Goal: Transaction & Acquisition: Purchase product/service

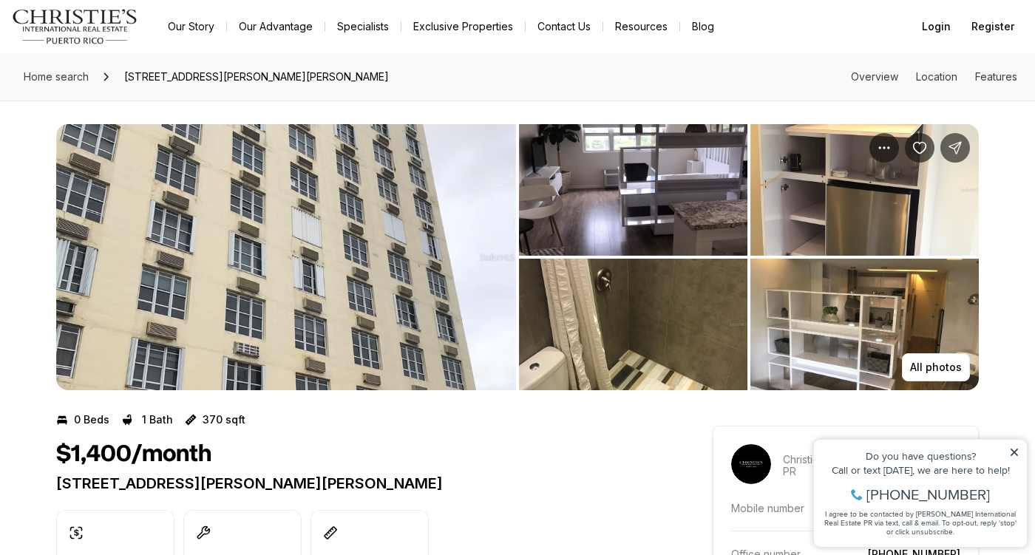
click at [1017, 455] on icon at bounding box center [1013, 452] width 7 height 7
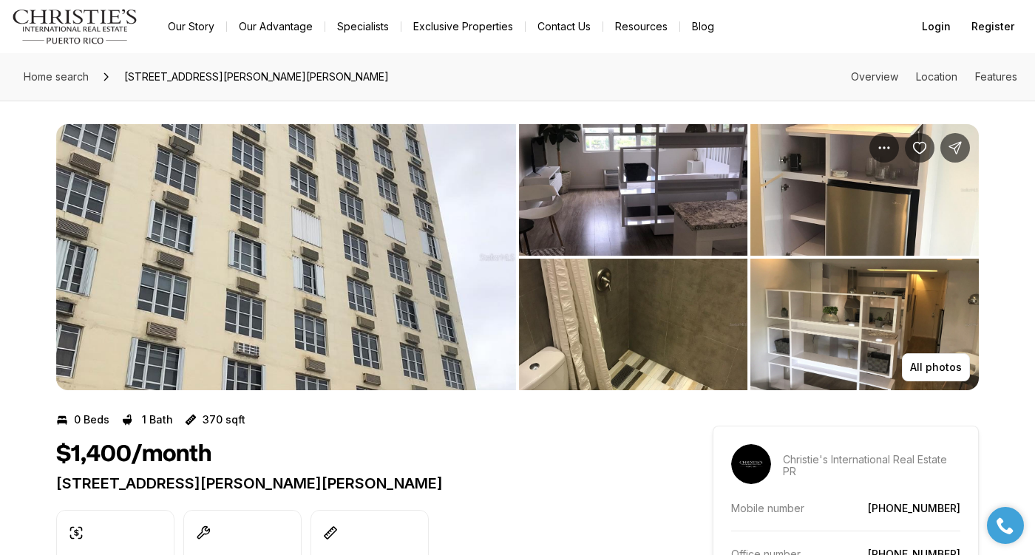
click at [664, 215] on img "View image gallery" at bounding box center [633, 190] width 228 height 132
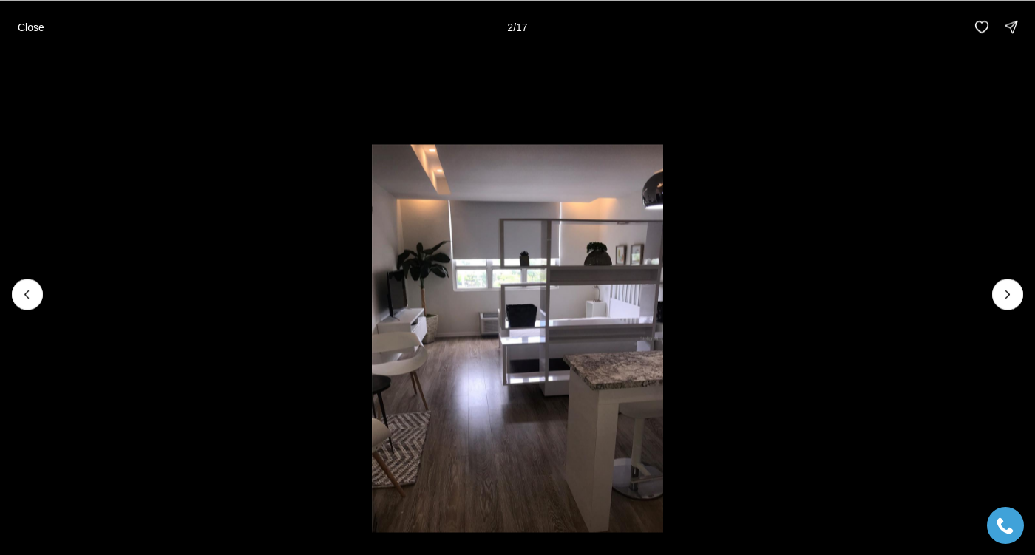
click at [701, 241] on li "2 of 17" at bounding box center [517, 293] width 1035 height 481
click at [1004, 294] on icon "Next slide" at bounding box center [1007, 294] width 15 height 15
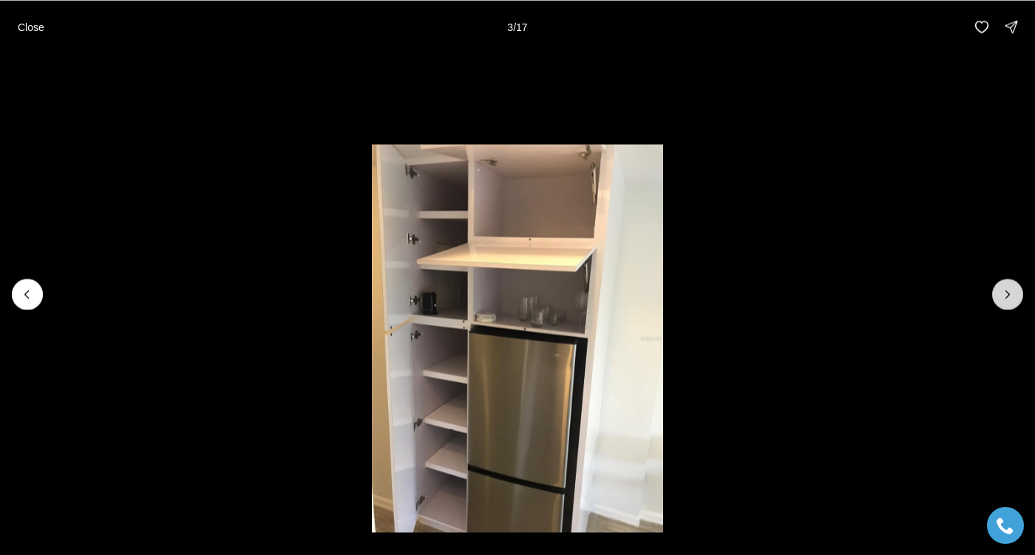
click at [1004, 294] on icon "Next slide" at bounding box center [1007, 294] width 15 height 15
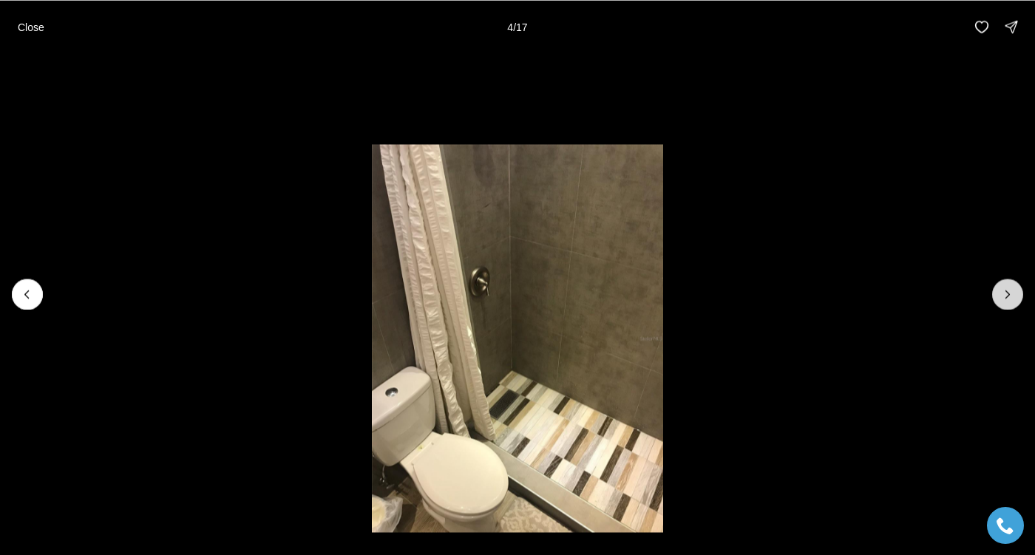
click at [1004, 294] on icon "Next slide" at bounding box center [1007, 294] width 15 height 15
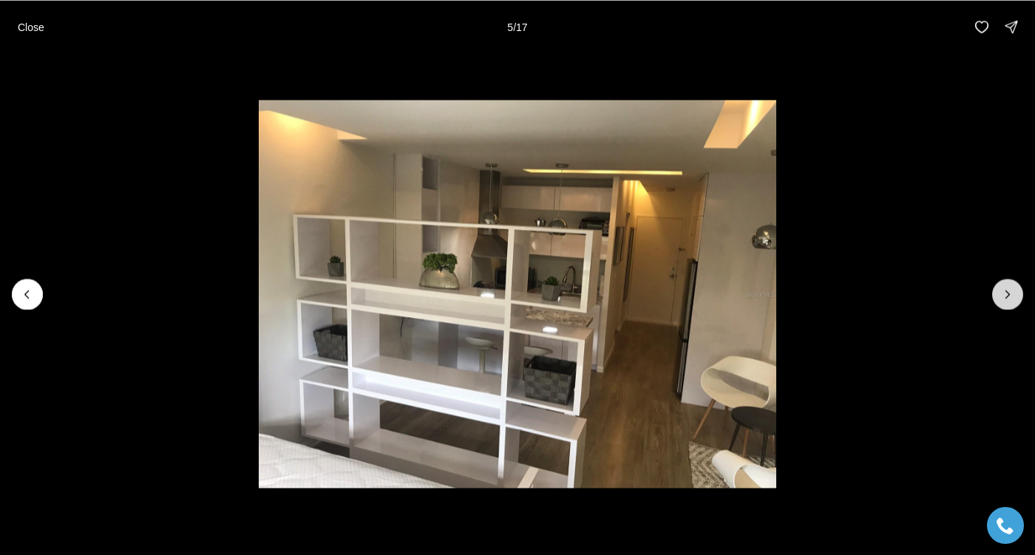
click at [1004, 294] on icon "Next slide" at bounding box center [1007, 294] width 15 height 15
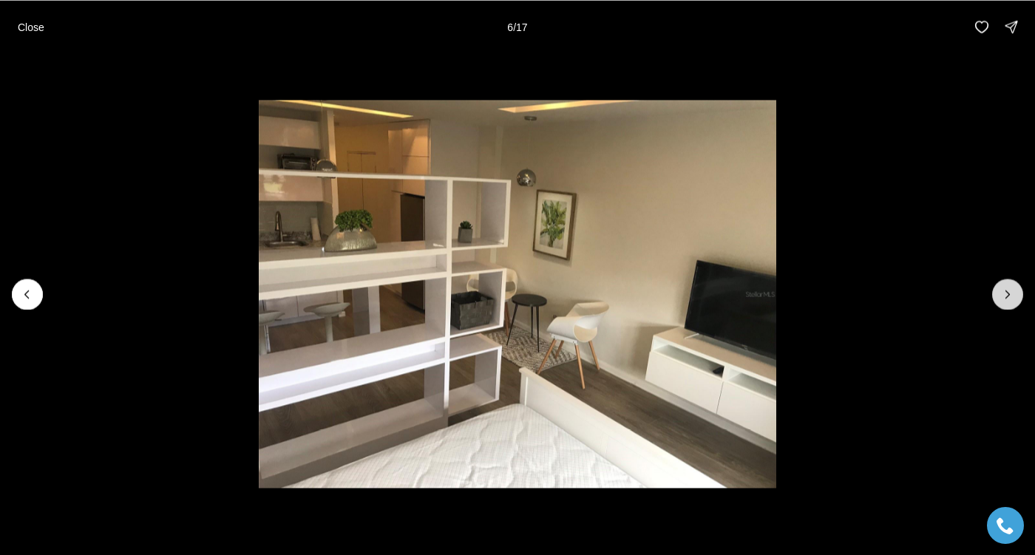
click at [1004, 294] on icon "Next slide" at bounding box center [1007, 294] width 15 height 15
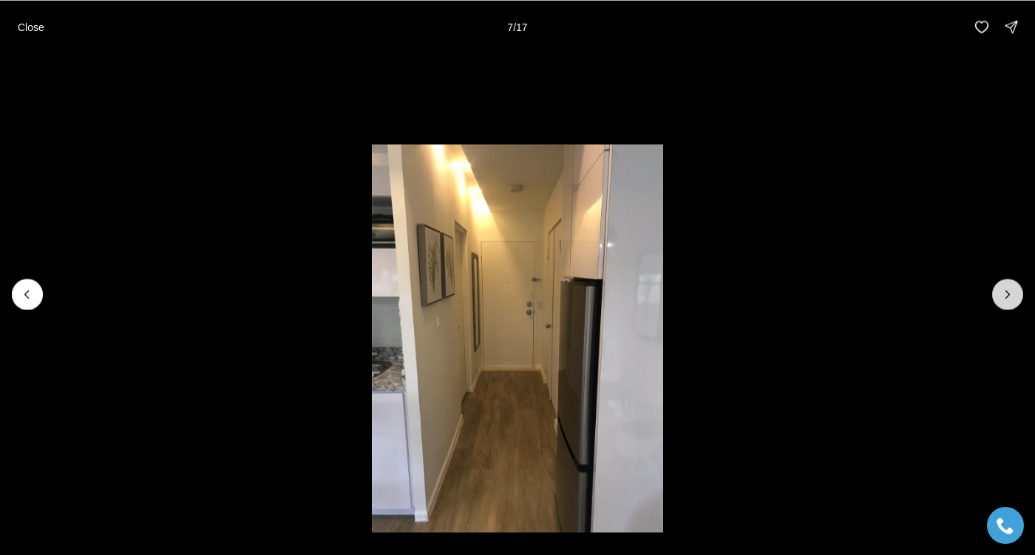
click at [1004, 294] on icon "Next slide" at bounding box center [1007, 294] width 15 height 15
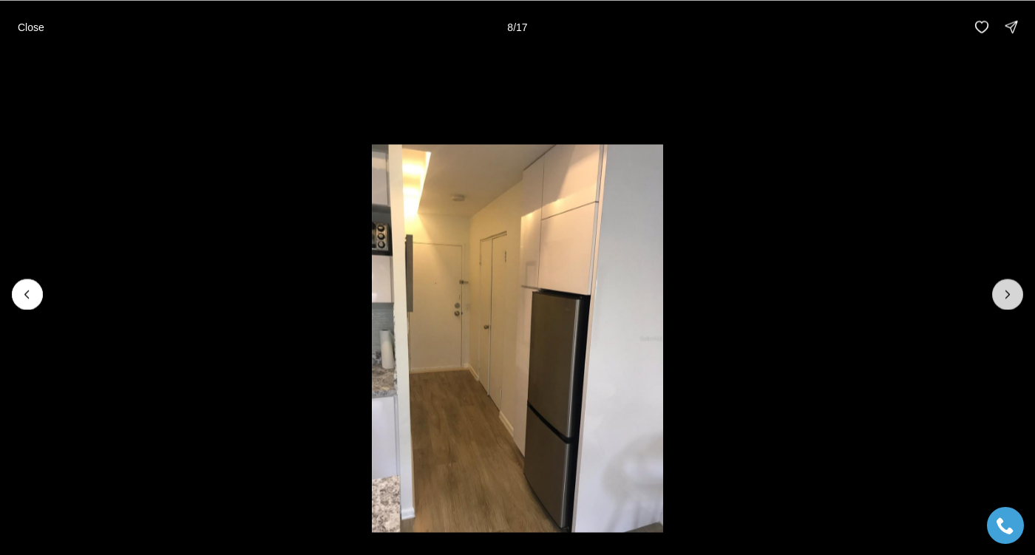
click at [1004, 294] on icon "Next slide" at bounding box center [1007, 294] width 15 height 15
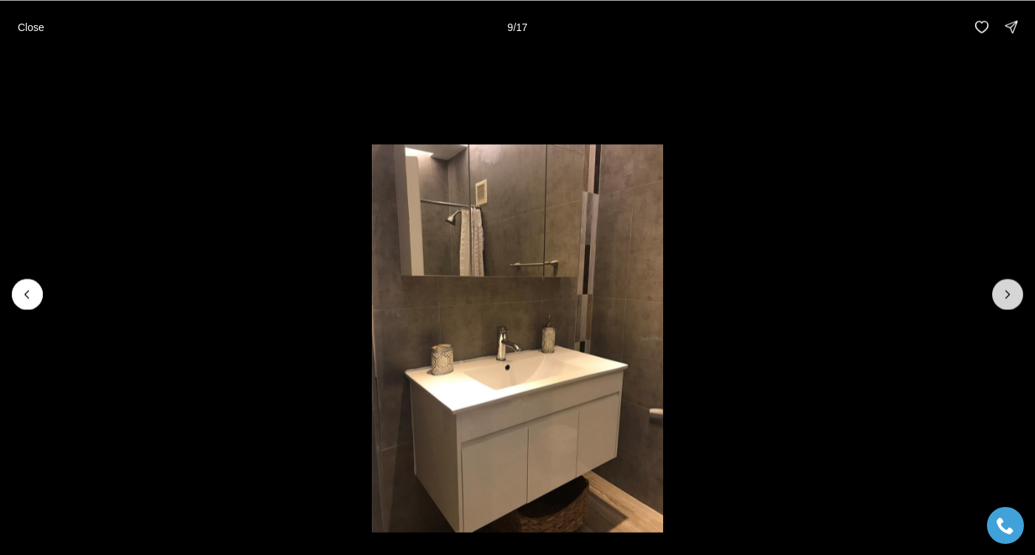
click at [1004, 294] on icon "Next slide" at bounding box center [1007, 294] width 15 height 15
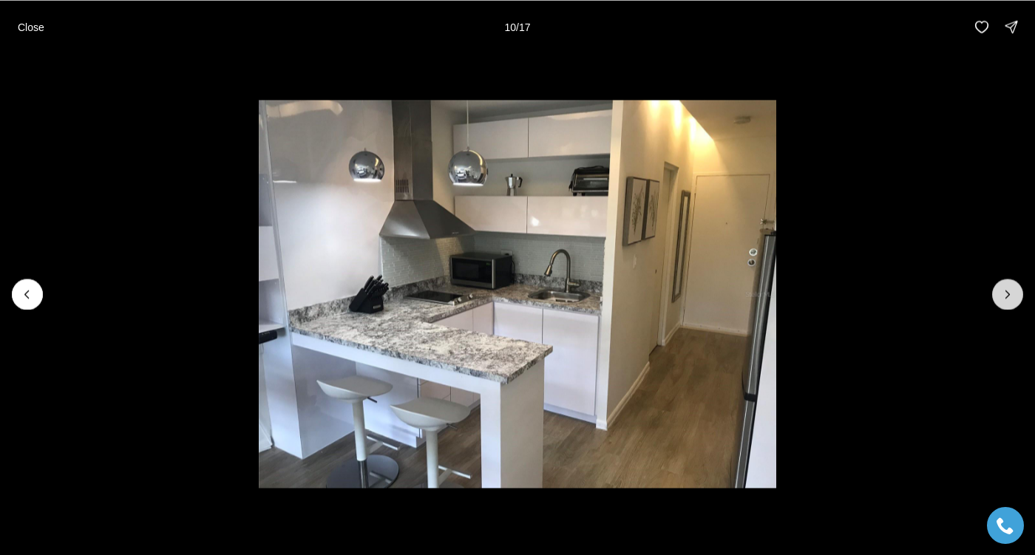
click at [1007, 293] on icon "Next slide" at bounding box center [1007, 294] width 15 height 15
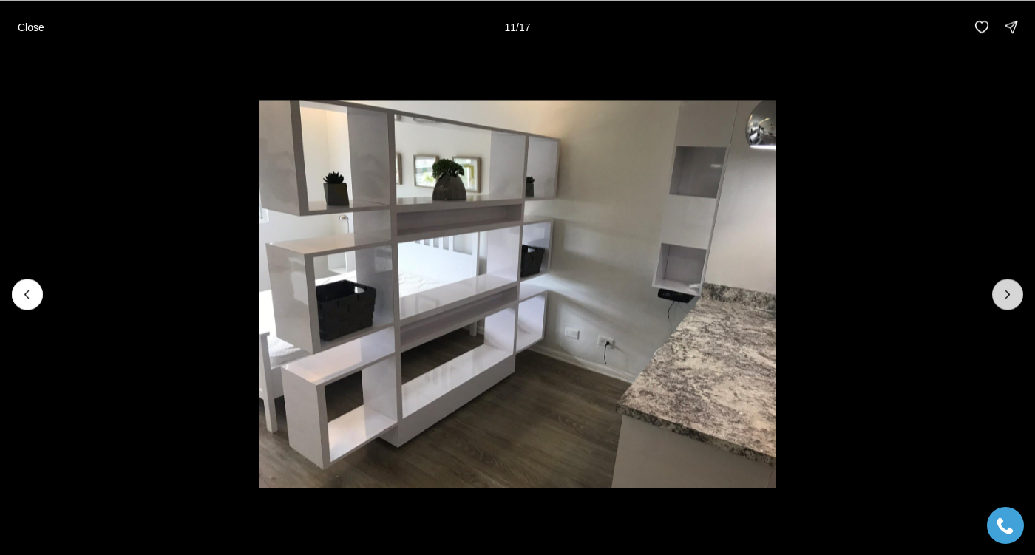
click at [1007, 293] on icon "Next slide" at bounding box center [1007, 294] width 15 height 15
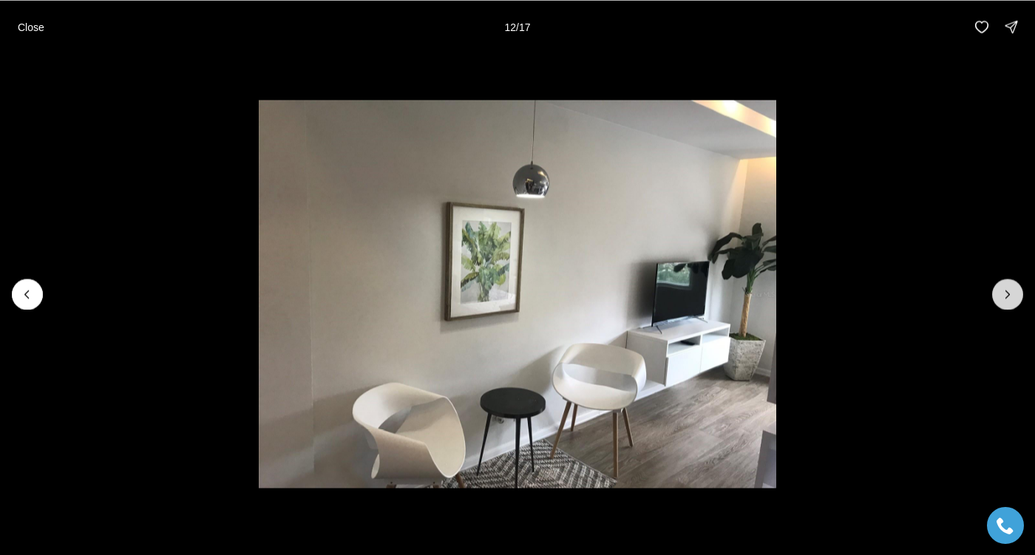
click at [1007, 293] on icon "Next slide" at bounding box center [1007, 294] width 15 height 15
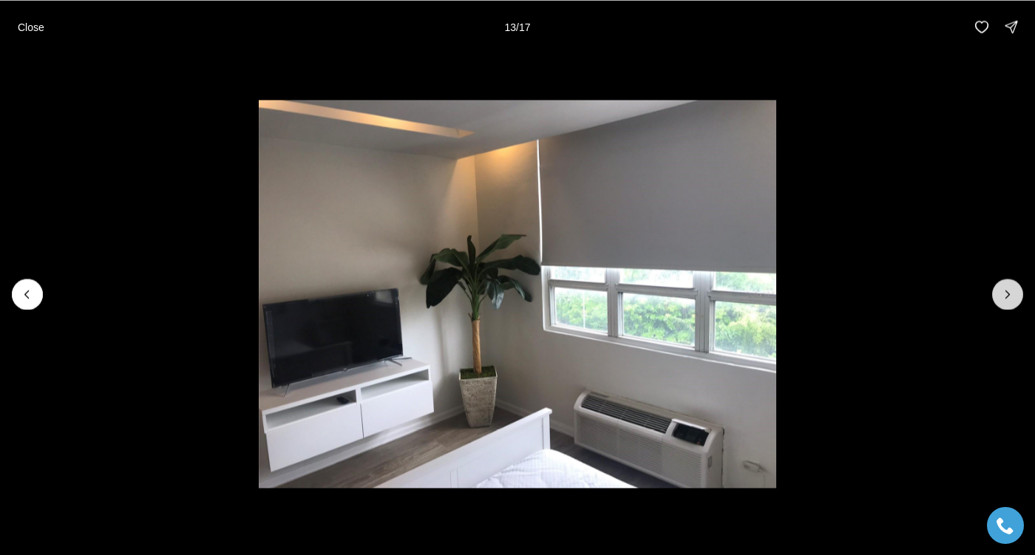
click at [1007, 293] on icon "Next slide" at bounding box center [1007, 294] width 15 height 15
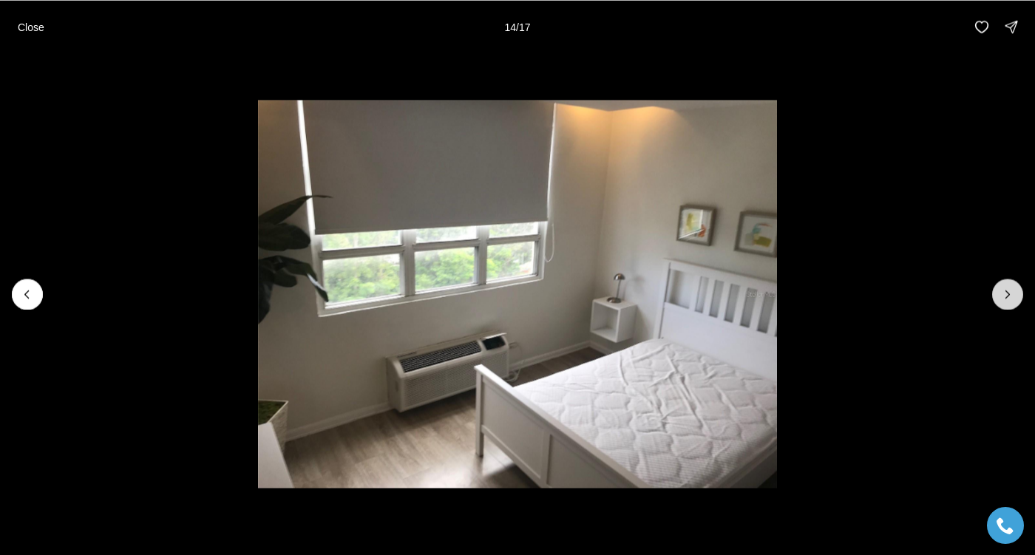
click at [1008, 294] on icon "Next slide" at bounding box center [1008, 293] width 4 height 7
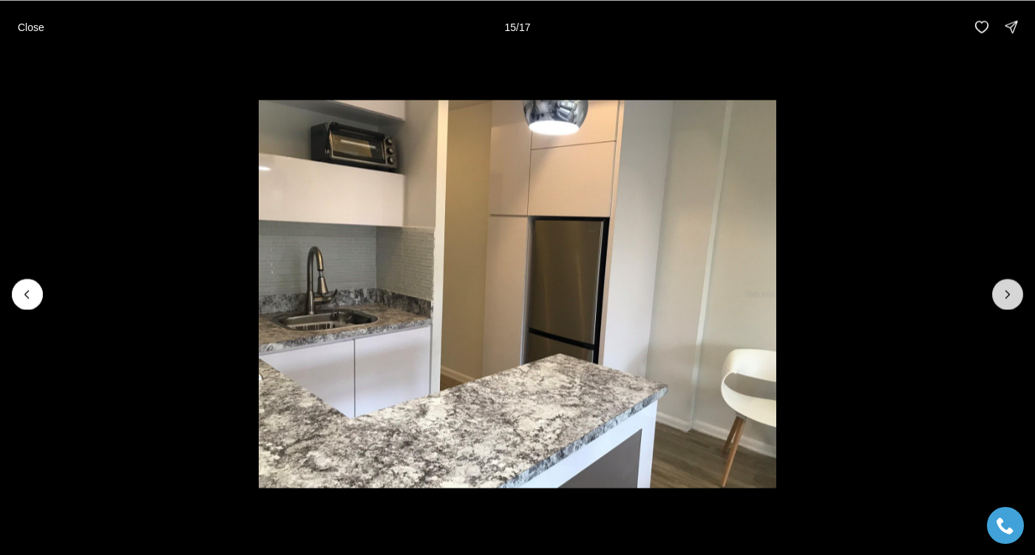
click at [1008, 294] on icon "Next slide" at bounding box center [1008, 293] width 4 height 7
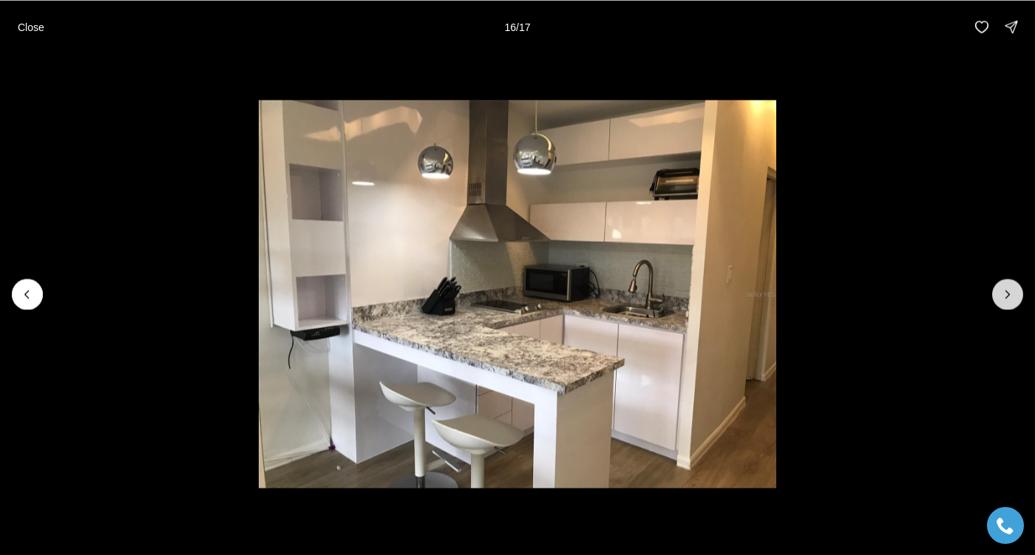
click at [1008, 294] on icon "Next slide" at bounding box center [1008, 293] width 4 height 7
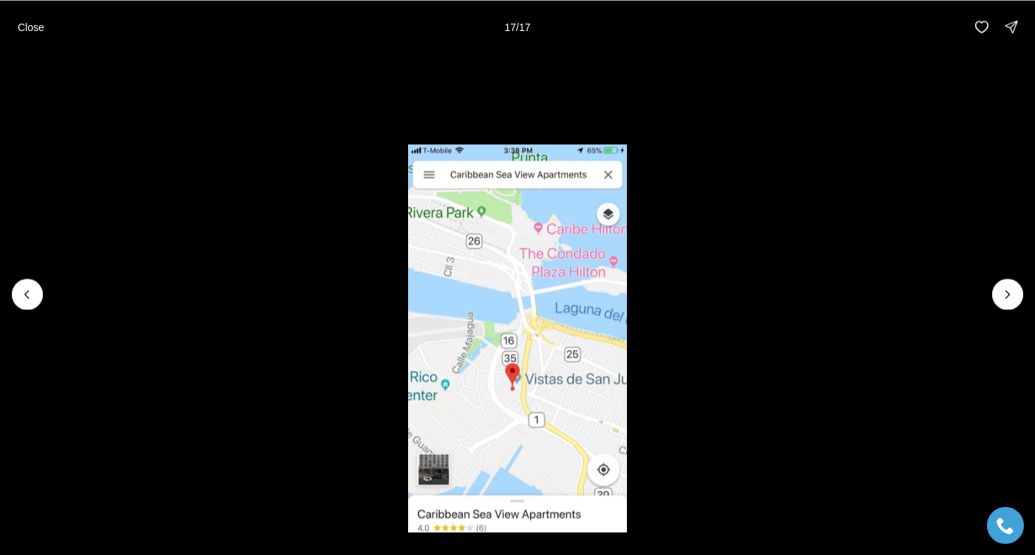
click at [1008, 294] on div at bounding box center [1007, 294] width 31 height 31
click at [935, 256] on li "17 of 17" at bounding box center [517, 293] width 1035 height 481
click at [41, 37] on button "Close" at bounding box center [31, 27] width 44 height 30
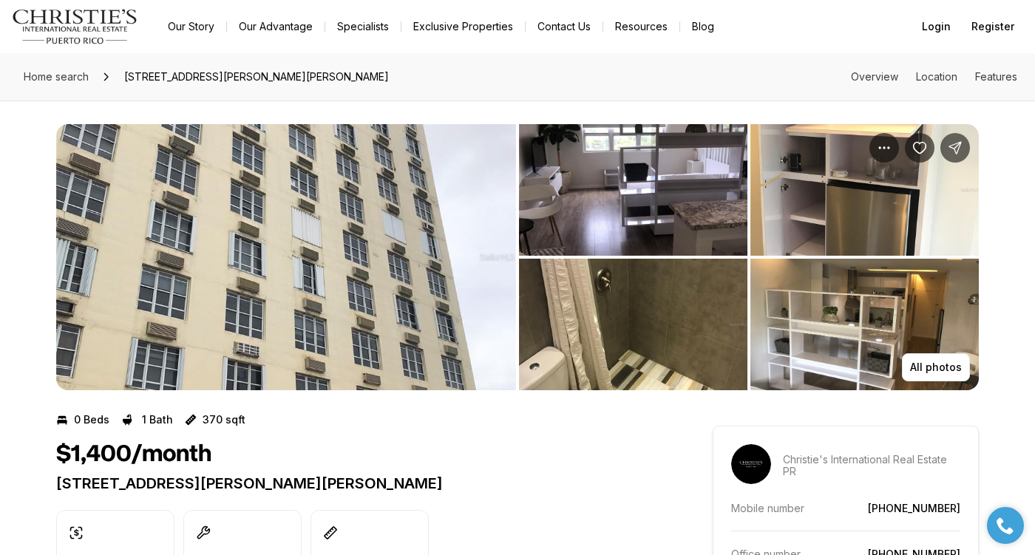
click at [493, 14] on nav "Go to: Homepage Our Story Our Advantage Specialists Exclusive Properties Contac…" at bounding box center [517, 26] width 1035 height 53
click at [488, 24] on link "Exclusive Properties" at bounding box center [462, 26] width 123 height 21
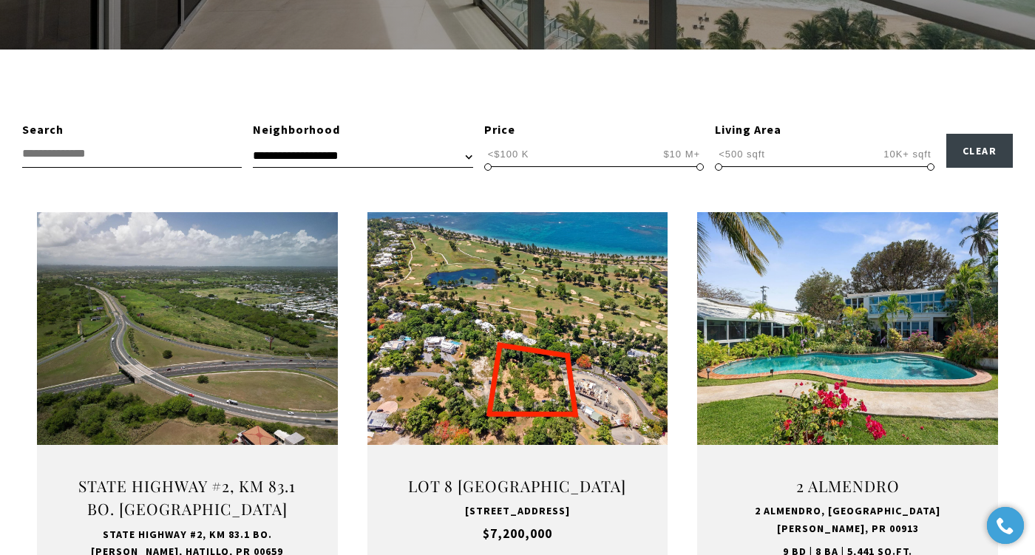
scroll to position [408, 0]
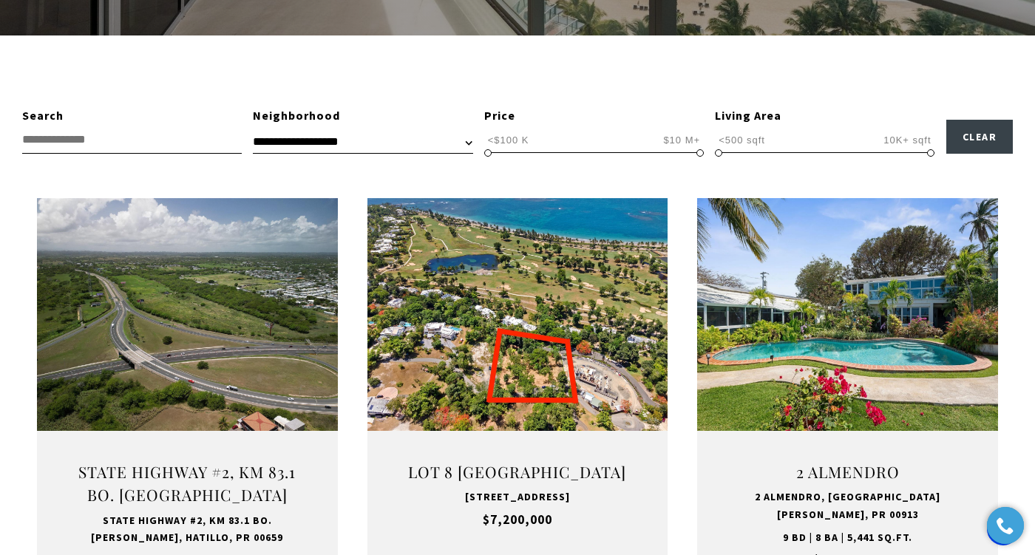
click at [590, 146] on span "<$100 K $10 M+ <$100 K $10 M+ <$100 K — $10 M+" at bounding box center [593, 140] width 219 height 28
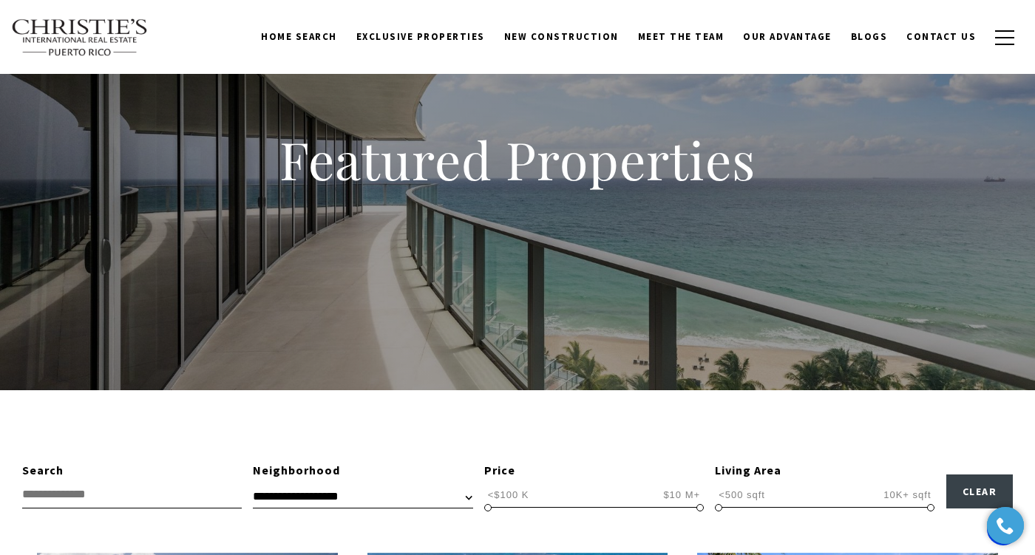
scroll to position [0, 0]
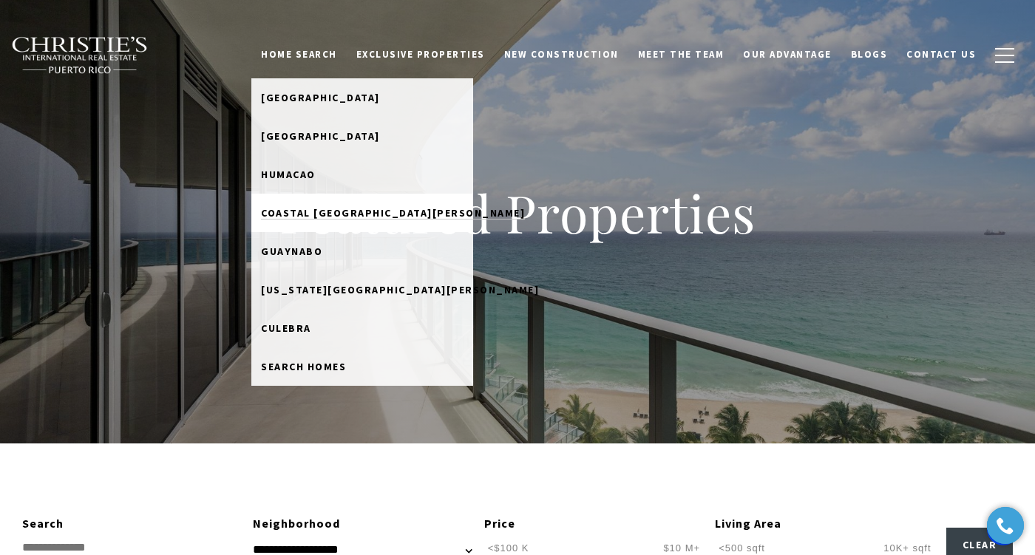
click at [361, 214] on span "Coastal [GEOGRAPHIC_DATA][PERSON_NAME]" at bounding box center [393, 212] width 264 height 13
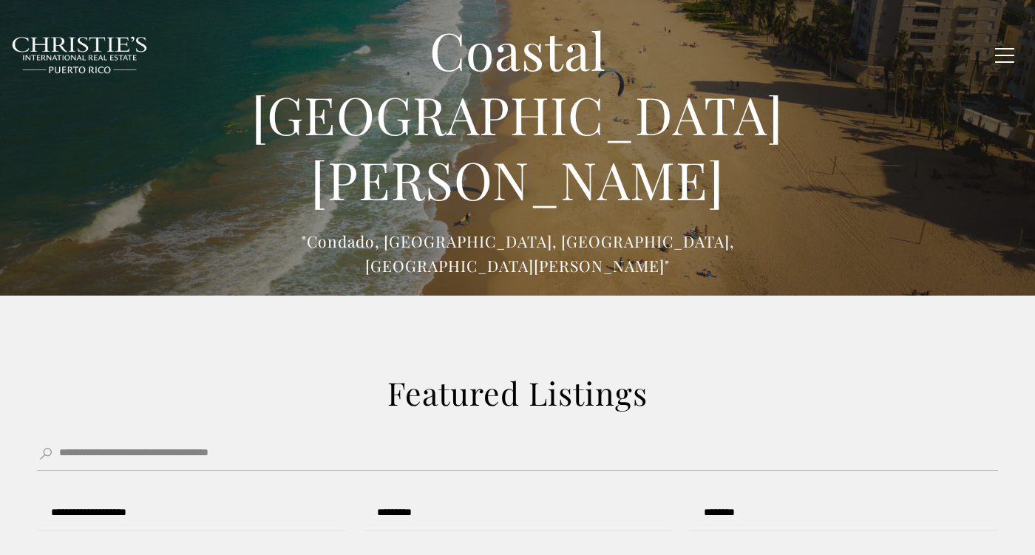
type input "******"
type input "*********"
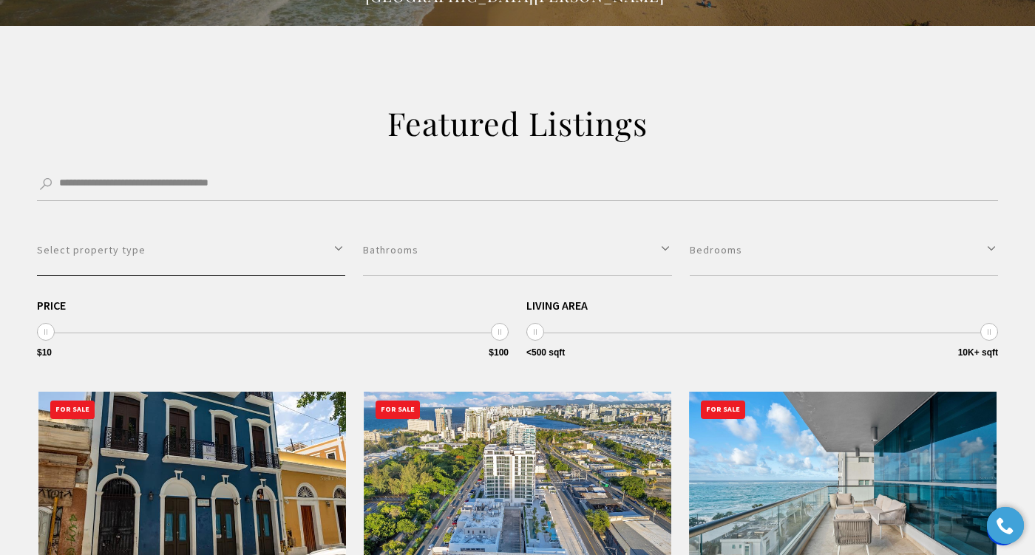
click at [341, 239] on button "Select property type" at bounding box center [191, 250] width 308 height 51
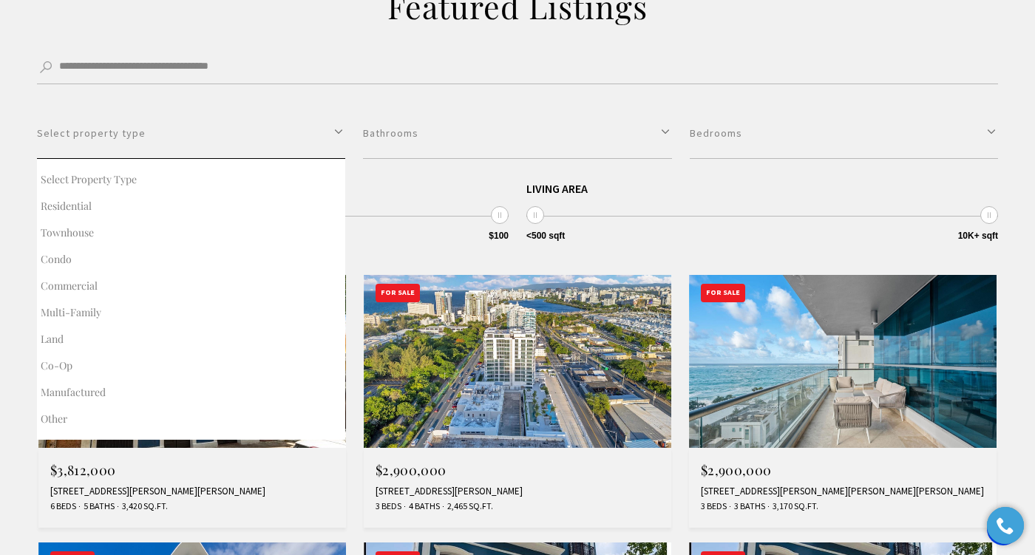
scroll to position [386, 0]
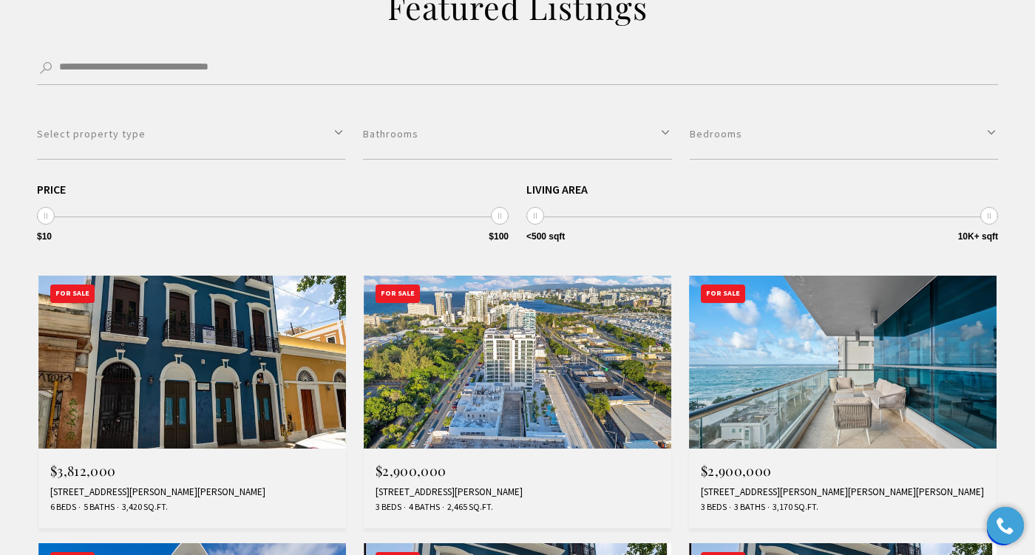
scroll to position [0, 0]
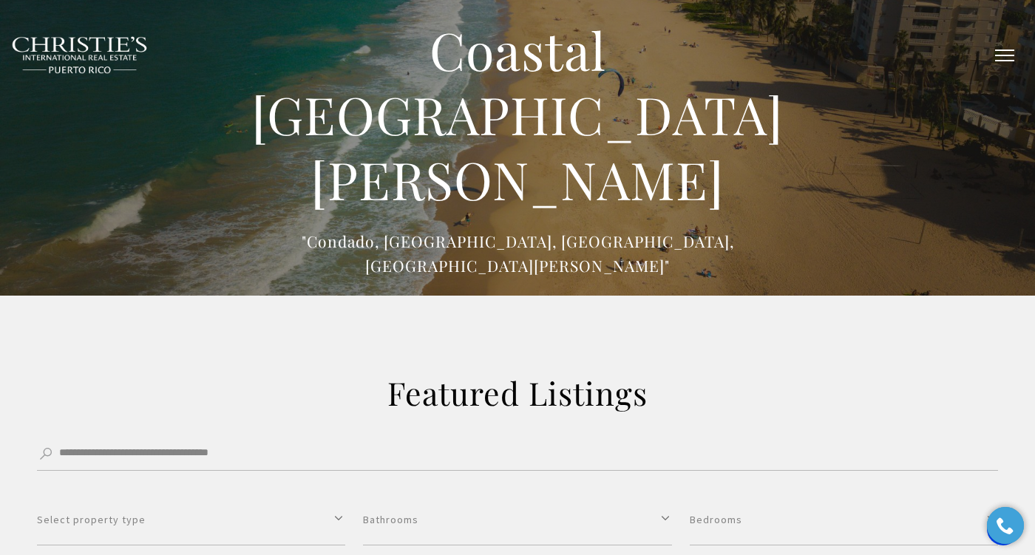
click at [1000, 52] on button "button" at bounding box center [1004, 55] width 38 height 43
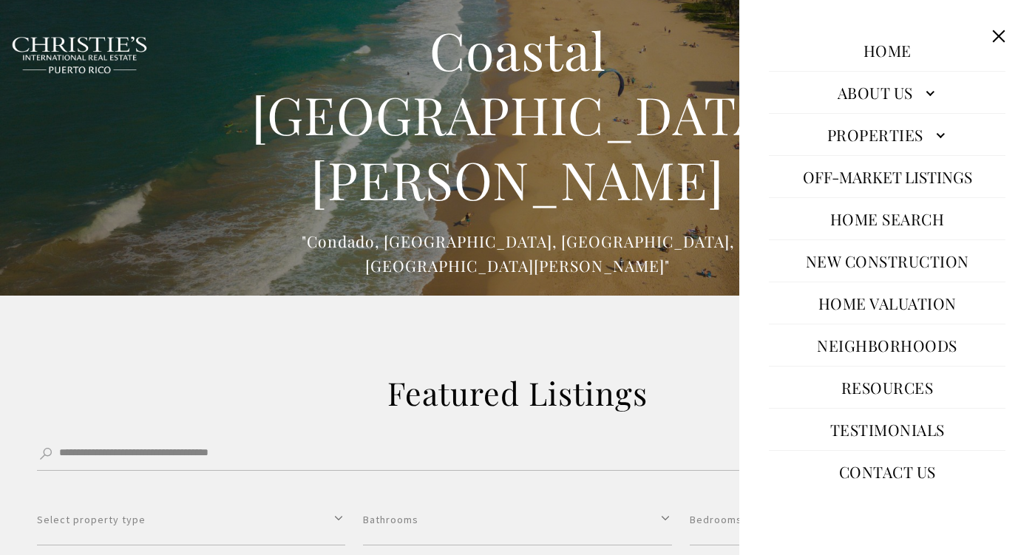
click at [899, 140] on link "Properties" at bounding box center [887, 134] width 236 height 35
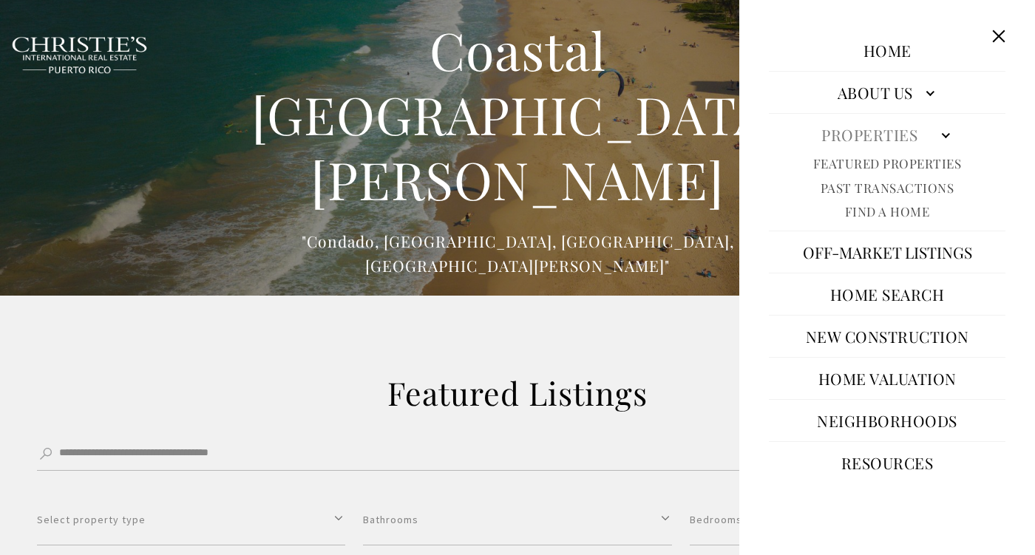
click at [892, 295] on link "Home Search" at bounding box center [887, 293] width 129 height 35
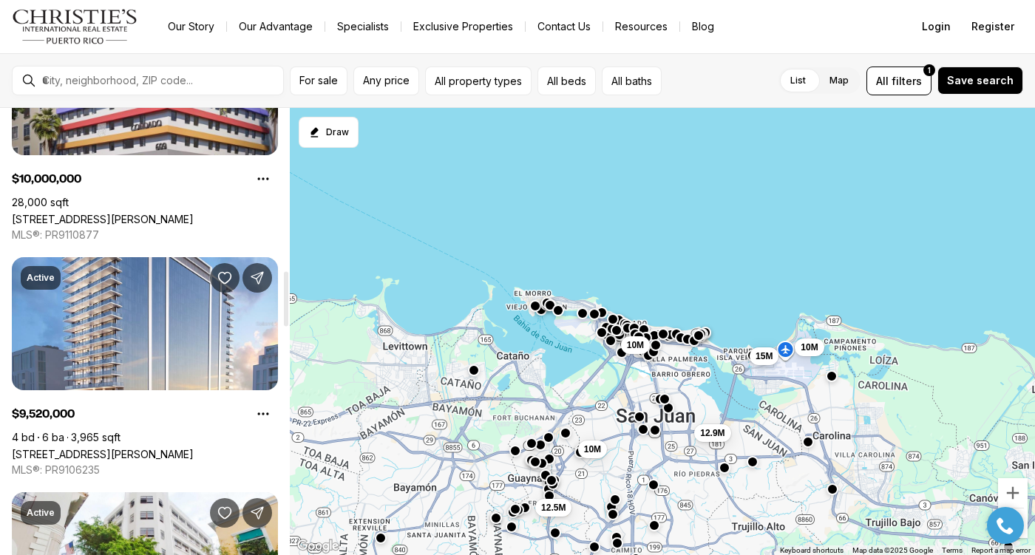
scroll to position [1324, 0]
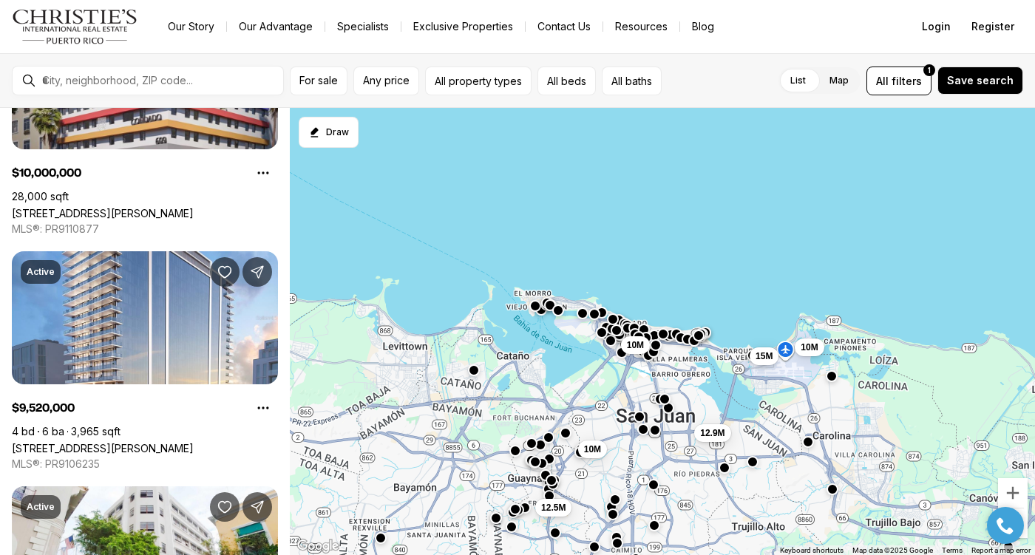
click at [110, 33] on img "Main navigation" at bounding box center [75, 26] width 126 height 35
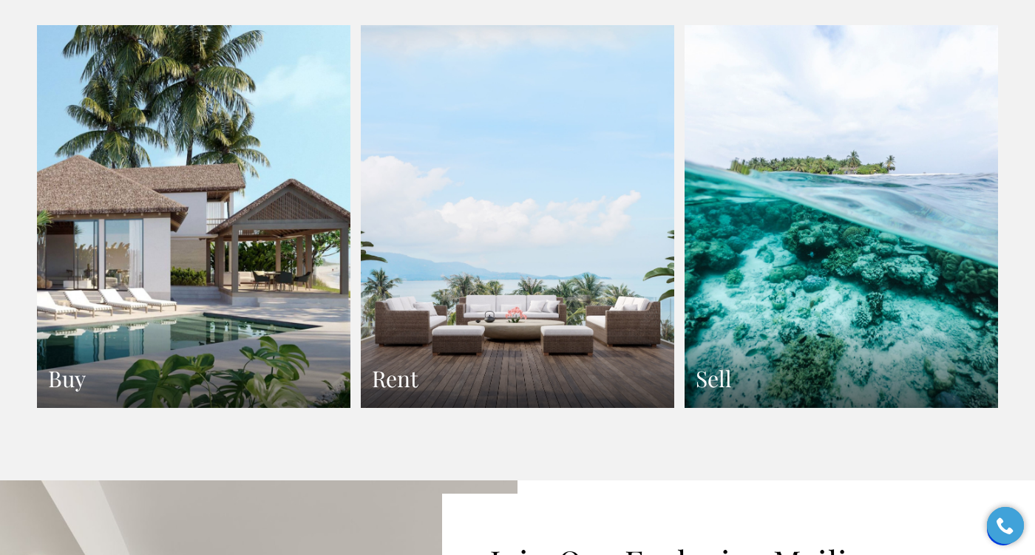
scroll to position [2704, 0]
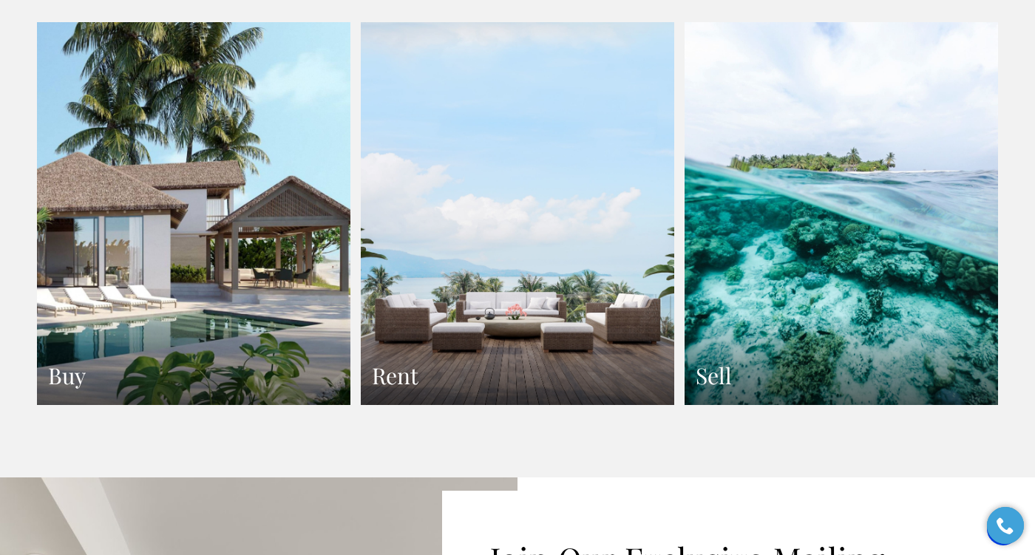
click at [466, 274] on link "Rent" at bounding box center [517, 214] width 313 height 384
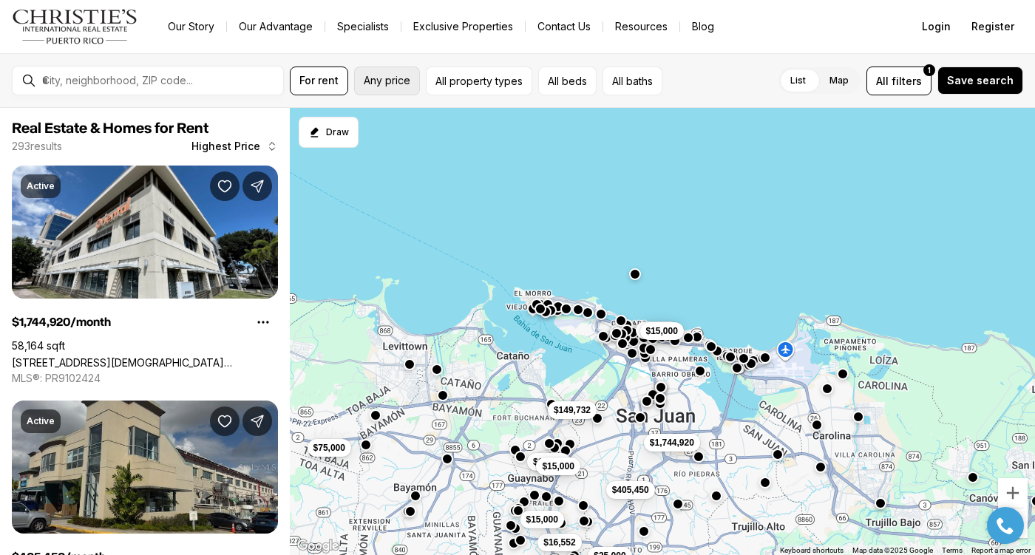
click at [388, 75] on span "Any price" at bounding box center [387, 81] width 47 height 12
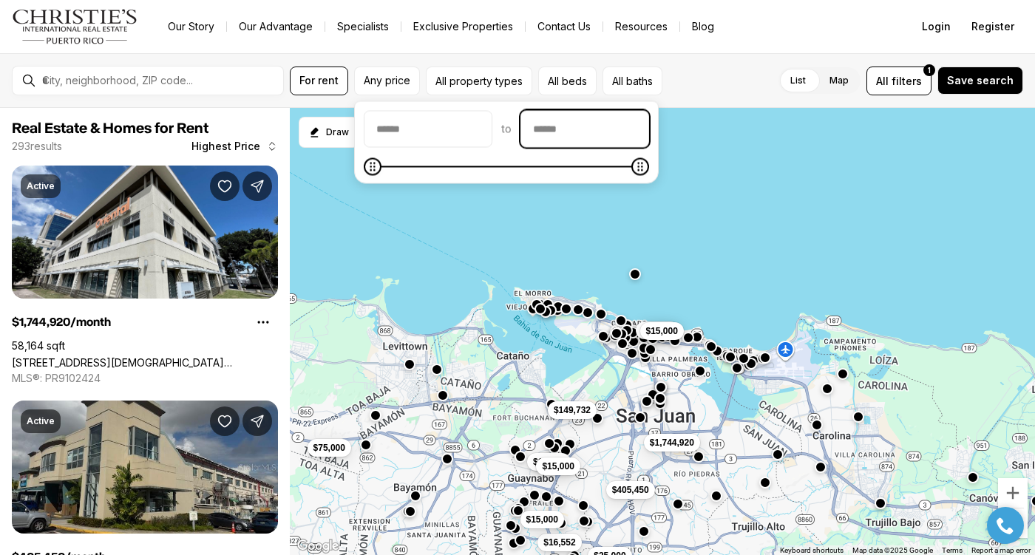
click at [631, 133] on input "priceMax" at bounding box center [584, 129] width 127 height 35
type input "******"
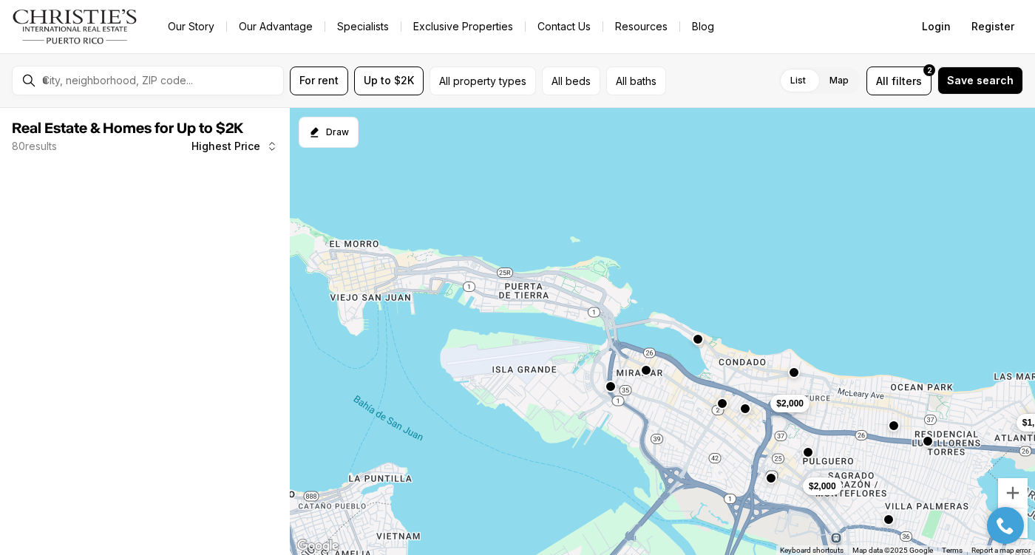
drag, startPoint x: 486, startPoint y: 237, endPoint x: 676, endPoint y: 291, distance: 197.4
click at [676, 291] on div "$1,950 $2,000 $2,000" at bounding box center [662, 332] width 745 height 448
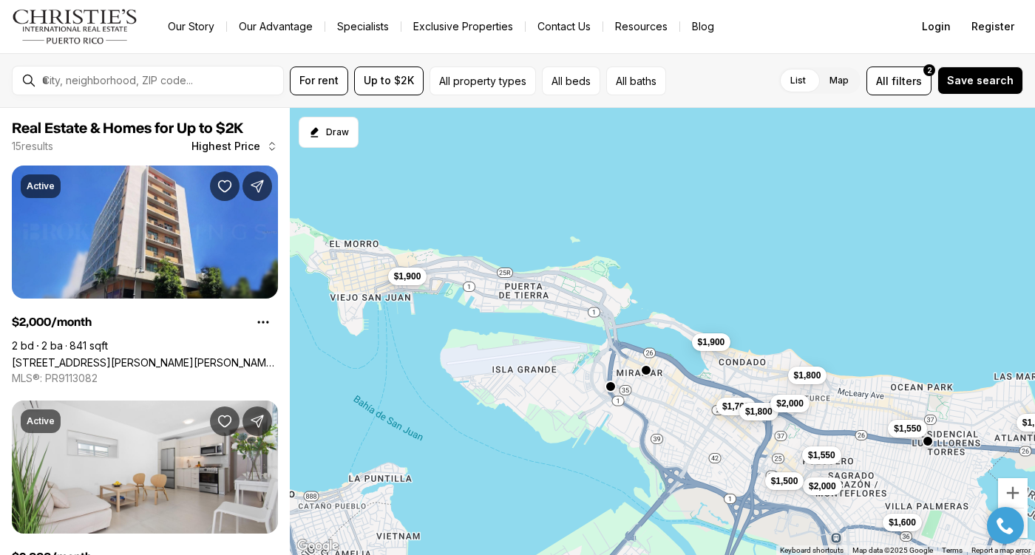
click at [412, 279] on span "$1,900" at bounding box center [407, 276] width 27 height 12
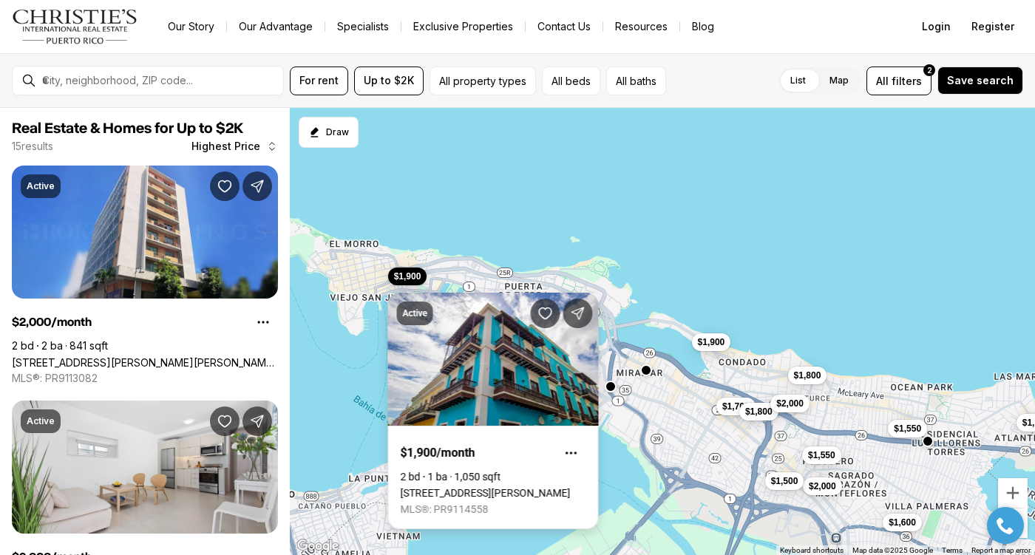
click at [486, 487] on link "366 SAN FRANCISCO ST #4B, SAN JUAN PR, 00901" at bounding box center [486, 493] width 170 height 12
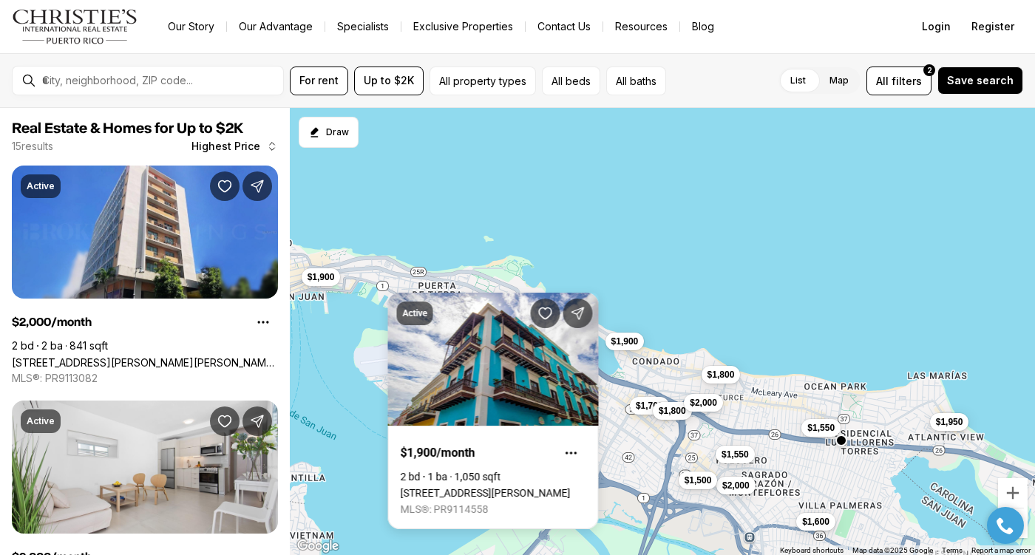
drag, startPoint x: 713, startPoint y: 318, endPoint x: 596, endPoint y: 291, distance: 119.8
click at [596, 292] on div "$1,800 $1,950 $1,550 $2,000 $1,550 $1,600 $1,700 $1,900 $1,800 $1,500 $2,000 $1…" at bounding box center [662, 332] width 745 height 448
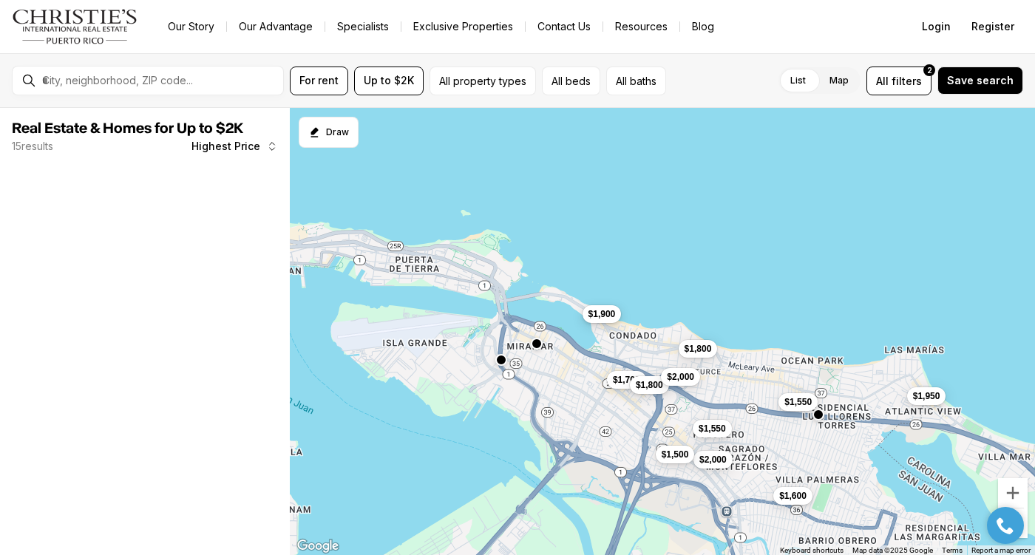
click at [599, 312] on span "$1,900" at bounding box center [601, 314] width 27 height 12
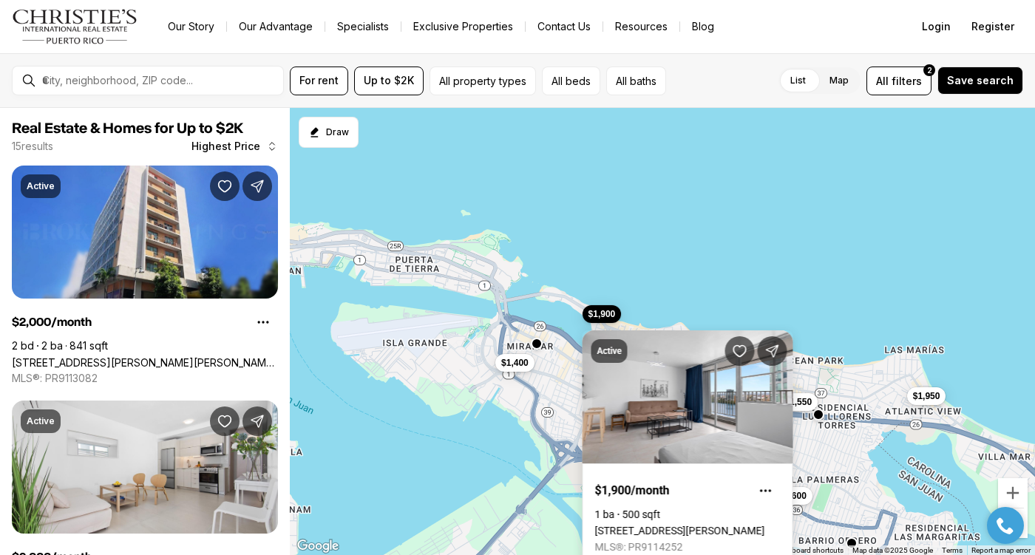
click at [701, 525] on link "1035 ASHFORD #1208, SAN JUAN PR, 00907" at bounding box center [680, 531] width 170 height 12
click at [673, 227] on div "$1,800 $1,950 $1,550 $2,000 $1,550 $1,600 $1,700 $1,900 $1,400 $1,800 $1,500 $2…" at bounding box center [662, 332] width 745 height 448
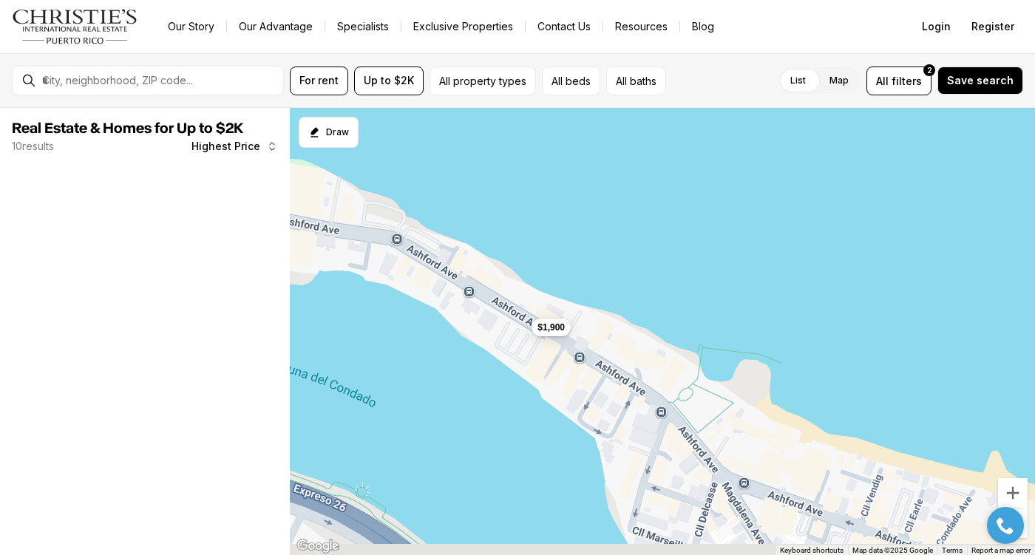
drag, startPoint x: 590, startPoint y: 369, endPoint x: 633, endPoint y: 235, distance: 140.5
click at [633, 235] on div "$1,900" at bounding box center [662, 332] width 745 height 448
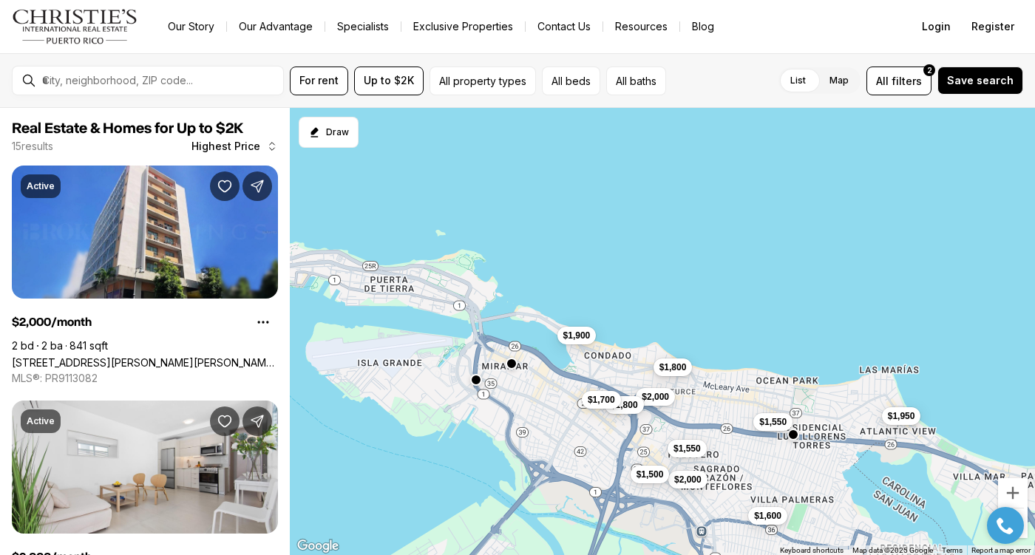
click at [684, 370] on span "$1,800" at bounding box center [672, 367] width 27 height 12
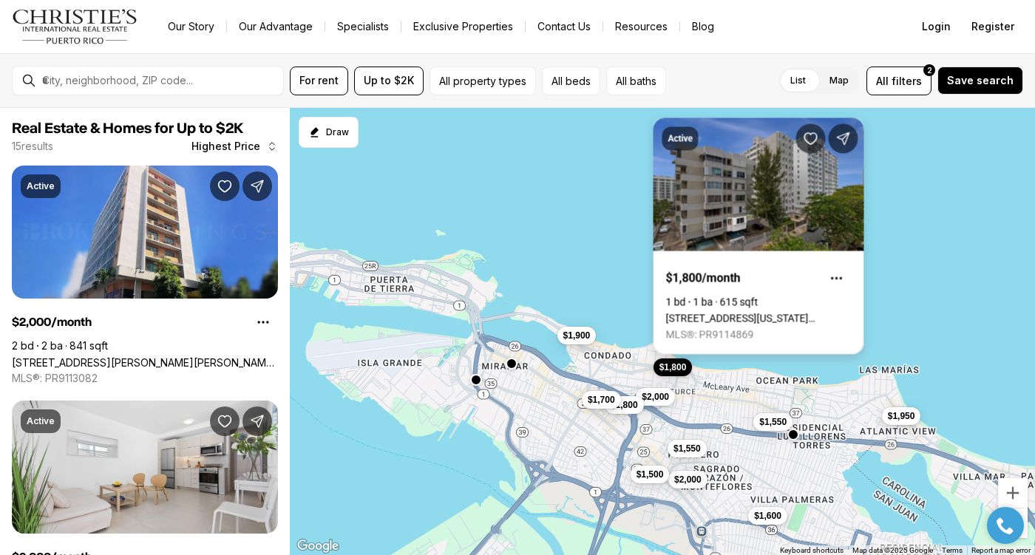
click at [776, 313] on link "[STREET_ADDRESS][US_STATE][PERSON_NAME]" at bounding box center [758, 319] width 185 height 12
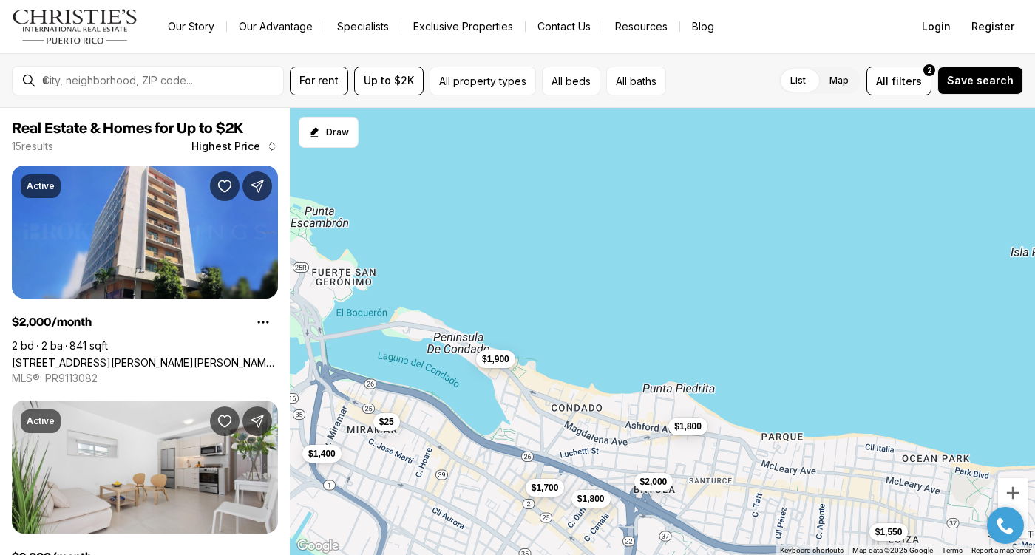
drag, startPoint x: 588, startPoint y: 423, endPoint x: 588, endPoint y: 337, distance: 86.5
click at [588, 337] on div "$1,900 $1,800 $25 $2,000 $1,800 $1,700 $1,550 $1,400 $28" at bounding box center [662, 332] width 745 height 448
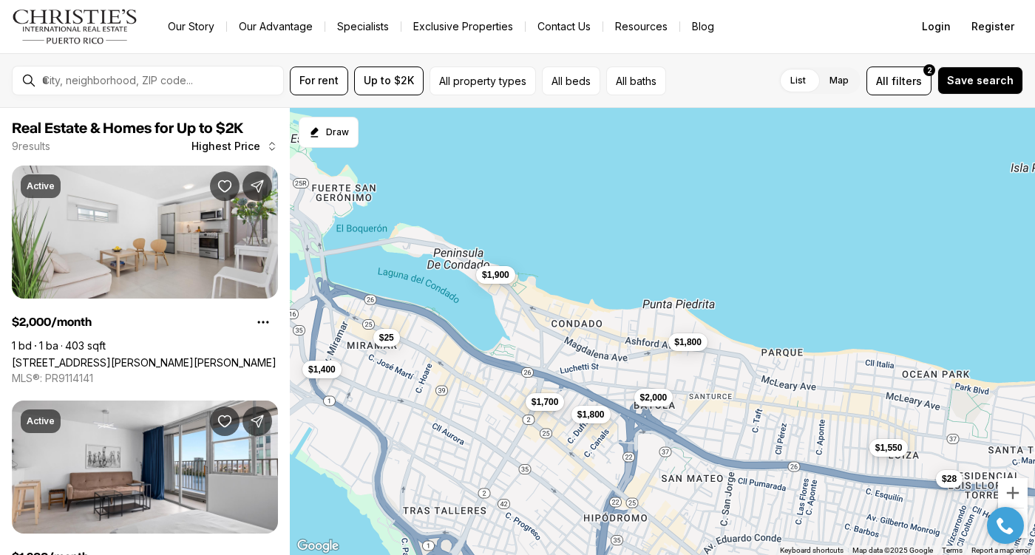
click at [547, 412] on div "$1,700" at bounding box center [544, 404] width 39 height 18
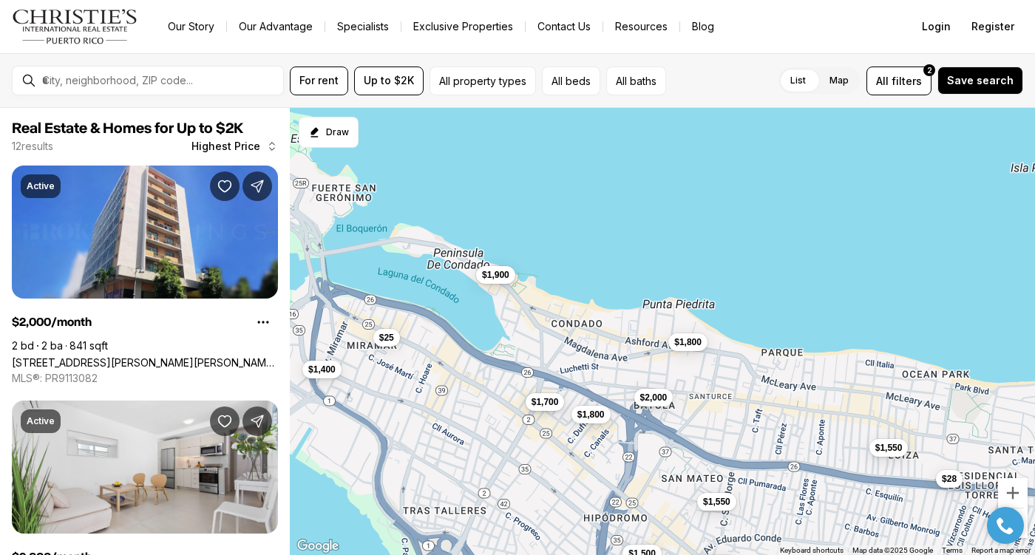
click at [542, 404] on span "$1,700" at bounding box center [544, 402] width 27 height 12
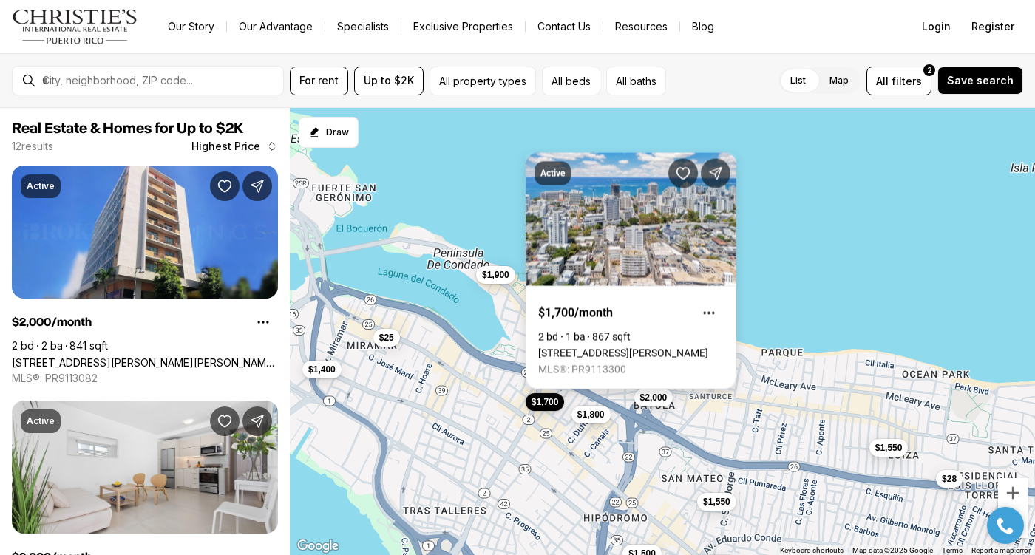
click at [608, 347] on link "124 CONDADO #704, SAN JUAN PR, 00907" at bounding box center [623, 353] width 170 height 12
click at [595, 412] on span "$1,800" at bounding box center [590, 413] width 27 height 12
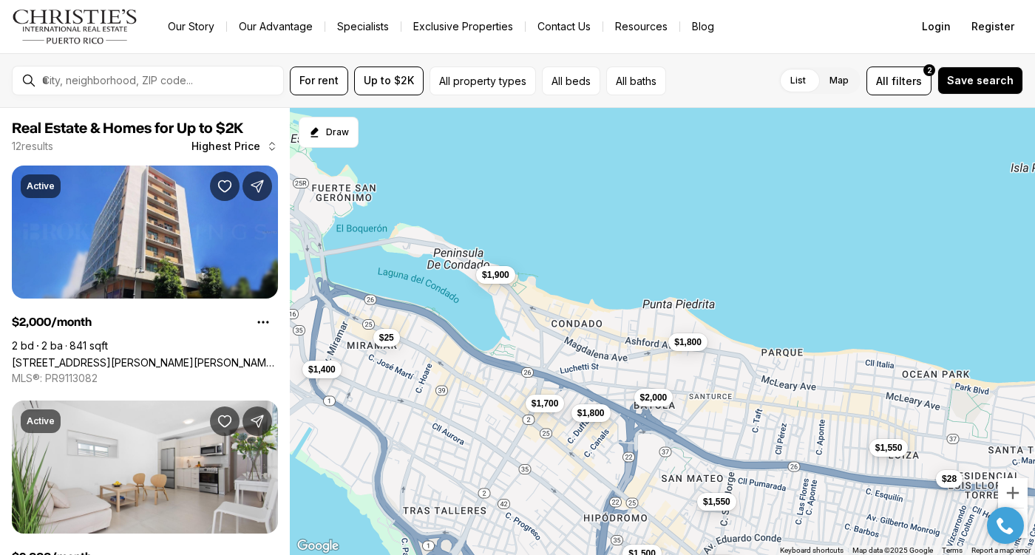
click at [596, 416] on span "$1,800" at bounding box center [590, 413] width 27 height 12
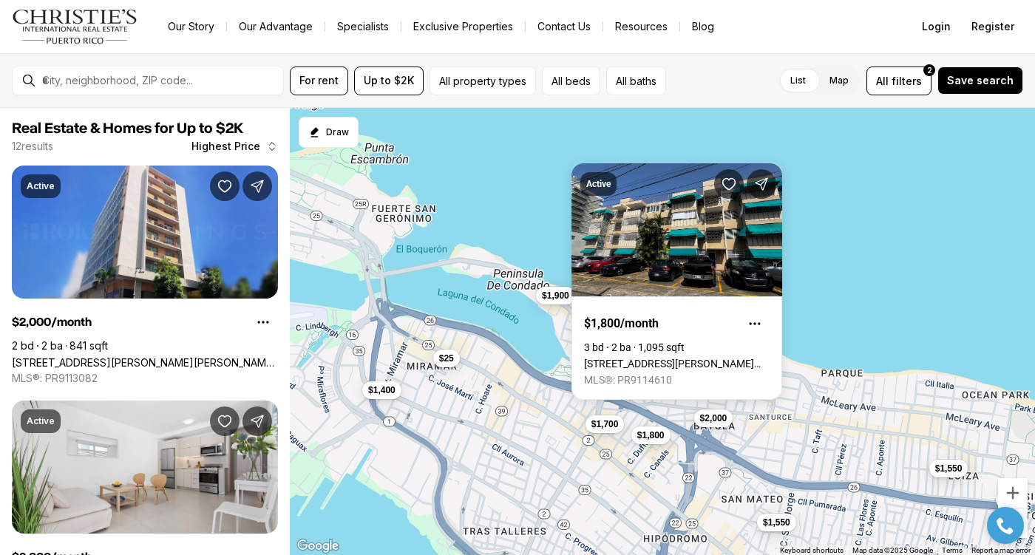
drag, startPoint x: 452, startPoint y: 392, endPoint x: 517, endPoint y: 413, distance: 69.0
click at [517, 413] on div "$1,900 $1,800 $25 $2,000 $1,800 $1,700 $1,550 $1,400 $28 $2,000 $1,550 $1,500" at bounding box center [662, 332] width 745 height 448
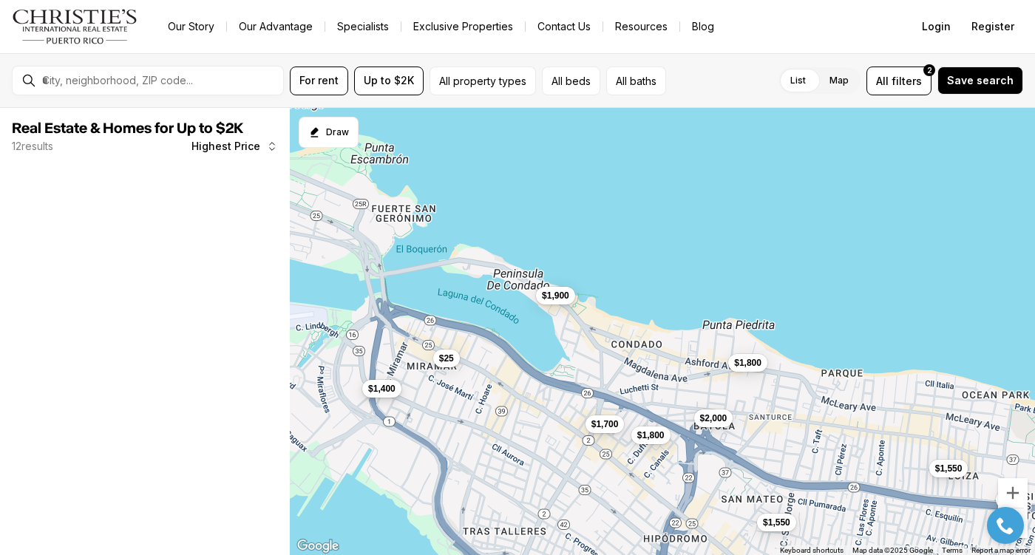
click at [389, 390] on span "$1,400" at bounding box center [381, 389] width 27 height 12
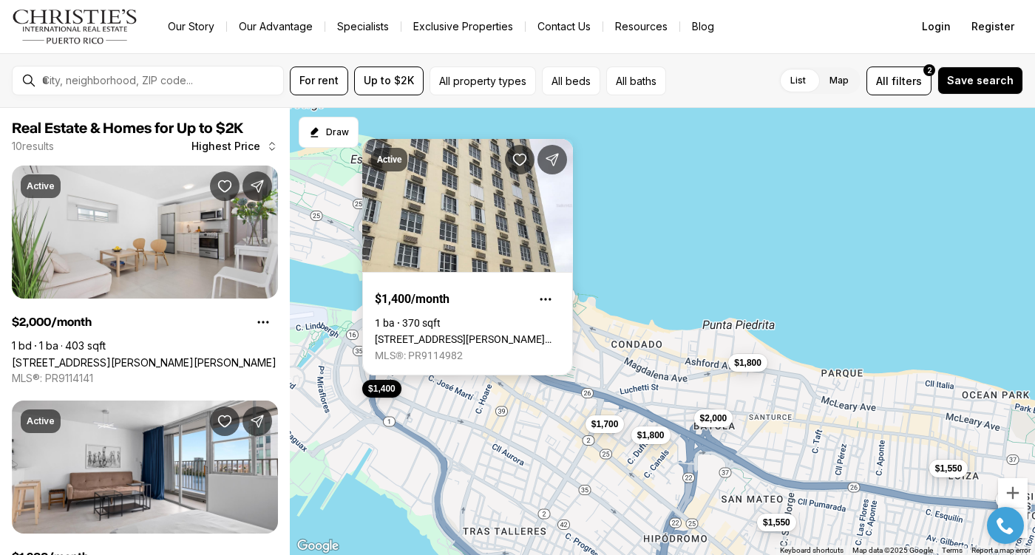
click at [477, 333] on link "[STREET_ADDRESS][PERSON_NAME][PERSON_NAME]" at bounding box center [467, 339] width 185 height 12
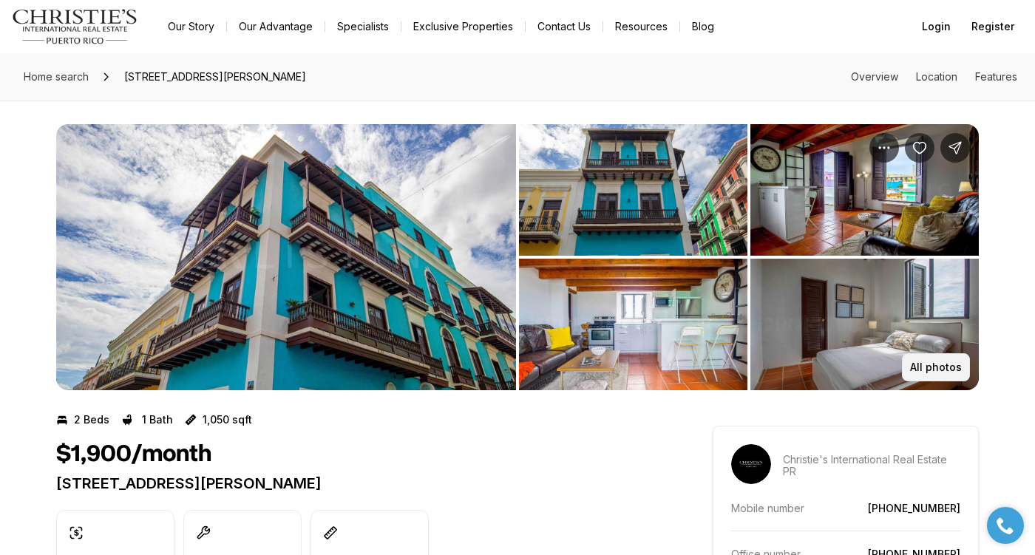
click at [942, 363] on p "All photos" at bounding box center [936, 367] width 52 height 12
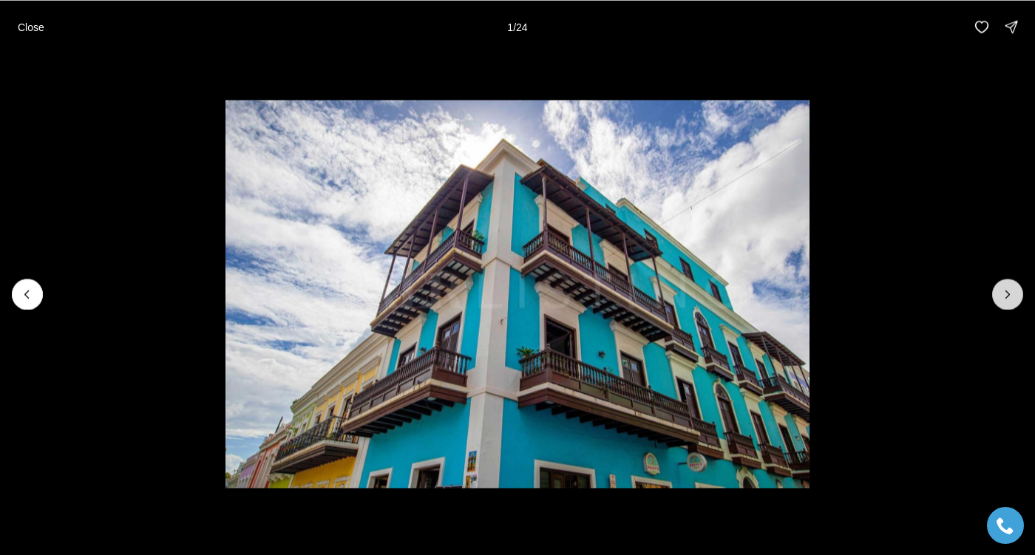
click at [1008, 295] on icon "Next slide" at bounding box center [1008, 293] width 4 height 7
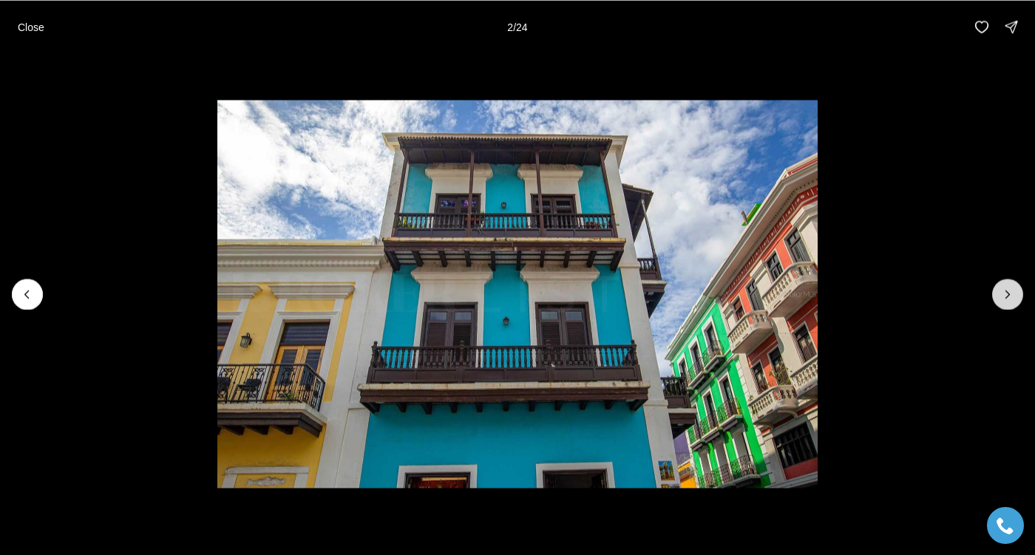
click at [1018, 296] on button "Next slide" at bounding box center [1007, 294] width 31 height 31
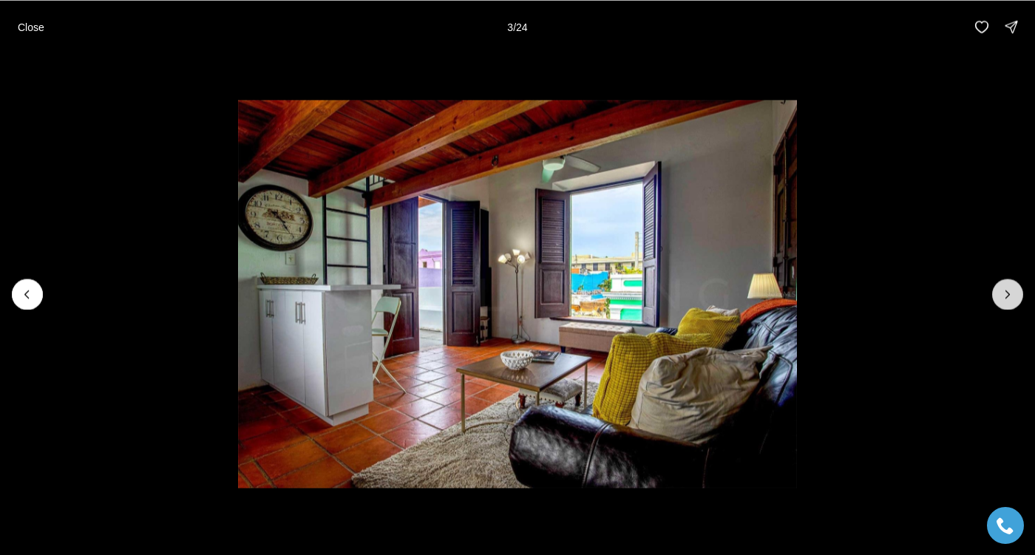
click at [1018, 296] on button "Next slide" at bounding box center [1007, 294] width 31 height 31
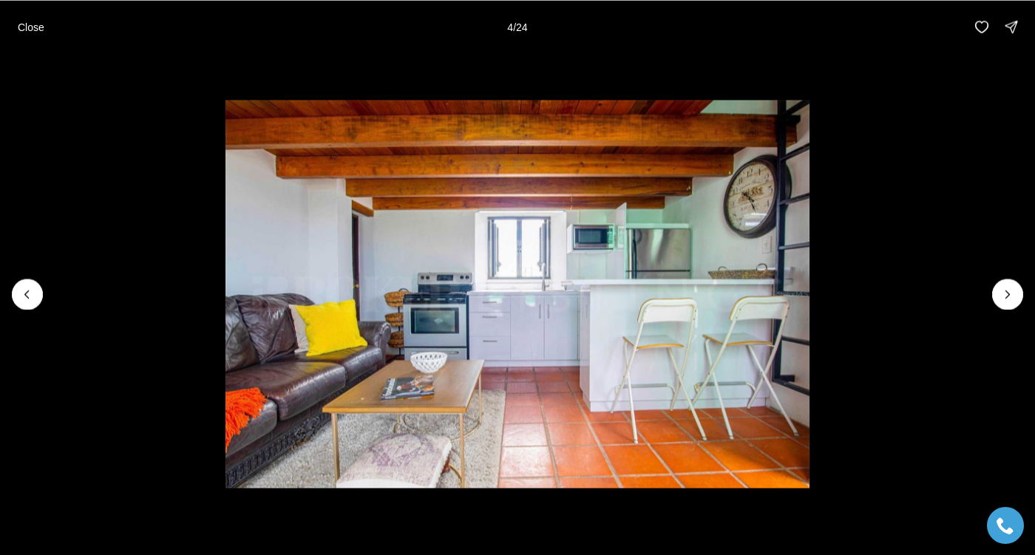
click at [1024, 291] on li "4 of 24" at bounding box center [517, 293] width 1035 height 481
click at [1012, 294] on icon "Next slide" at bounding box center [1007, 294] width 15 height 15
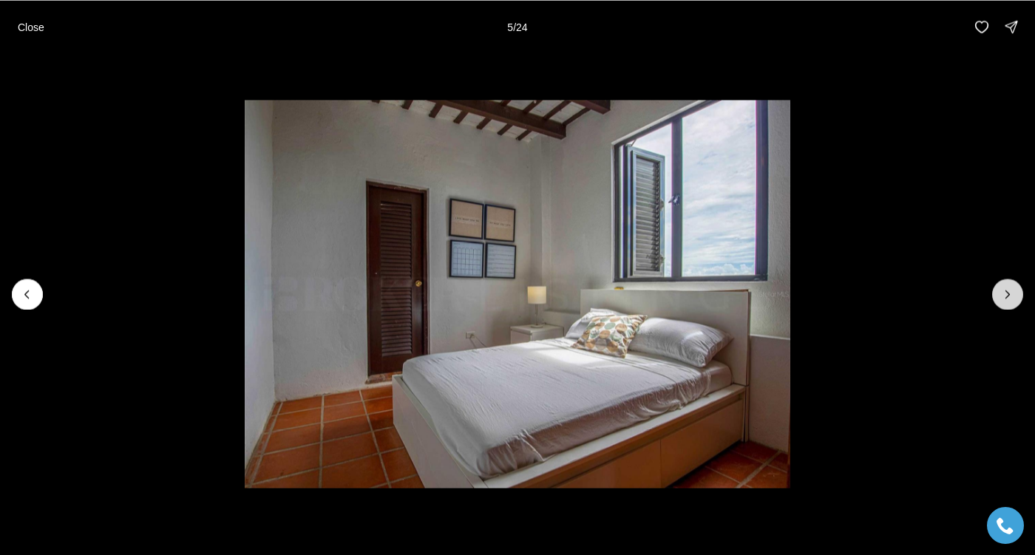
click at [1012, 293] on icon "Next slide" at bounding box center [1007, 294] width 15 height 15
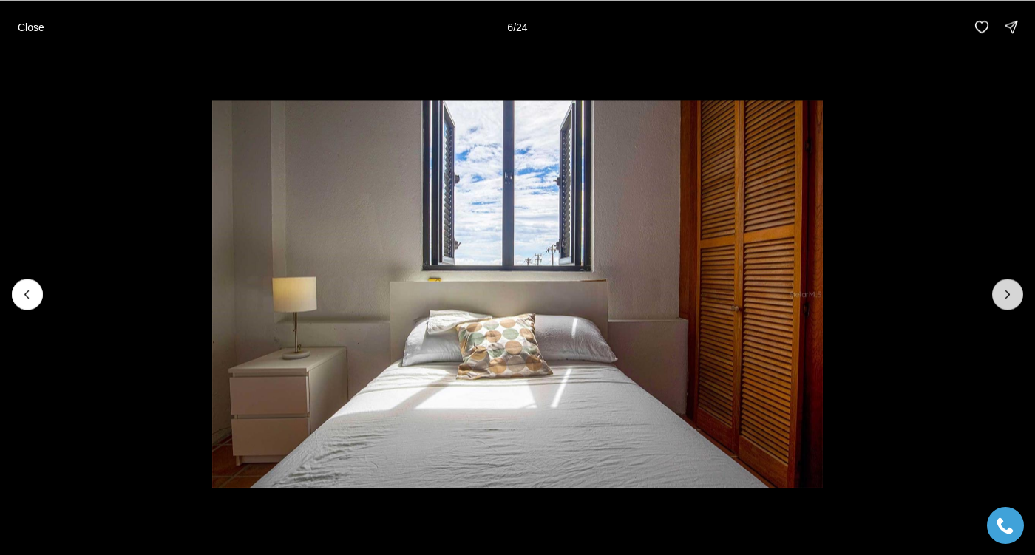
click at [1012, 293] on icon "Next slide" at bounding box center [1007, 294] width 15 height 15
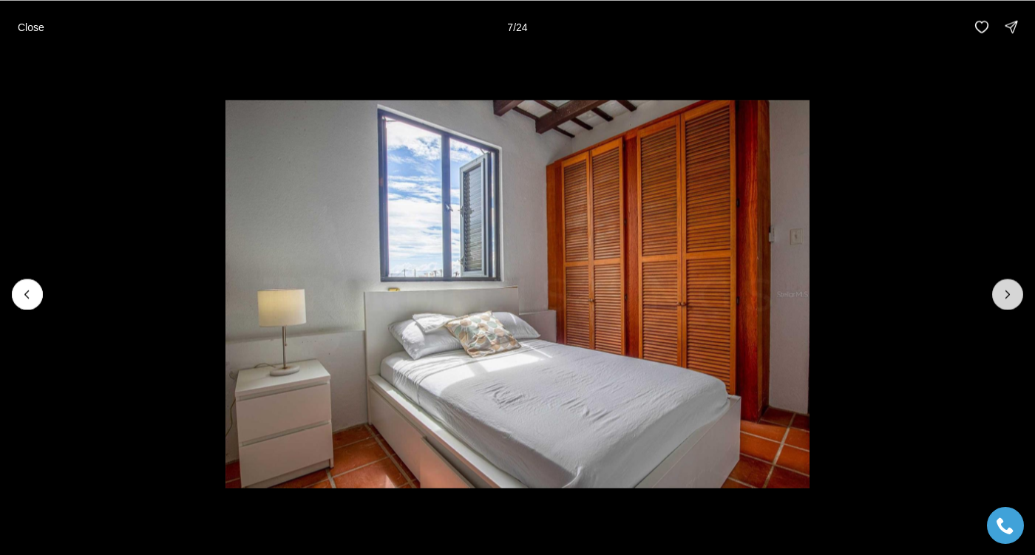
click at [1012, 293] on icon "Next slide" at bounding box center [1007, 294] width 15 height 15
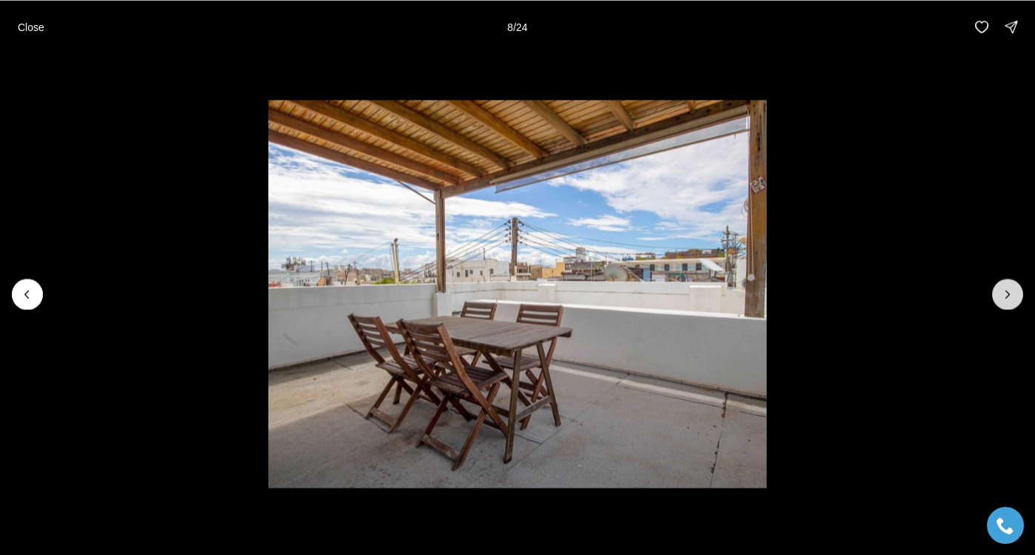
click at [1012, 293] on icon "Next slide" at bounding box center [1007, 294] width 15 height 15
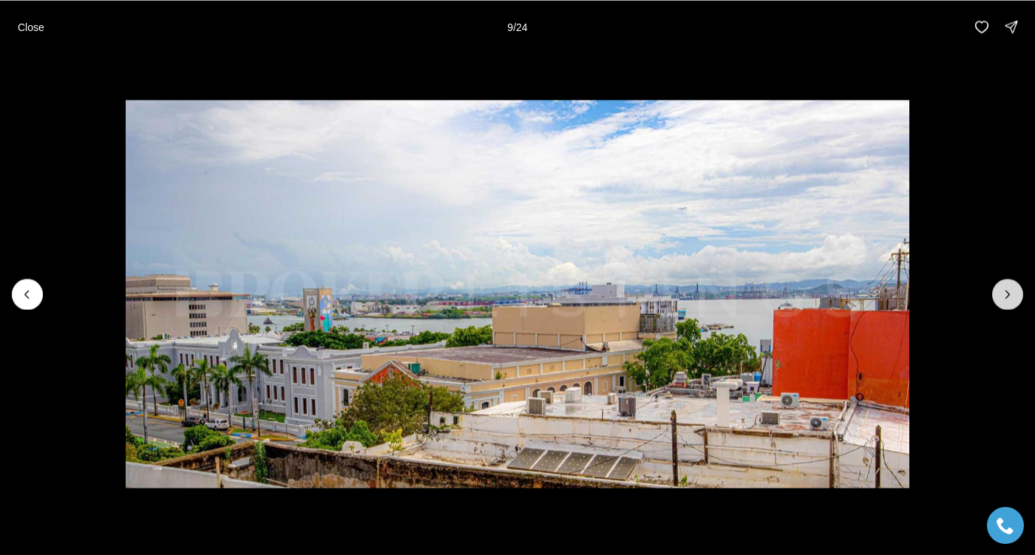
click at [1012, 293] on icon "Next slide" at bounding box center [1007, 294] width 15 height 15
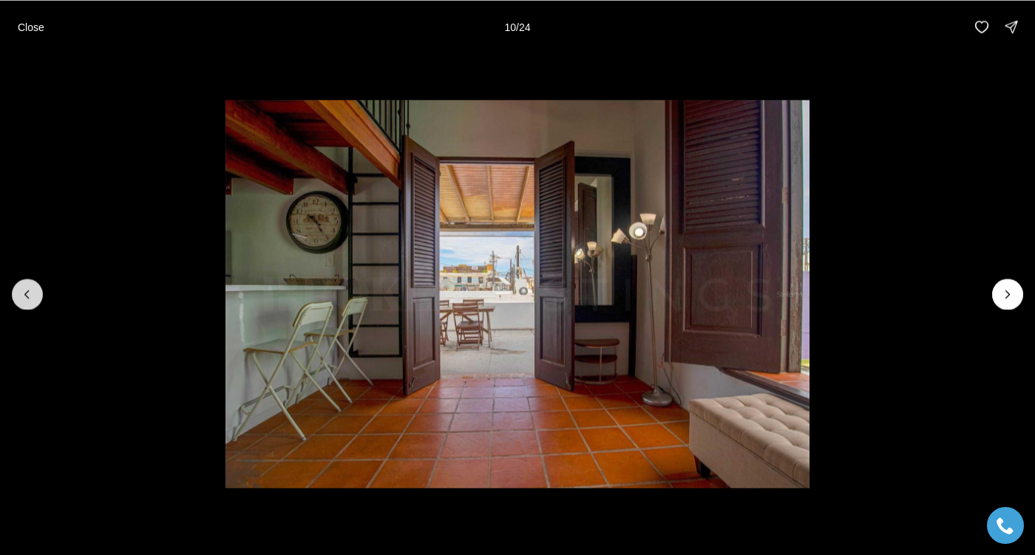
click at [27, 296] on icon "Previous slide" at bounding box center [27, 293] width 4 height 7
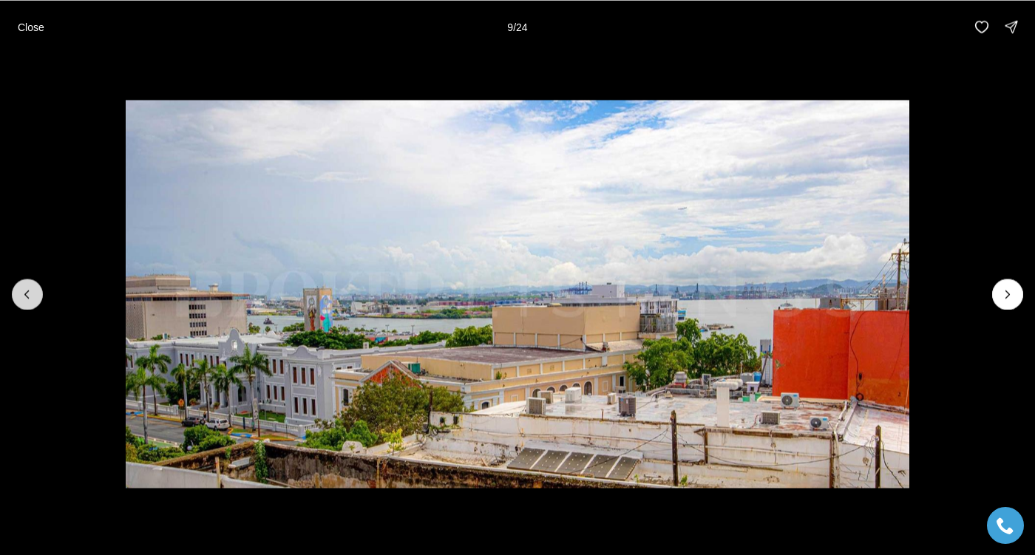
click at [27, 296] on icon "Previous slide" at bounding box center [27, 293] width 4 height 7
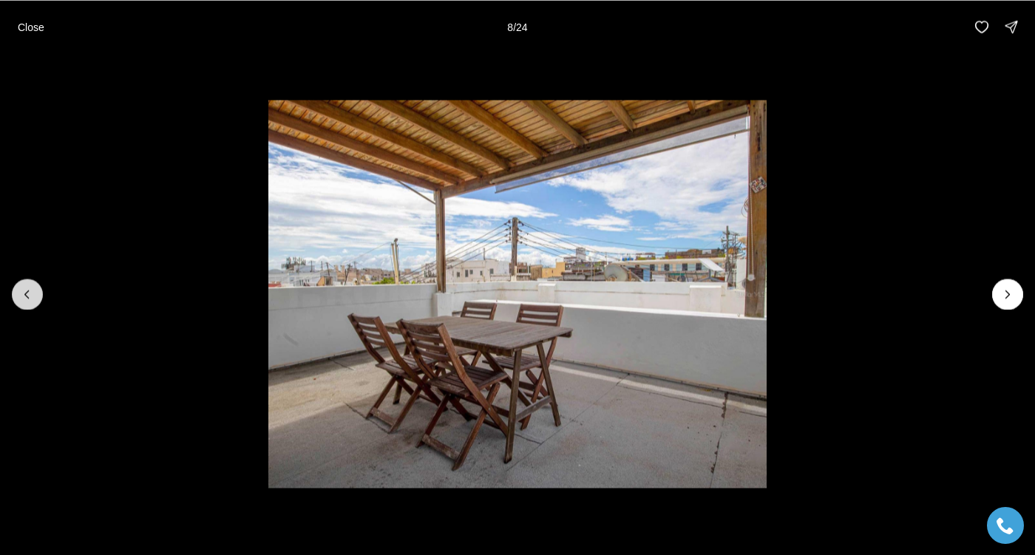
click at [27, 296] on icon "Previous slide" at bounding box center [27, 293] width 4 height 7
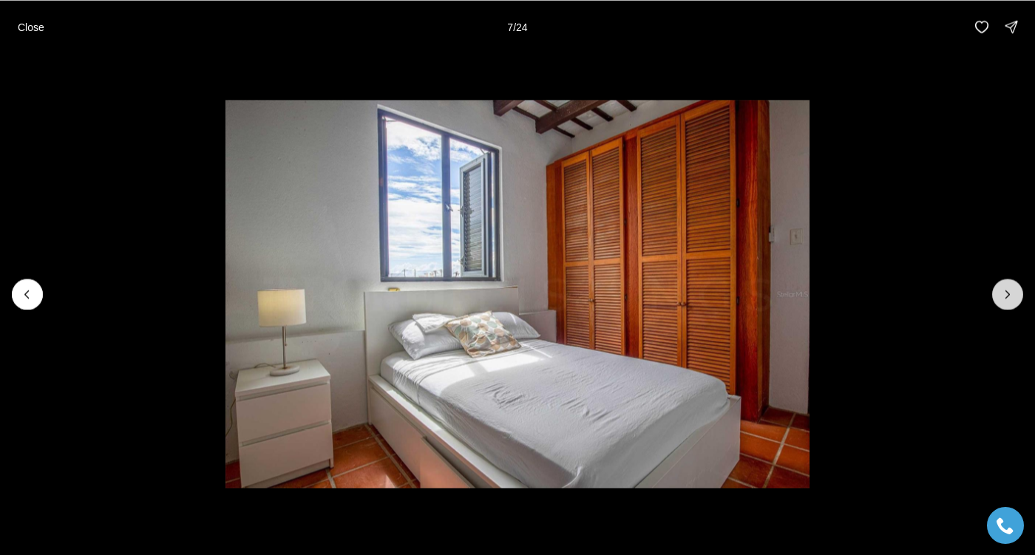
click at [1004, 283] on button "Next slide" at bounding box center [1007, 294] width 31 height 31
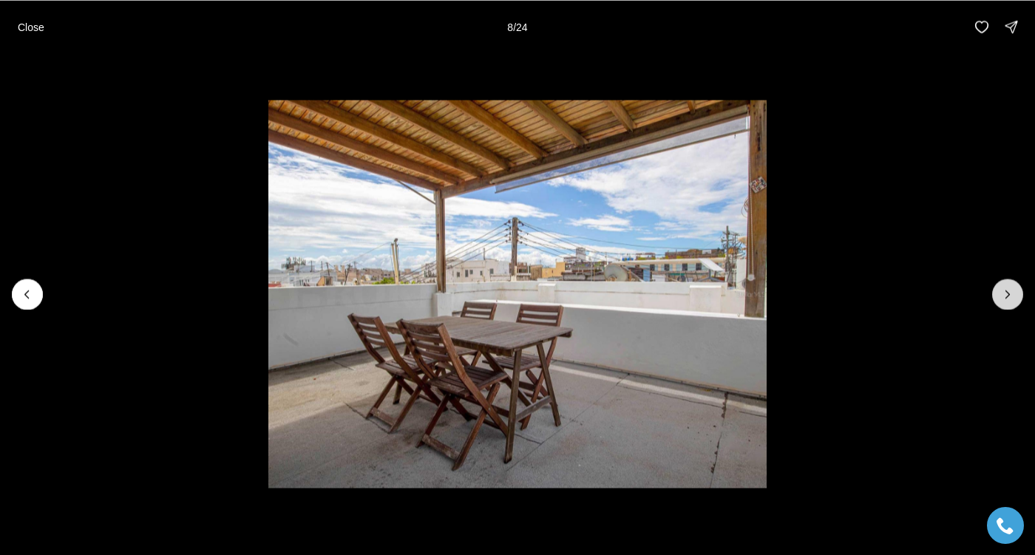
click at [1004, 287] on icon "Next slide" at bounding box center [1007, 294] width 15 height 15
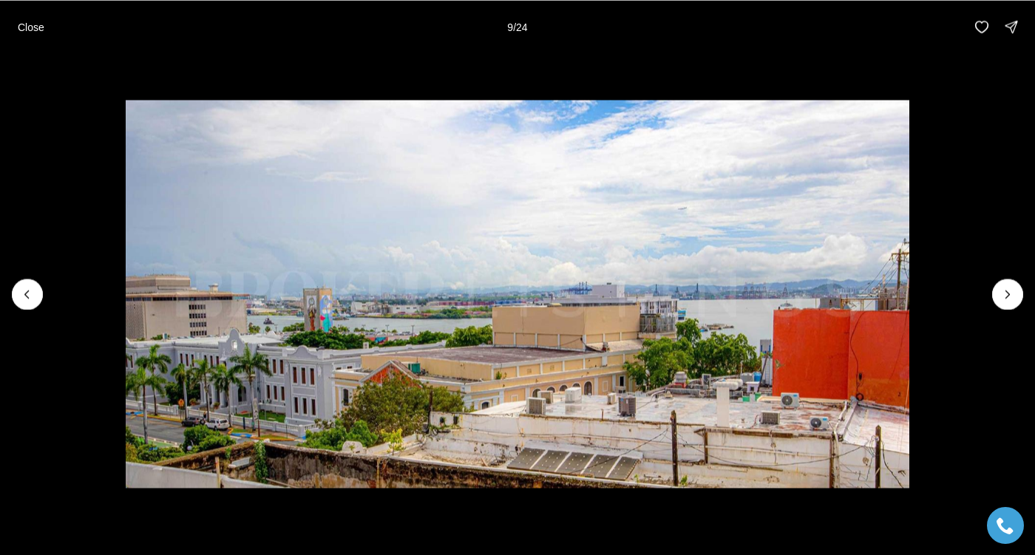
click at [44, 290] on li "9 of 24" at bounding box center [517, 293] width 1035 height 481
click at [30, 296] on icon "Previous slide" at bounding box center [27, 294] width 15 height 15
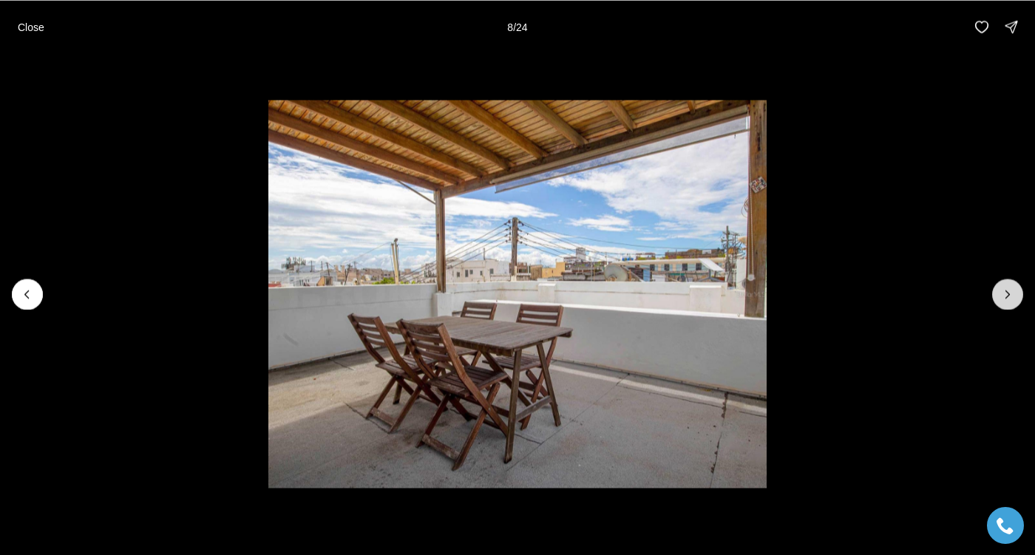
click at [1000, 291] on icon "Next slide" at bounding box center [1007, 294] width 15 height 15
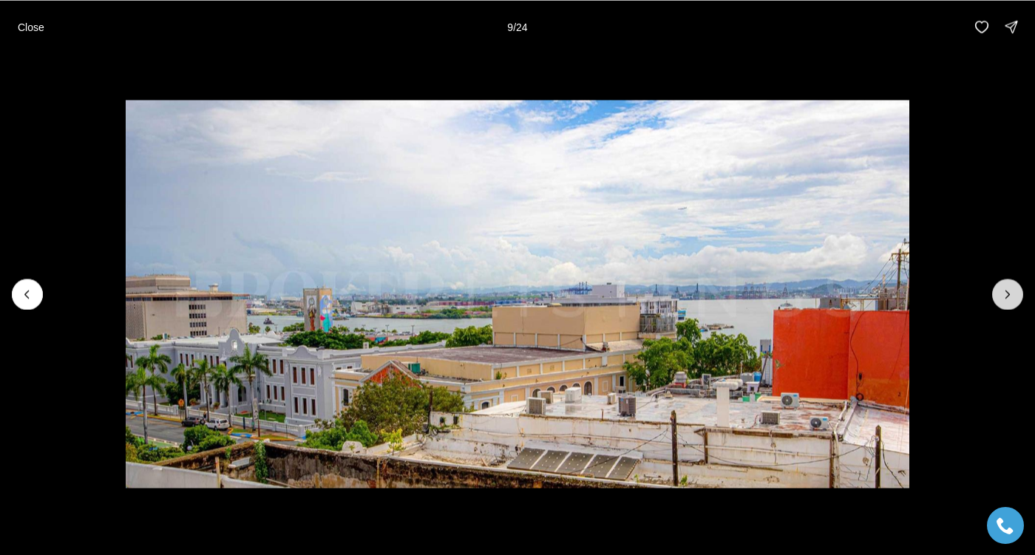
click at [1004, 292] on icon "Next slide" at bounding box center [1007, 294] width 15 height 15
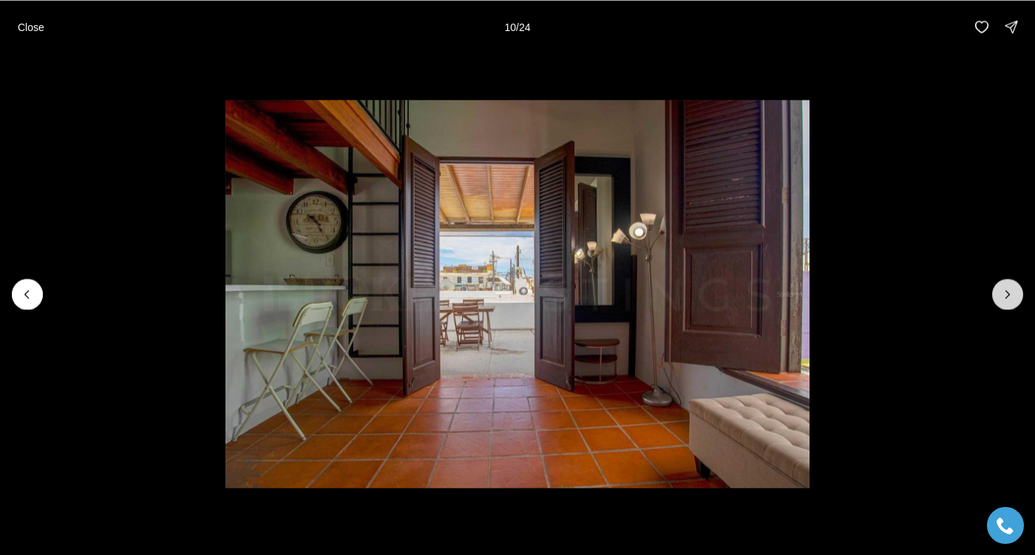
click at [1004, 292] on icon "Next slide" at bounding box center [1007, 294] width 15 height 15
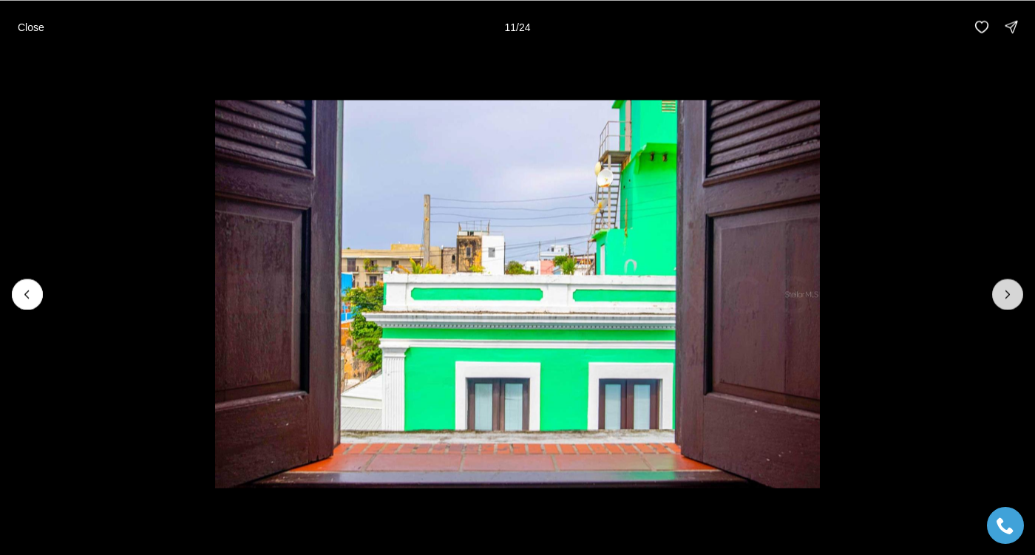
click at [1004, 292] on icon "Next slide" at bounding box center [1007, 294] width 15 height 15
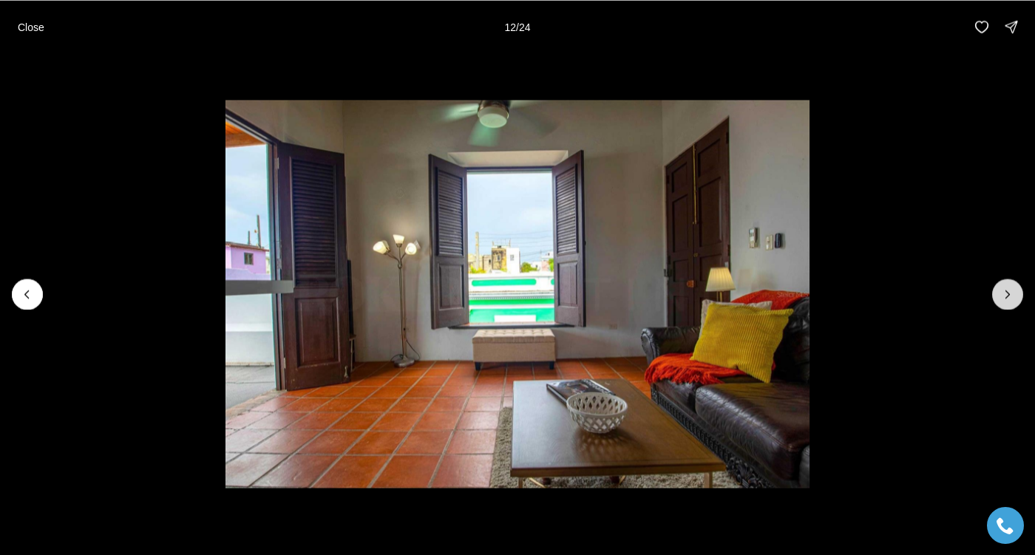
click at [1004, 292] on icon "Next slide" at bounding box center [1007, 294] width 15 height 15
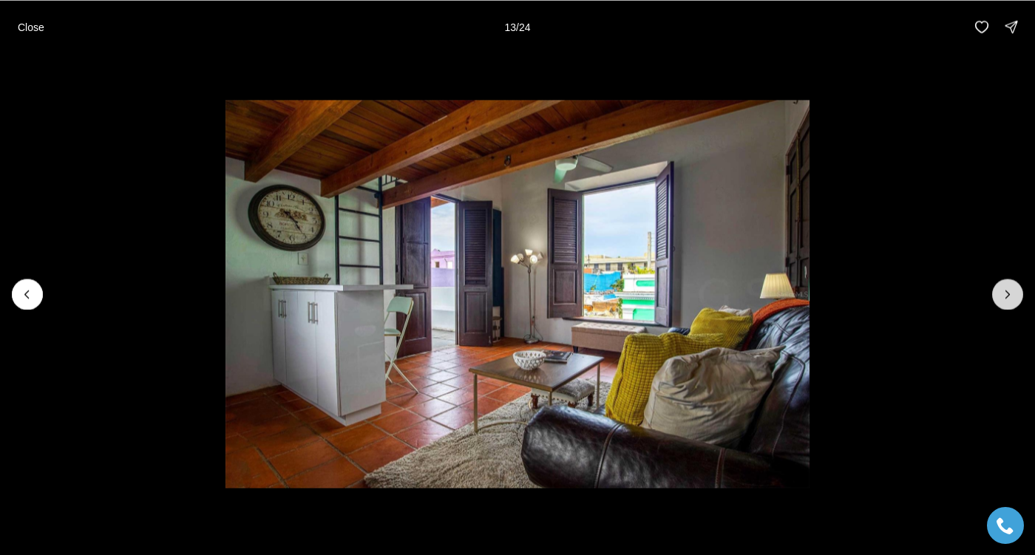
click at [1004, 292] on icon "Next slide" at bounding box center [1007, 294] width 15 height 15
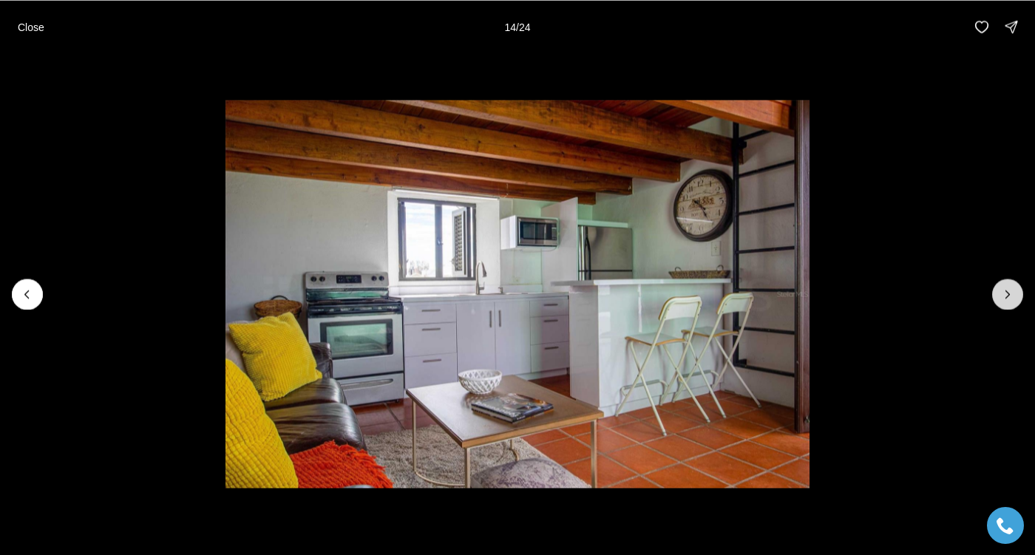
click at [1004, 293] on icon "Next slide" at bounding box center [1007, 294] width 15 height 15
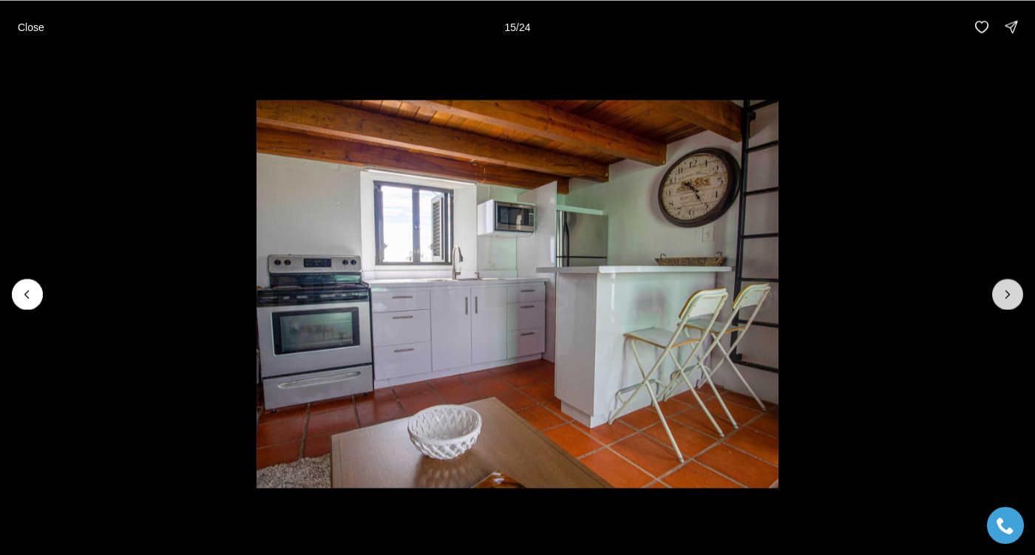
click at [1004, 293] on icon "Next slide" at bounding box center [1007, 294] width 15 height 15
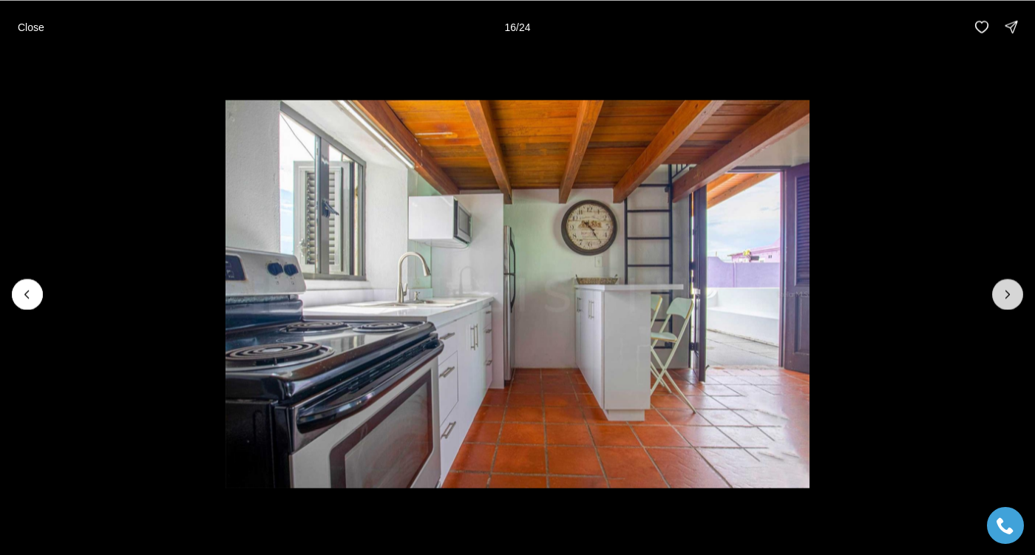
click at [1004, 296] on icon "Next slide" at bounding box center [1007, 294] width 15 height 15
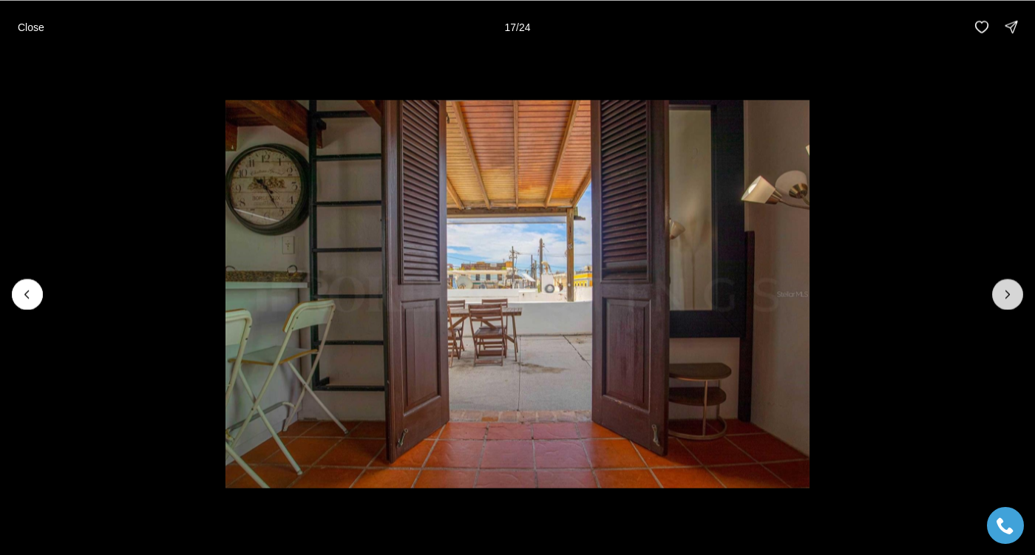
click at [1004, 296] on icon "Next slide" at bounding box center [1007, 294] width 15 height 15
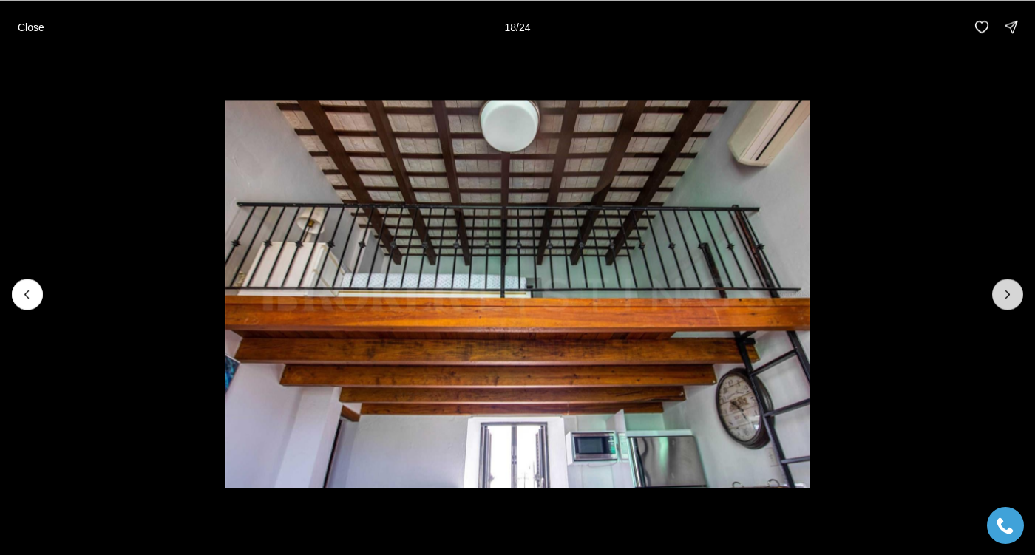
click at [1004, 296] on icon "Next slide" at bounding box center [1007, 294] width 15 height 15
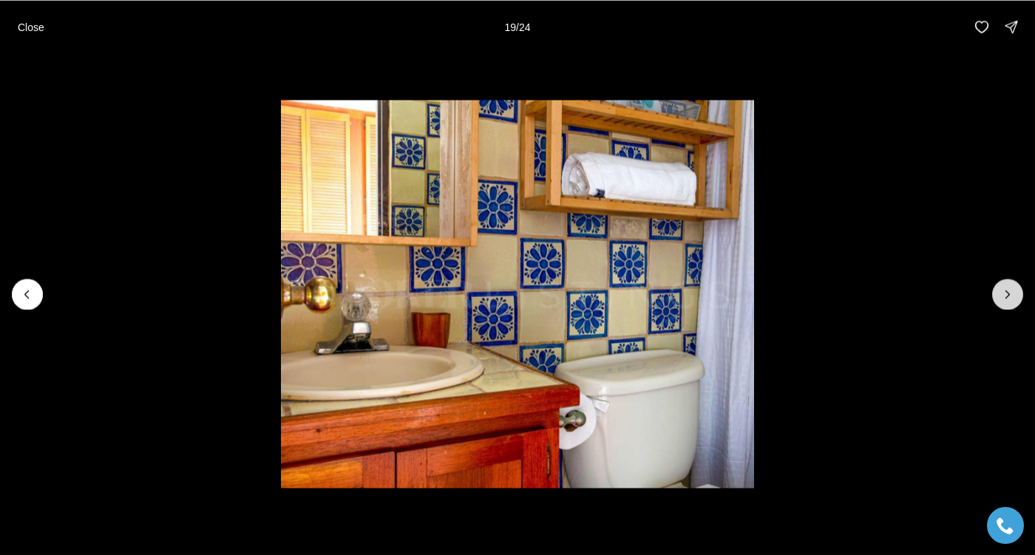
click at [1004, 296] on icon "Next slide" at bounding box center [1007, 294] width 15 height 15
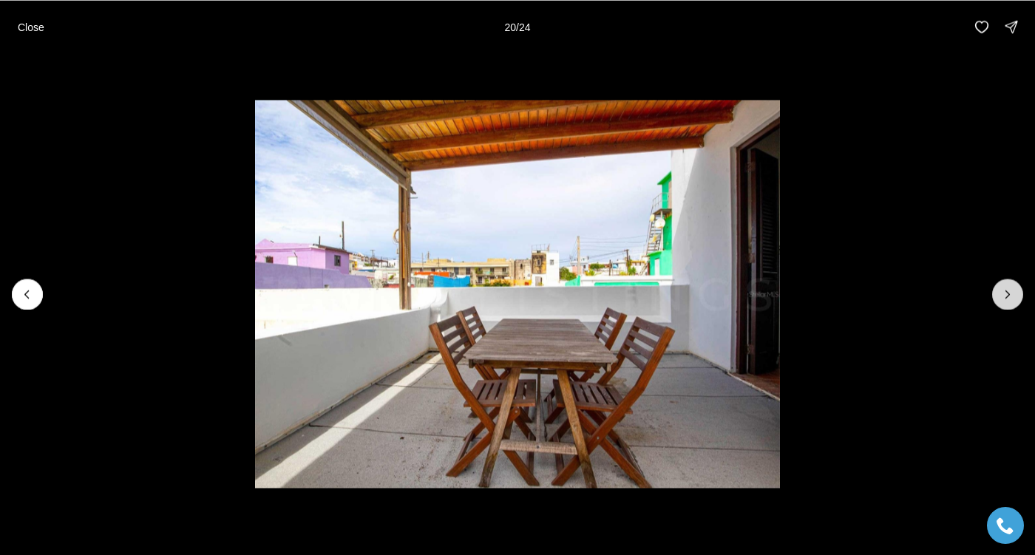
click at [1004, 296] on icon "Next slide" at bounding box center [1007, 294] width 15 height 15
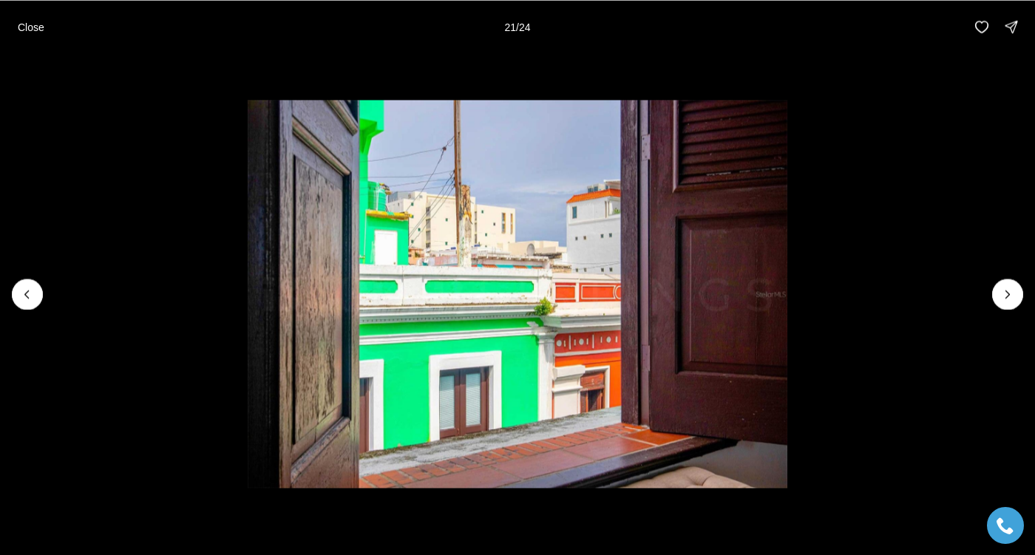
click at [925, 225] on li "21 of 24" at bounding box center [517, 293] width 1035 height 481
click at [39, 25] on p "Close" at bounding box center [31, 27] width 27 height 12
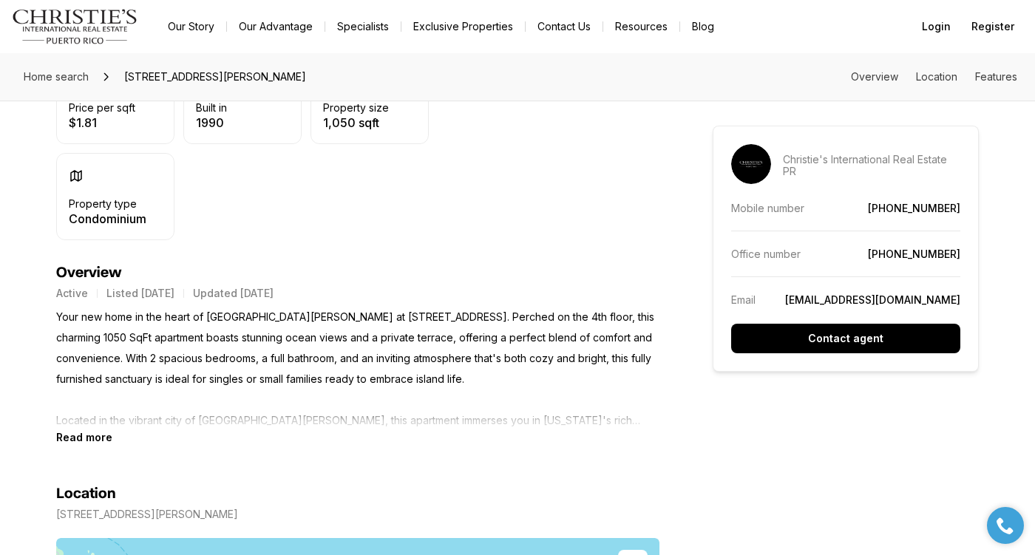
scroll to position [491, 0]
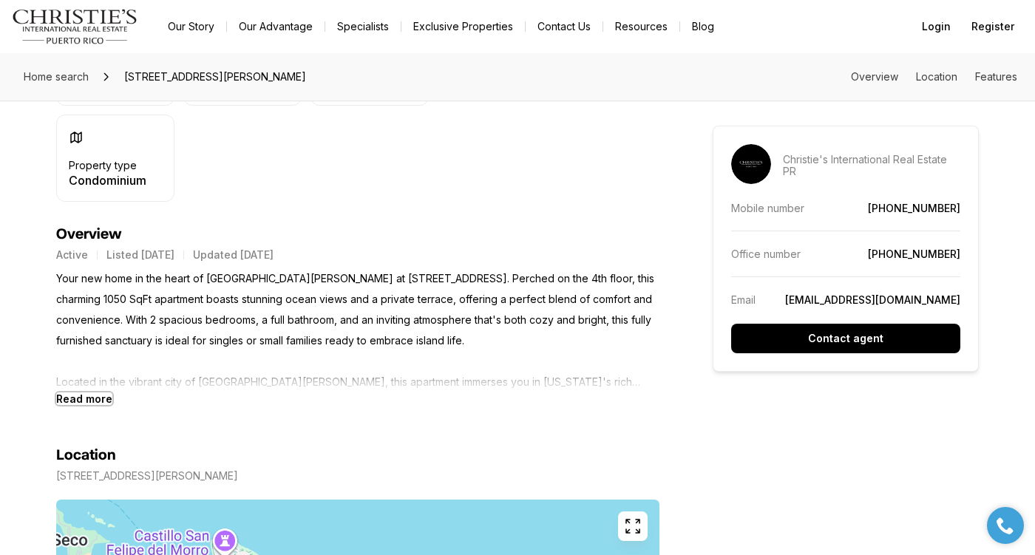
click at [75, 404] on b "Read more" at bounding box center [84, 398] width 56 height 13
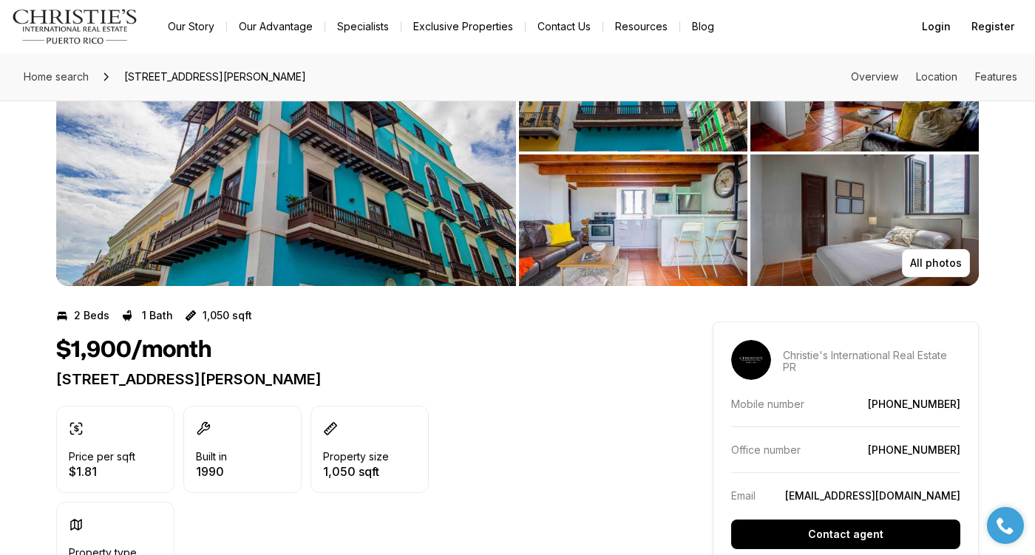
scroll to position [0, 0]
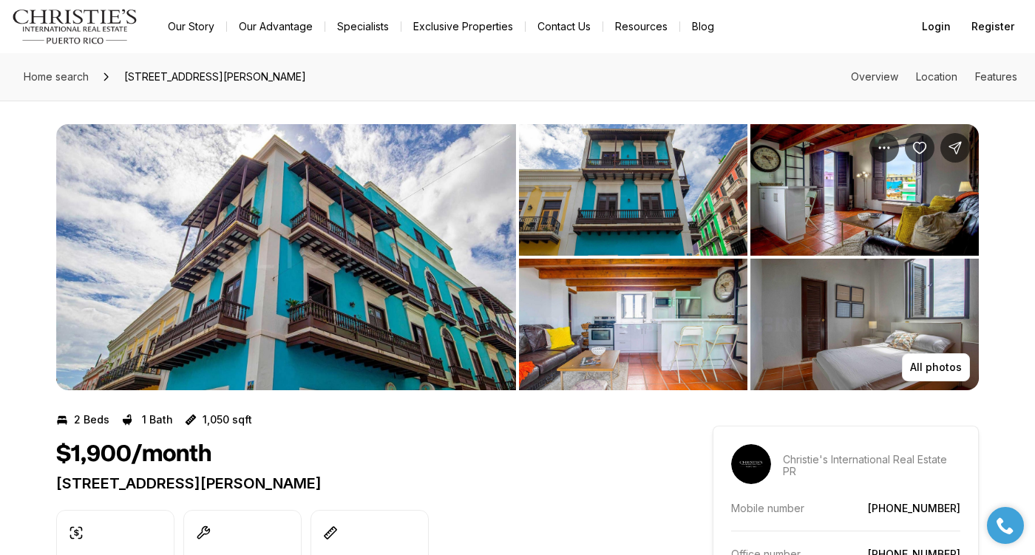
click at [624, 211] on img "View image gallery" at bounding box center [633, 190] width 228 height 132
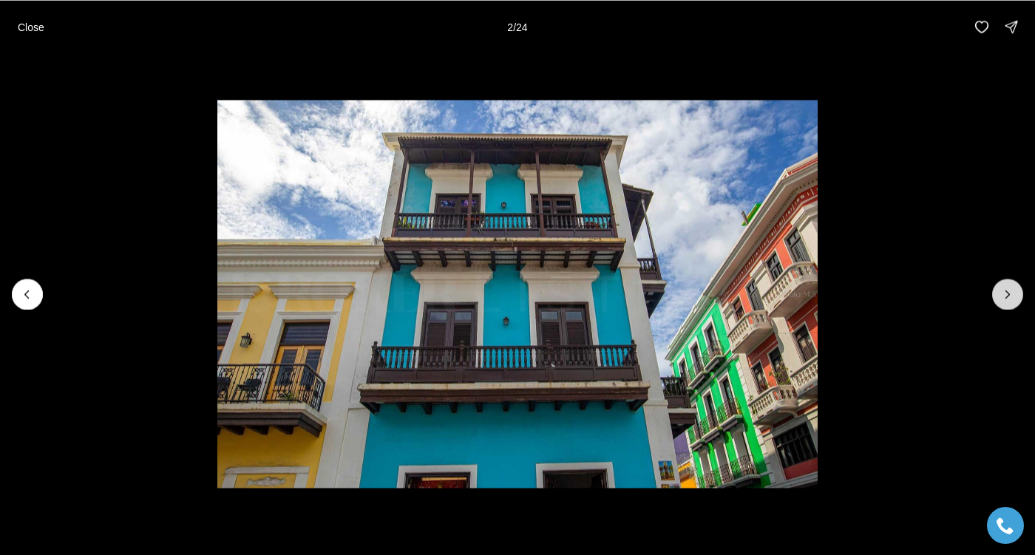
click at [1007, 294] on icon "Next slide" at bounding box center [1007, 294] width 15 height 15
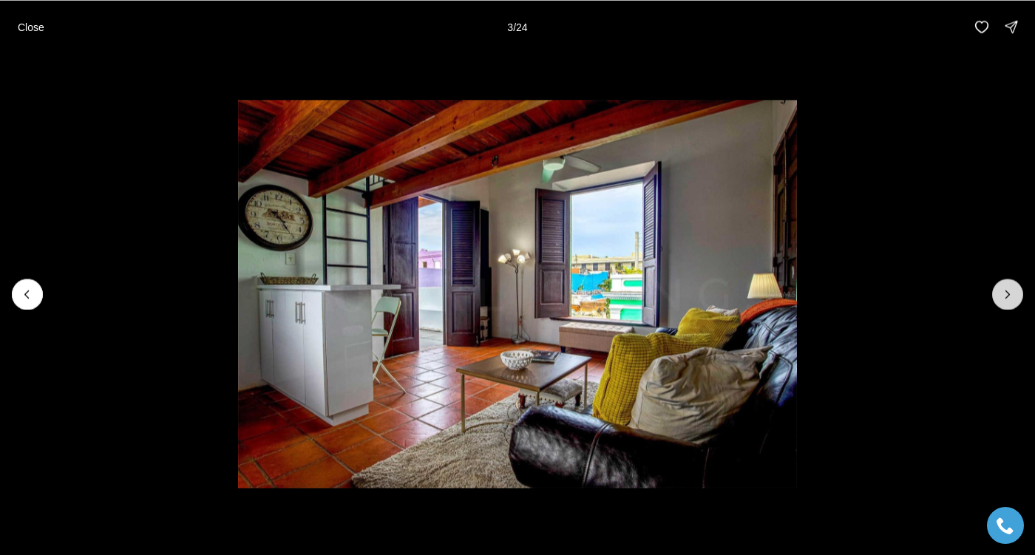
click at [1001, 299] on icon "Next slide" at bounding box center [1007, 294] width 15 height 15
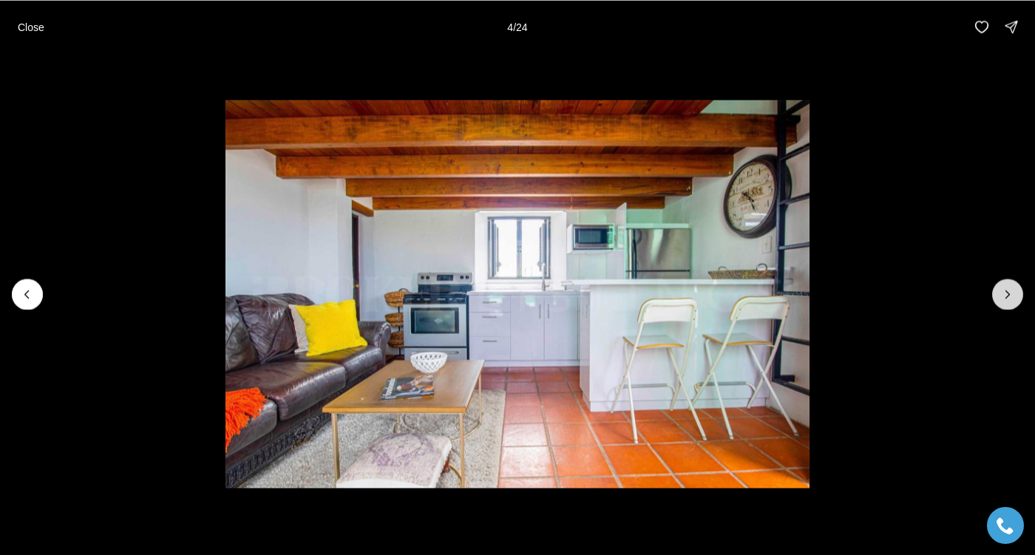
click at [1001, 299] on icon "Next slide" at bounding box center [1007, 294] width 15 height 15
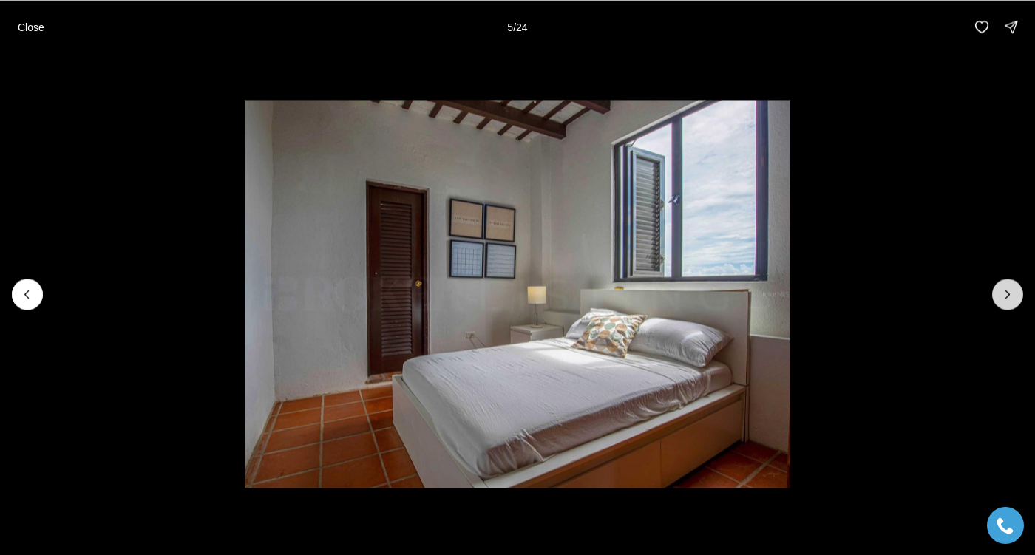
click at [997, 302] on button "Next slide" at bounding box center [1007, 294] width 31 height 31
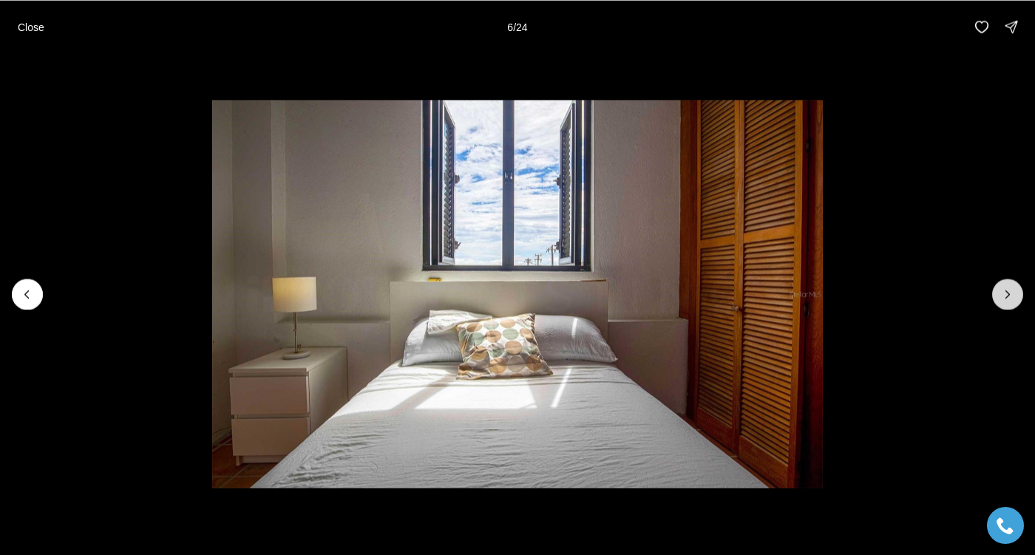
click at [997, 302] on button "Next slide" at bounding box center [1007, 294] width 31 height 31
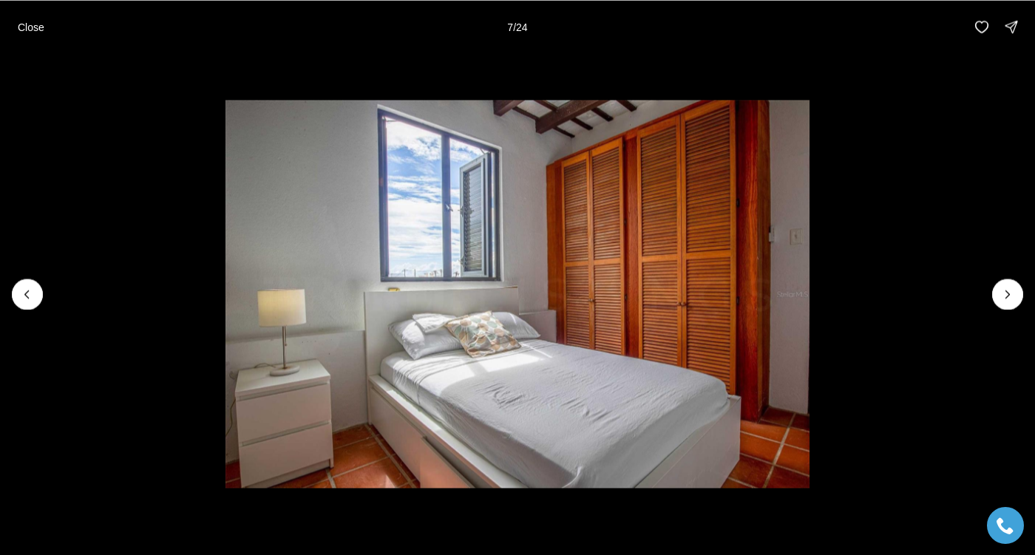
click at [962, 283] on li "7 of 24" at bounding box center [517, 293] width 1035 height 481
click at [33, 38] on button "Close" at bounding box center [31, 27] width 44 height 30
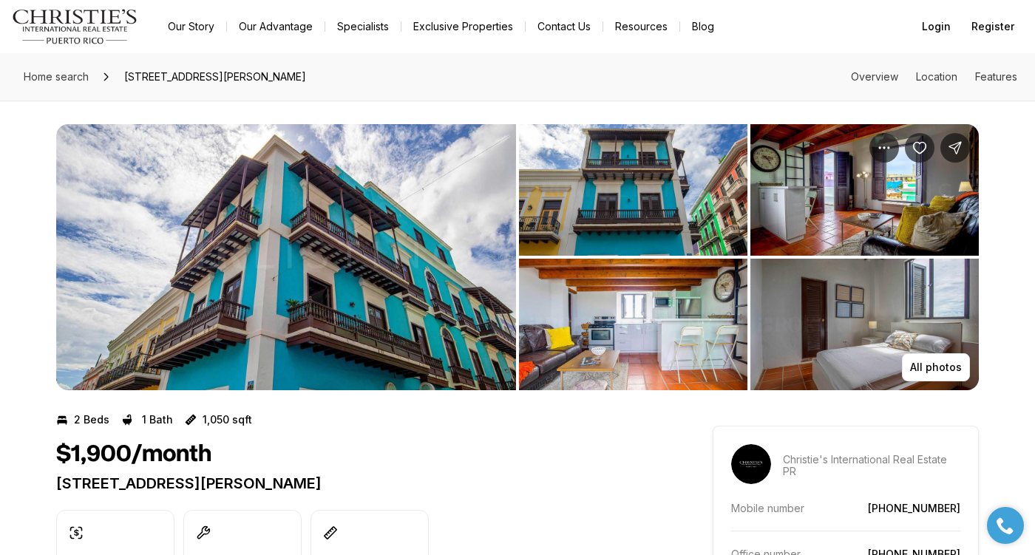
click at [395, 257] on img "View image gallery" at bounding box center [286, 257] width 460 height 266
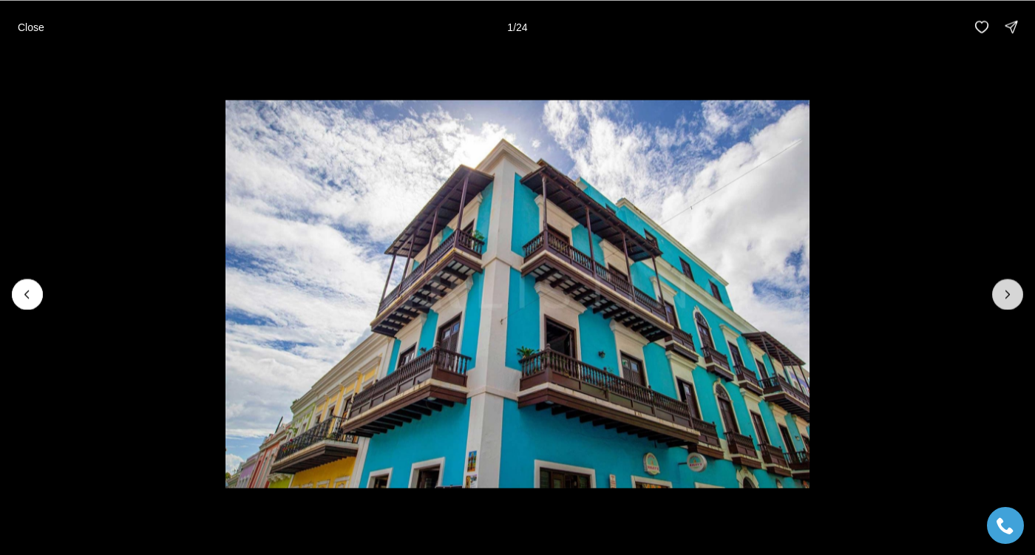
click at [998, 294] on button "Next slide" at bounding box center [1007, 294] width 31 height 31
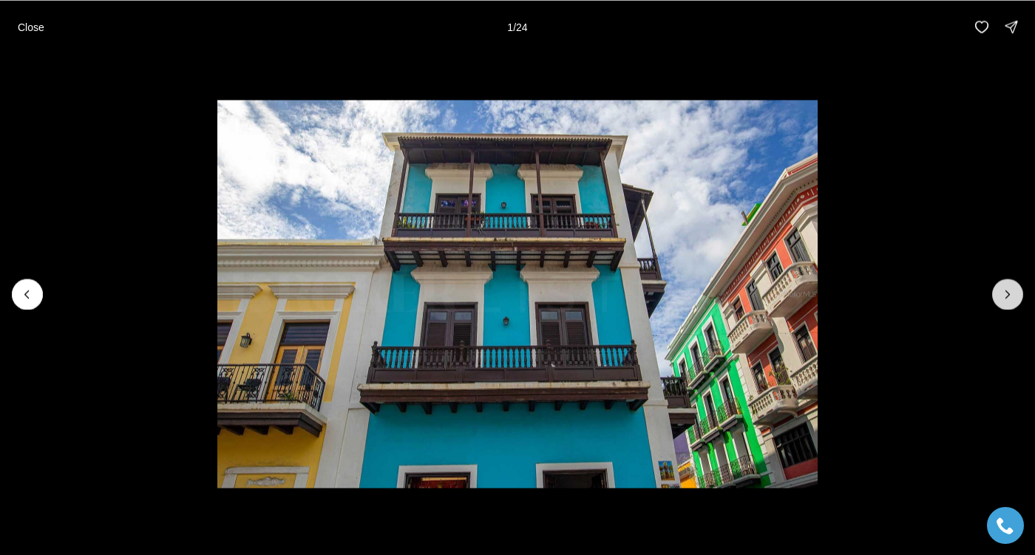
click at [1009, 294] on icon "Next slide" at bounding box center [1007, 294] width 15 height 15
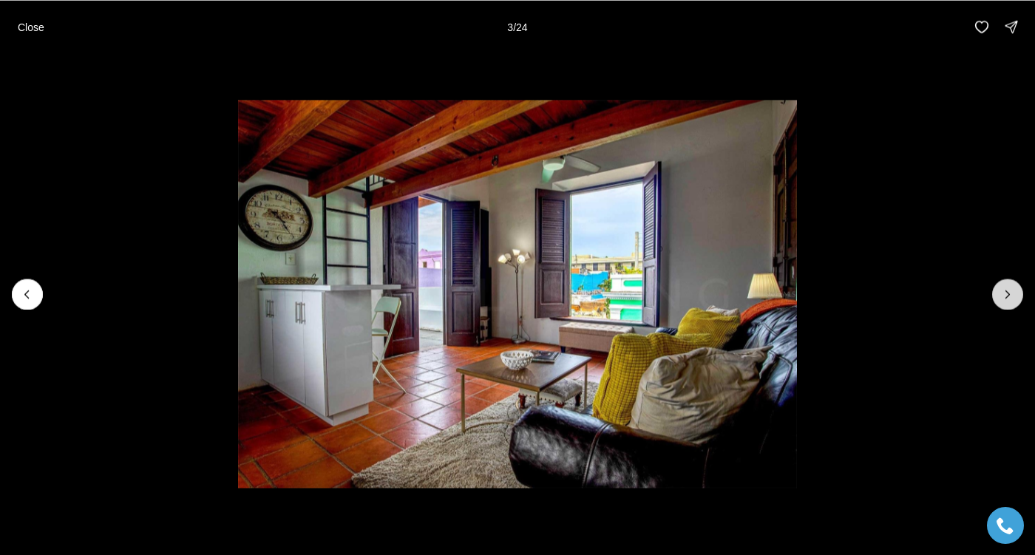
click at [1009, 292] on icon "Next slide" at bounding box center [1007, 294] width 15 height 15
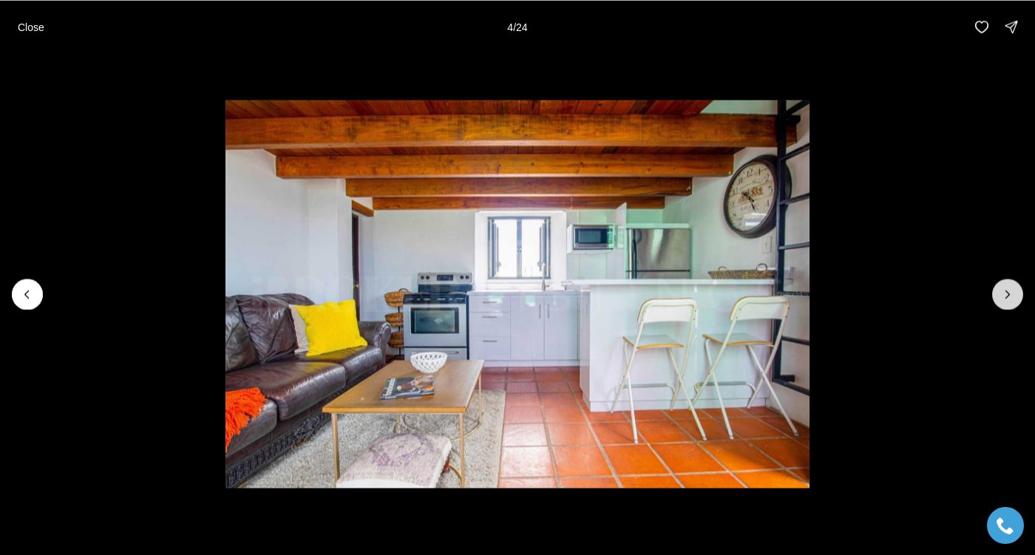
click at [1009, 292] on icon "Next slide" at bounding box center [1007, 294] width 15 height 15
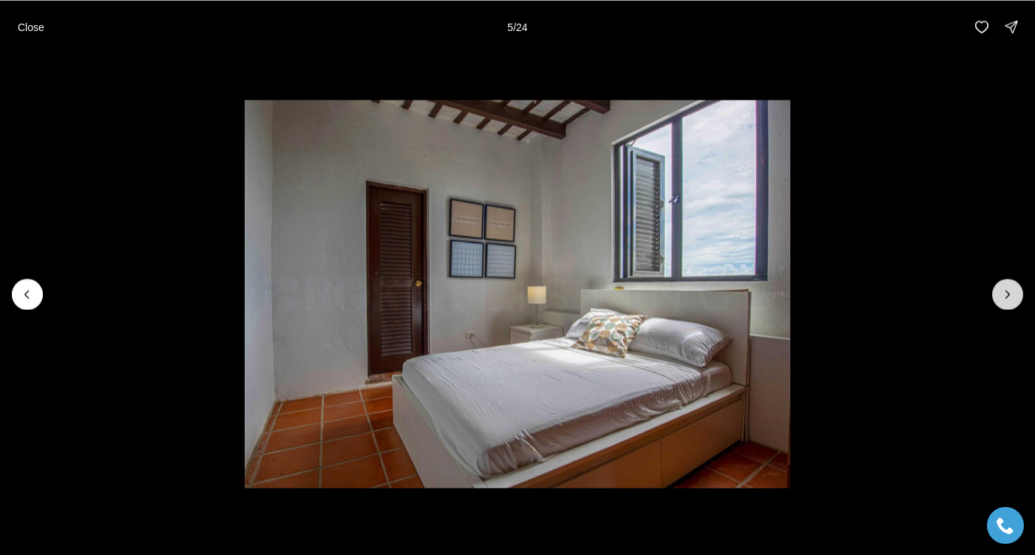
click at [1015, 292] on button "Next slide" at bounding box center [1007, 294] width 31 height 31
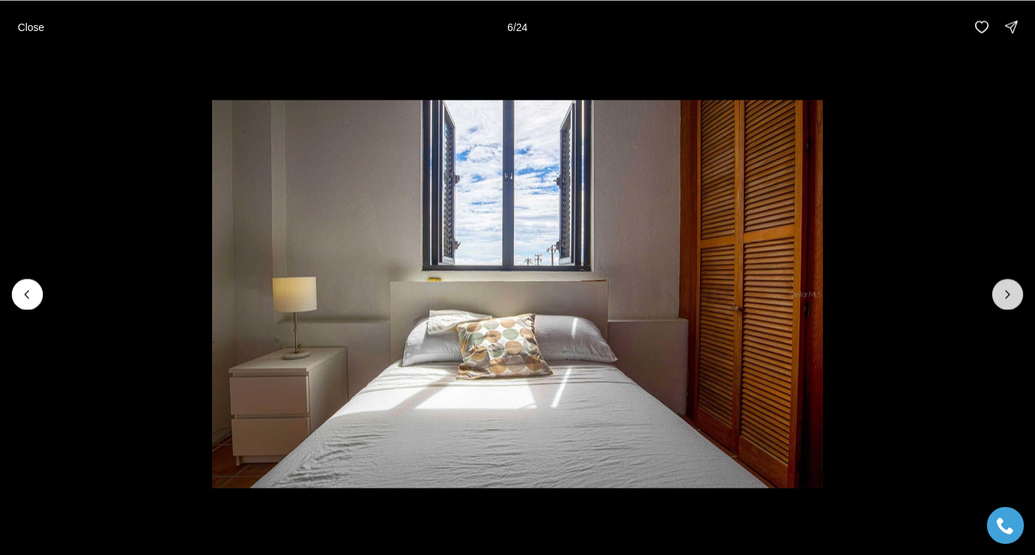
click at [1012, 292] on icon "Next slide" at bounding box center [1007, 294] width 15 height 15
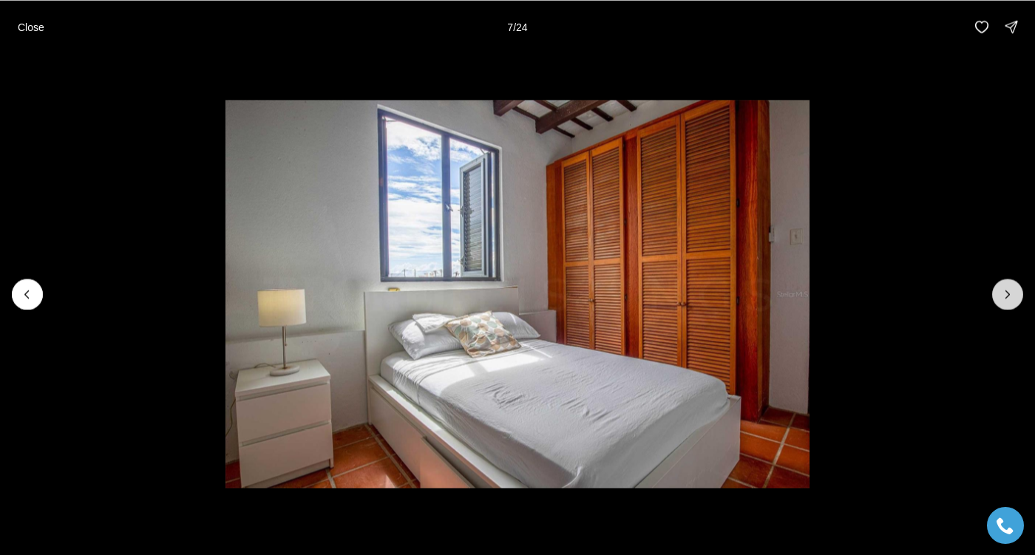
click at [1012, 292] on icon "Next slide" at bounding box center [1007, 294] width 15 height 15
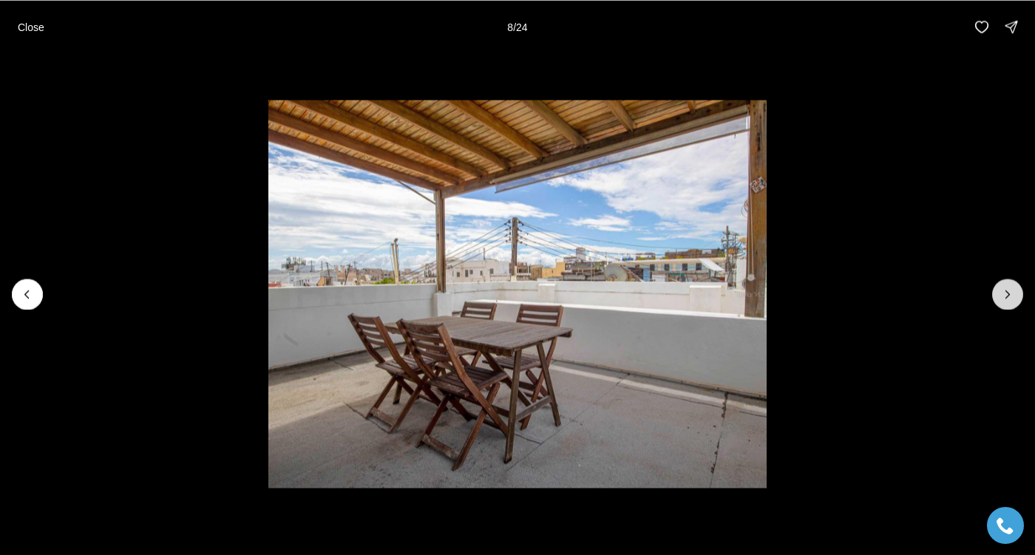
click at [1012, 292] on icon "Next slide" at bounding box center [1007, 294] width 15 height 15
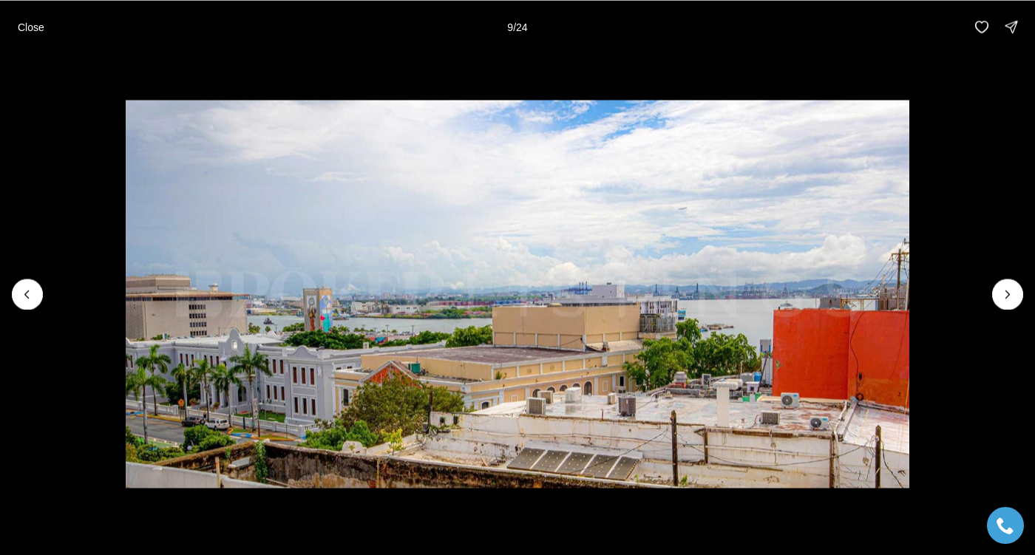
click at [983, 204] on li "9 of 24" at bounding box center [517, 293] width 1035 height 481
click at [44, 30] on p "Close" at bounding box center [31, 27] width 27 height 12
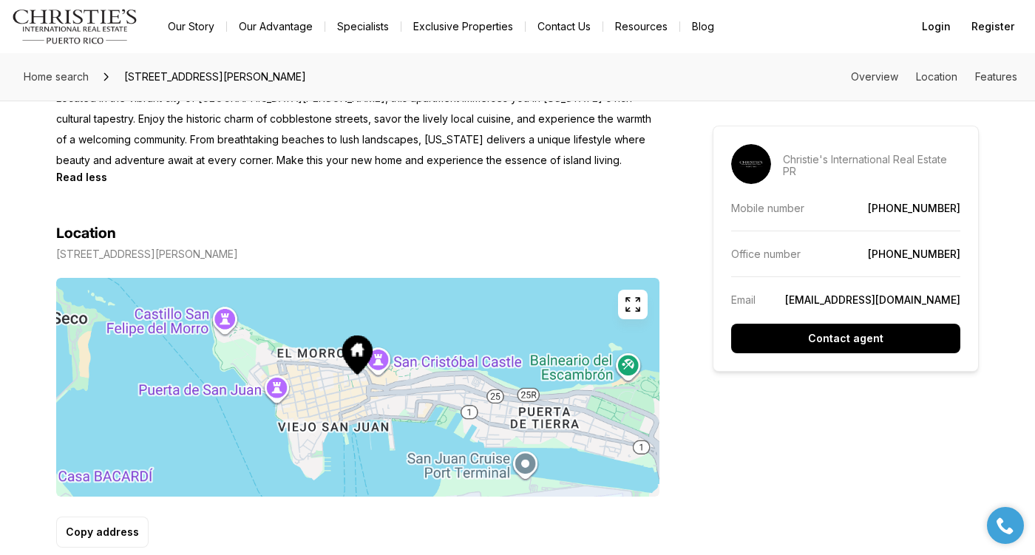
scroll to position [777, 0]
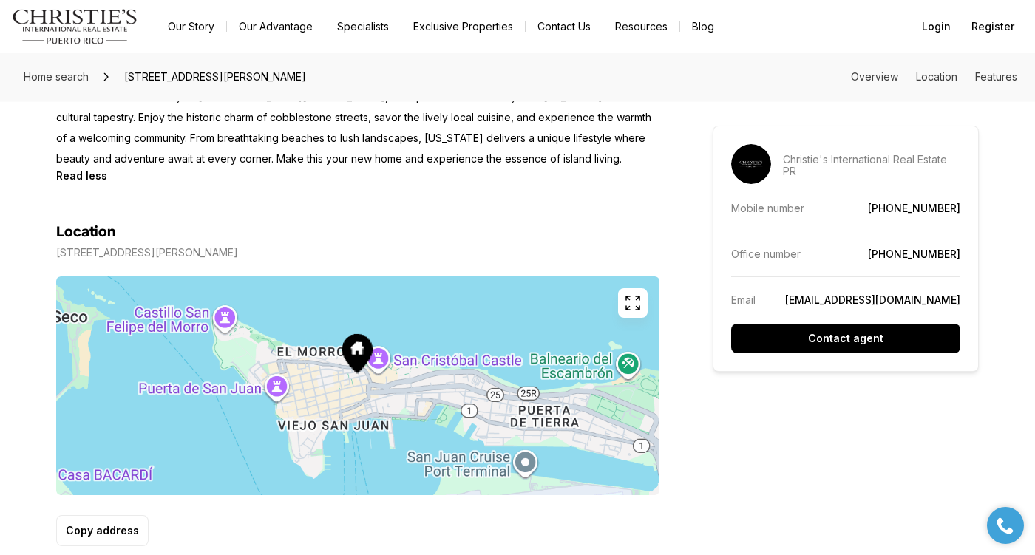
click at [636, 302] on icon "button" at bounding box center [633, 303] width 18 height 18
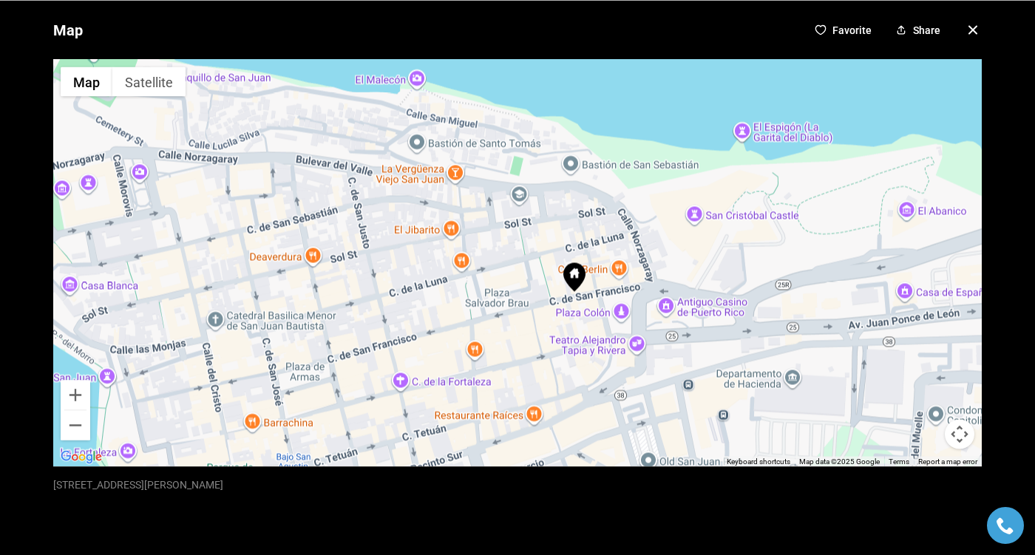
drag, startPoint x: 443, startPoint y: 240, endPoint x: 534, endPoint y: 245, distance: 90.3
click at [534, 245] on div at bounding box center [517, 262] width 928 height 407
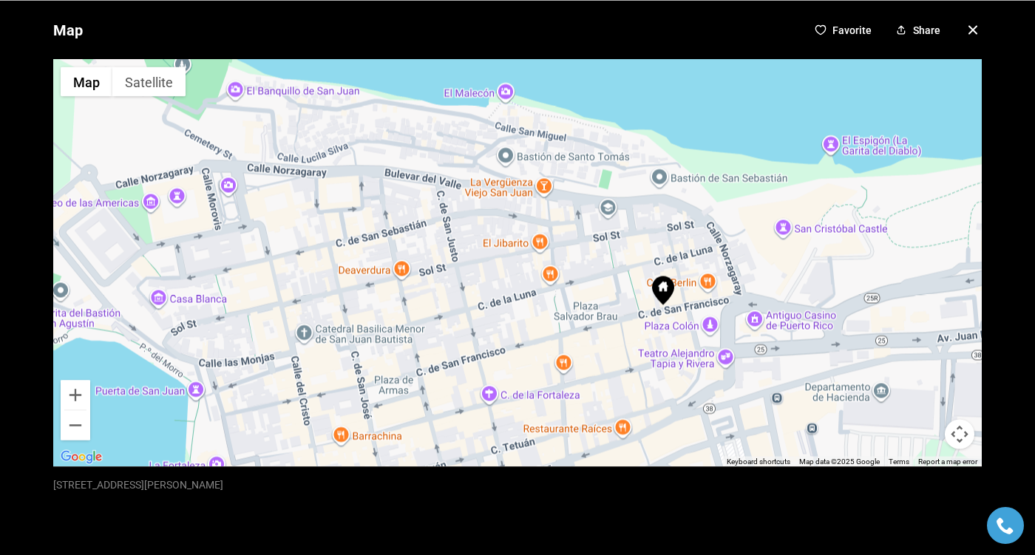
drag, startPoint x: 505, startPoint y: 228, endPoint x: 595, endPoint y: 242, distance: 91.1
click at [595, 242] on div at bounding box center [517, 262] width 928 height 407
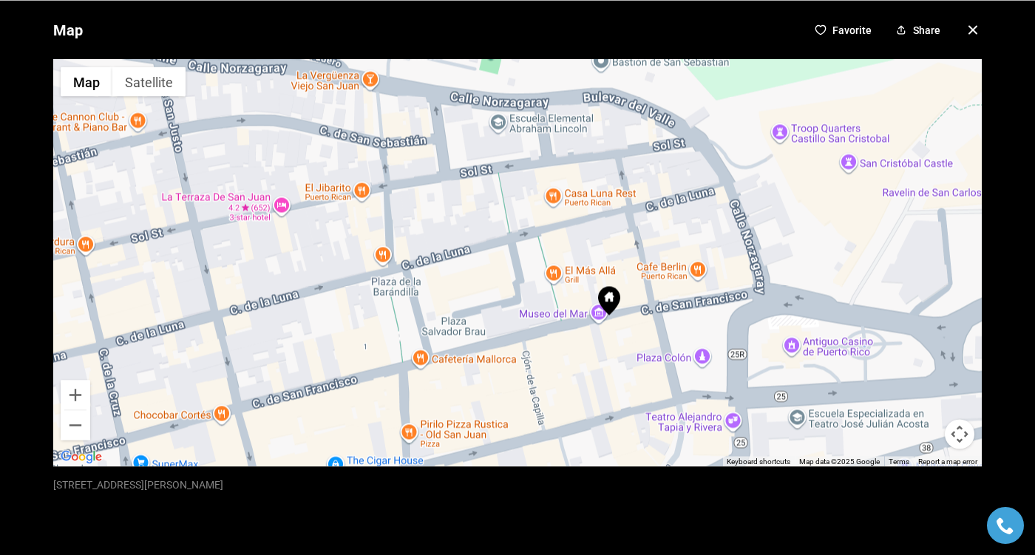
drag, startPoint x: 643, startPoint y: 290, endPoint x: 532, endPoint y: 259, distance: 115.1
click at [532, 259] on div at bounding box center [517, 262] width 928 height 407
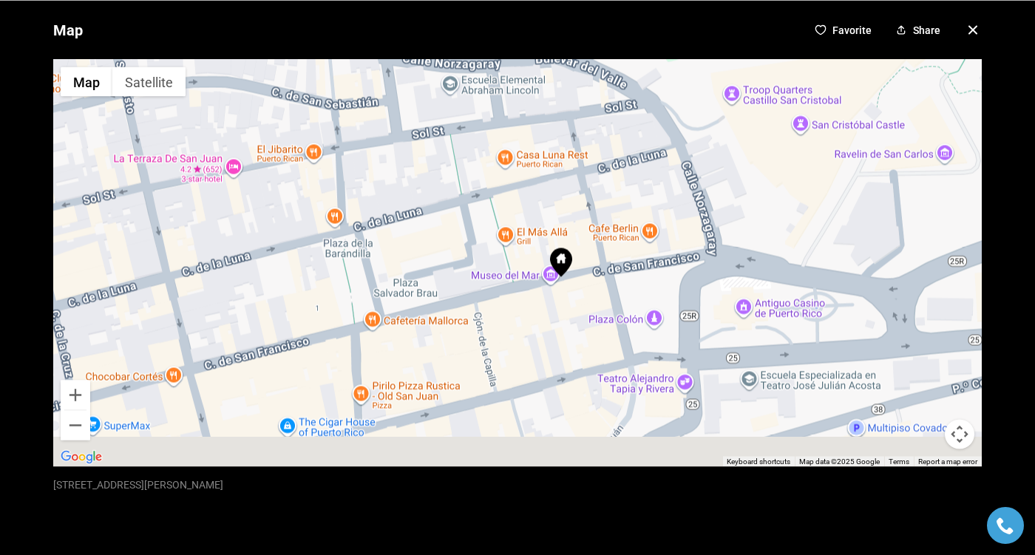
drag, startPoint x: 639, startPoint y: 285, endPoint x: 585, endPoint y: 230, distance: 76.3
click at [585, 230] on div at bounding box center [517, 262] width 928 height 407
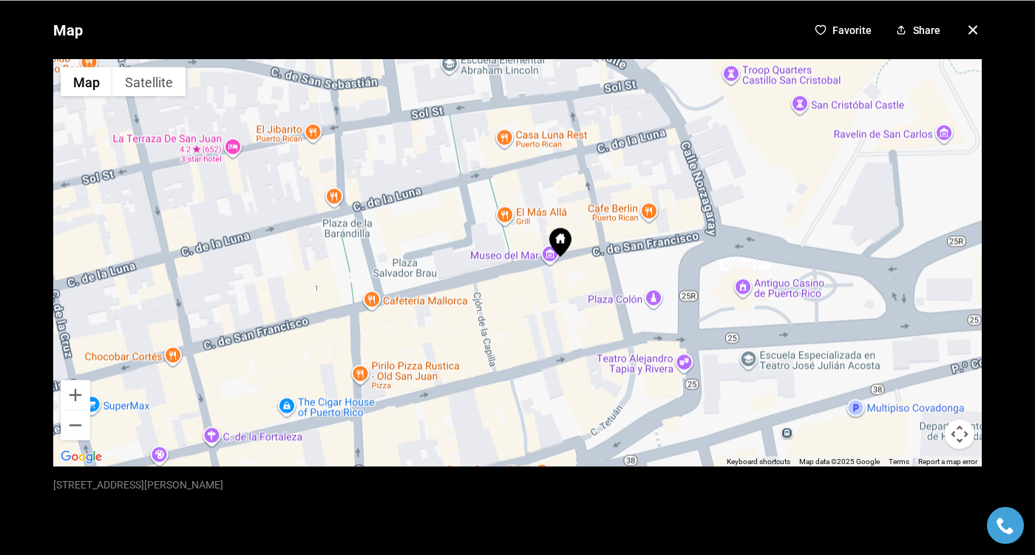
click at [653, 304] on div at bounding box center [517, 262] width 928 height 407
click at [975, 29] on icon "button" at bounding box center [973, 30] width 18 height 18
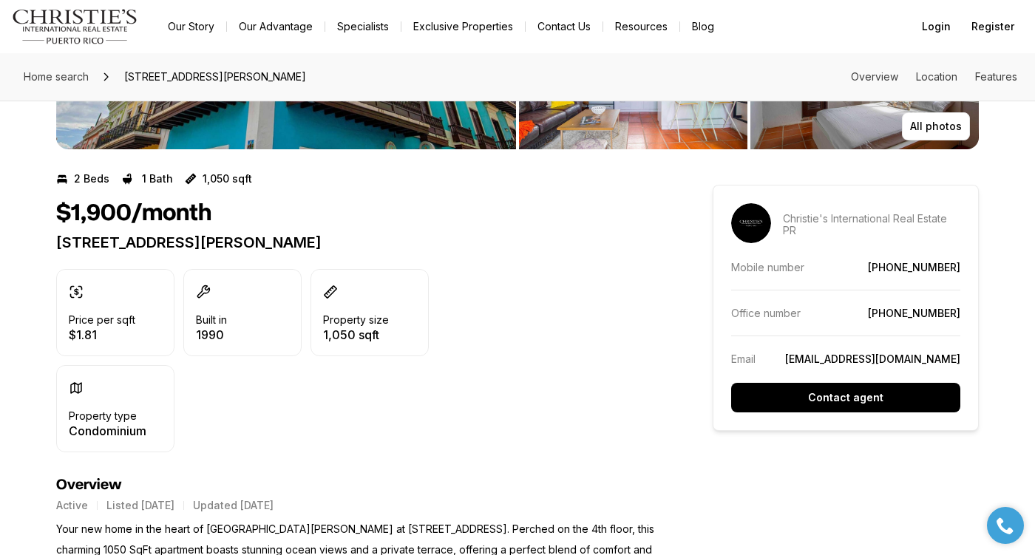
scroll to position [0, 0]
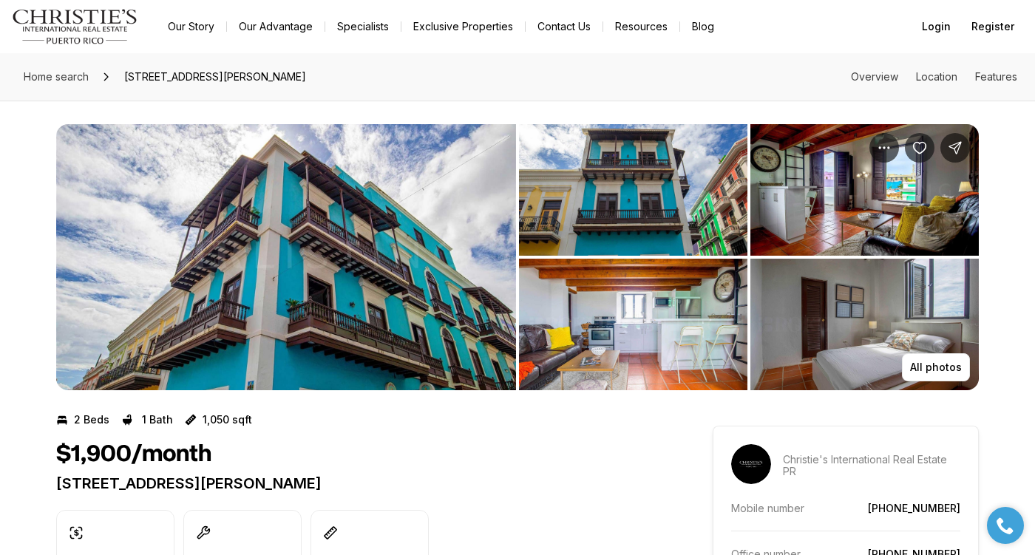
click at [642, 315] on img "View image gallery" at bounding box center [633, 325] width 228 height 132
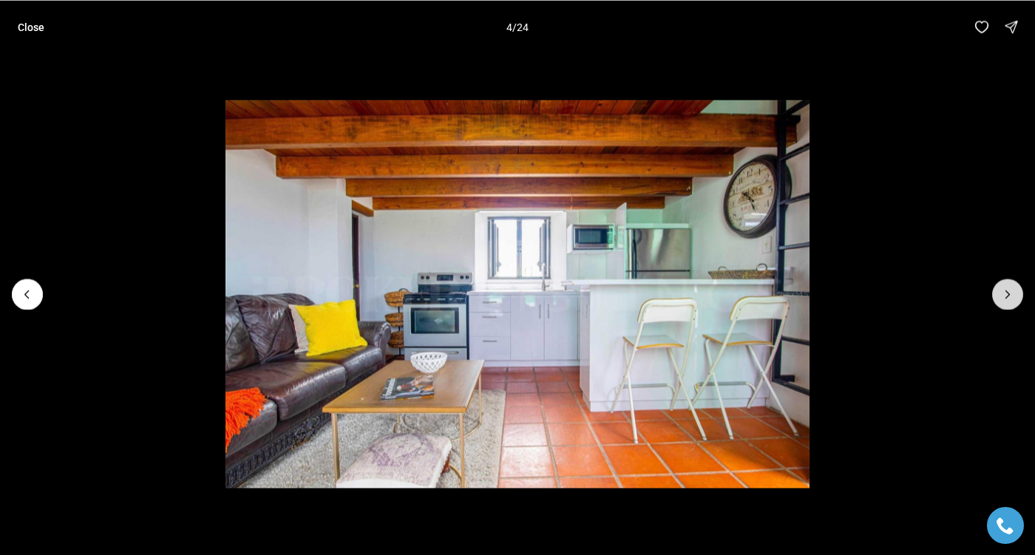
click at [1014, 293] on icon "Next slide" at bounding box center [1007, 294] width 15 height 15
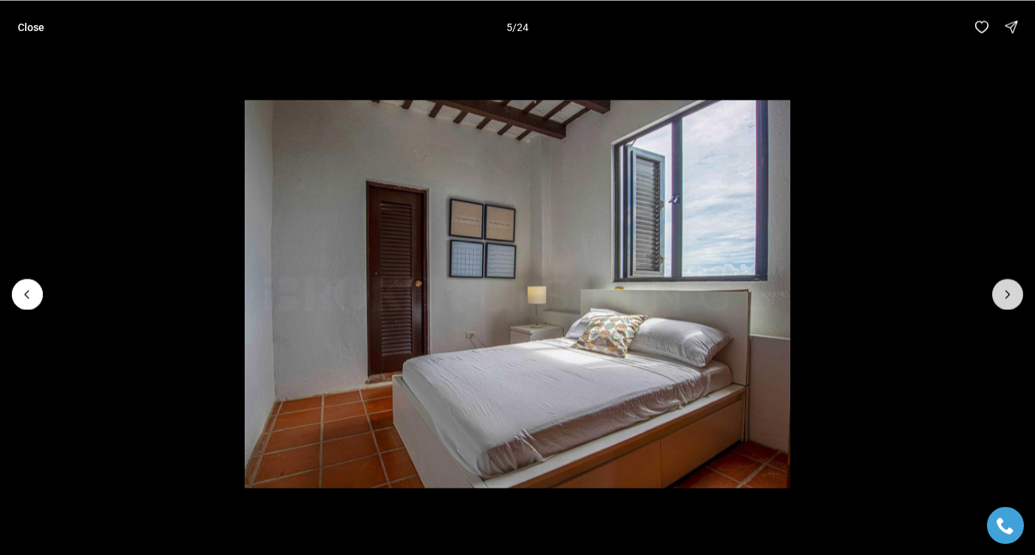
click at [1014, 293] on icon "Next slide" at bounding box center [1007, 294] width 15 height 15
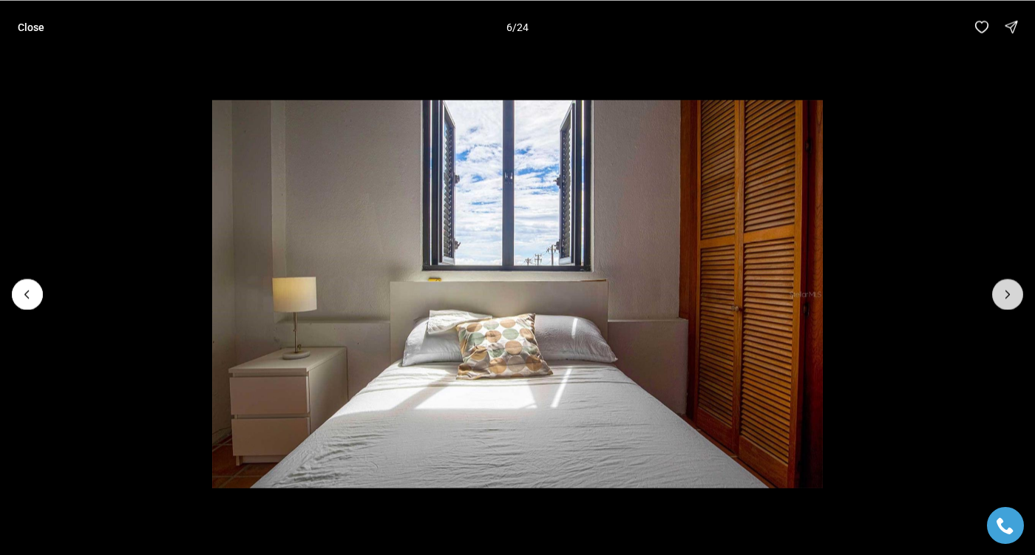
click at [1014, 293] on icon "Next slide" at bounding box center [1007, 294] width 15 height 15
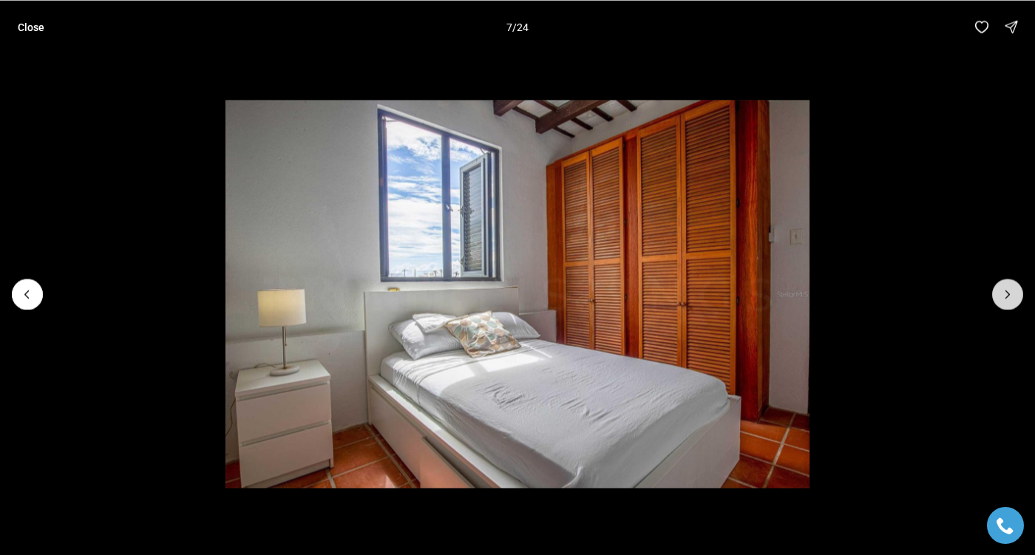
click at [1014, 293] on icon "Next slide" at bounding box center [1007, 294] width 15 height 15
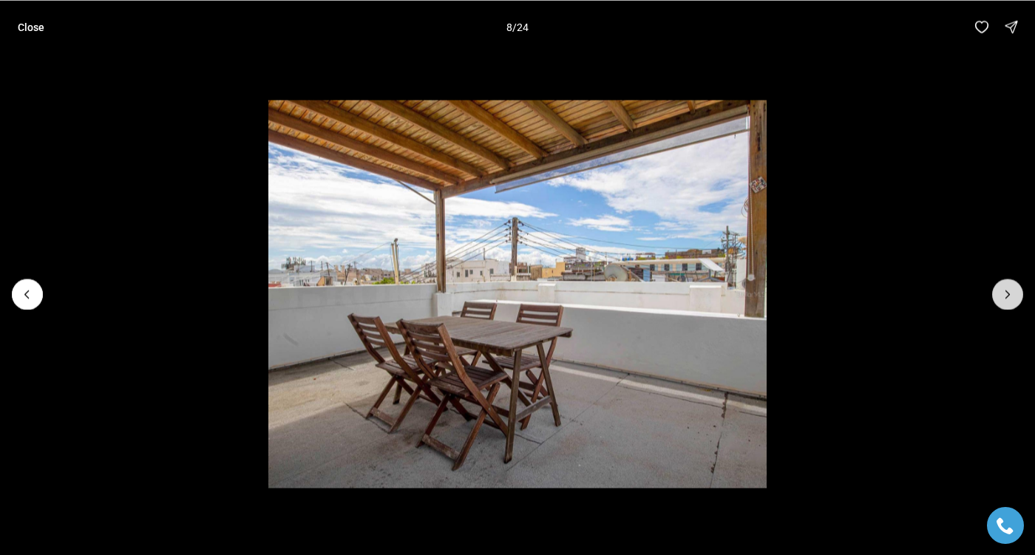
click at [1014, 292] on icon "Next slide" at bounding box center [1007, 294] width 15 height 15
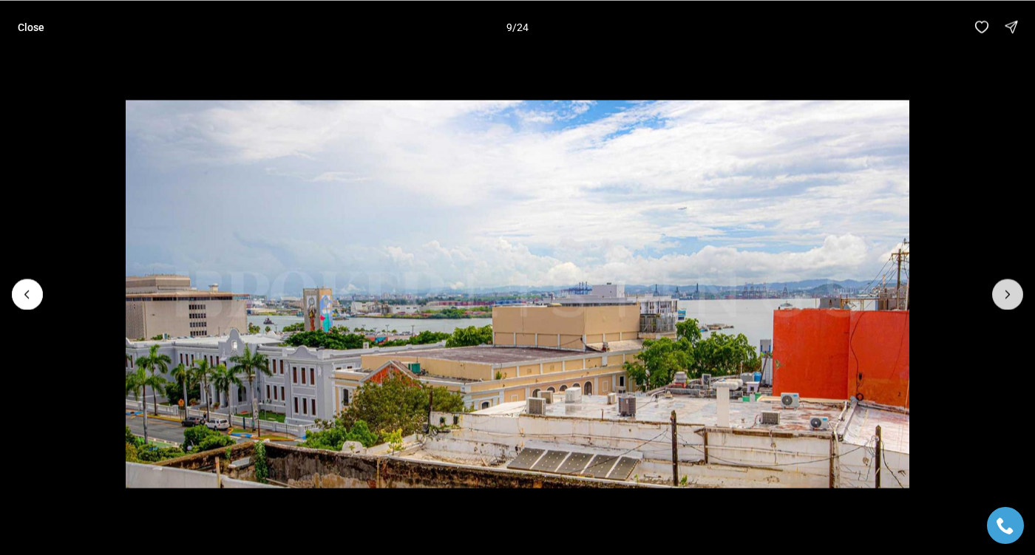
click at [1014, 292] on icon "Next slide" at bounding box center [1007, 294] width 15 height 15
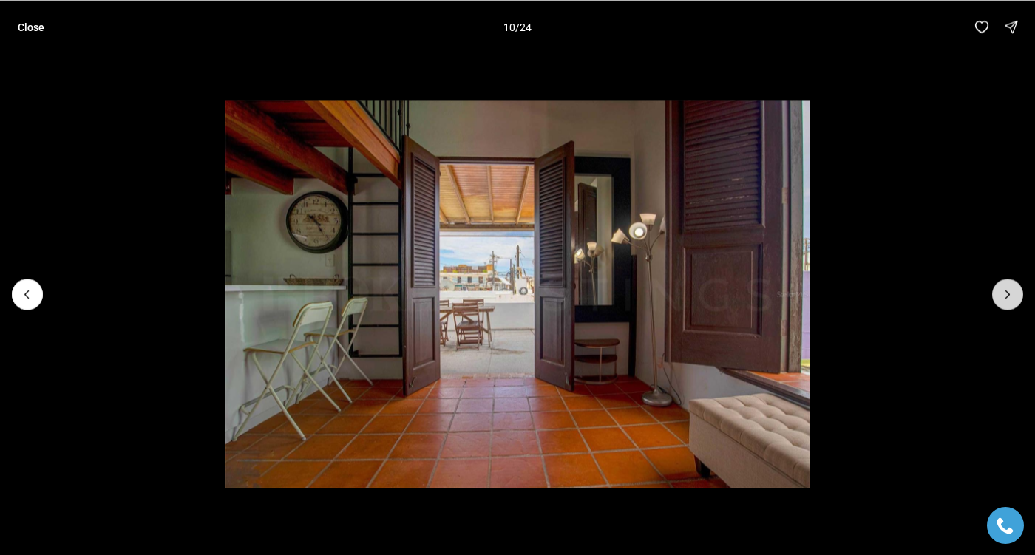
click at [1014, 292] on icon "Next slide" at bounding box center [1007, 294] width 15 height 15
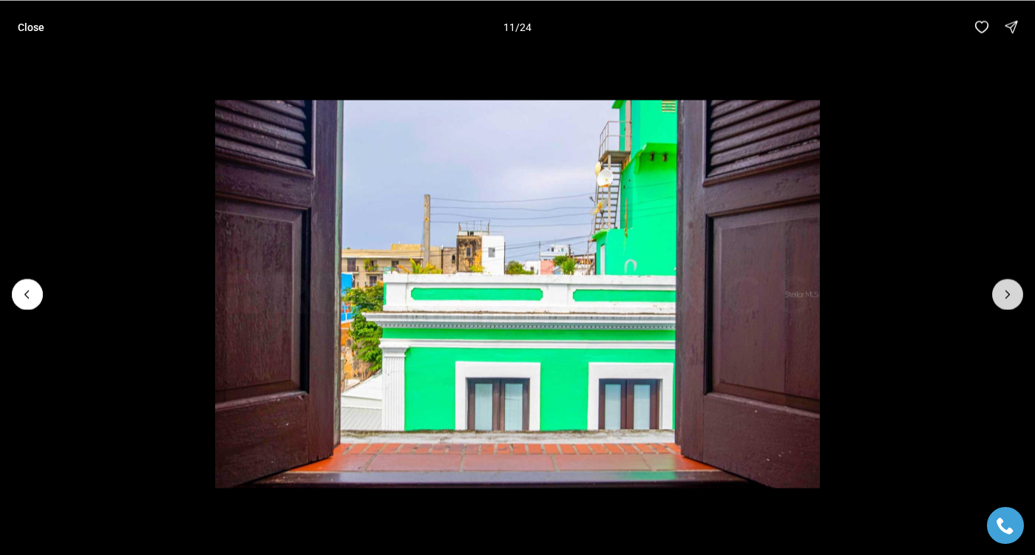
click at [1014, 293] on icon "Next slide" at bounding box center [1007, 294] width 15 height 15
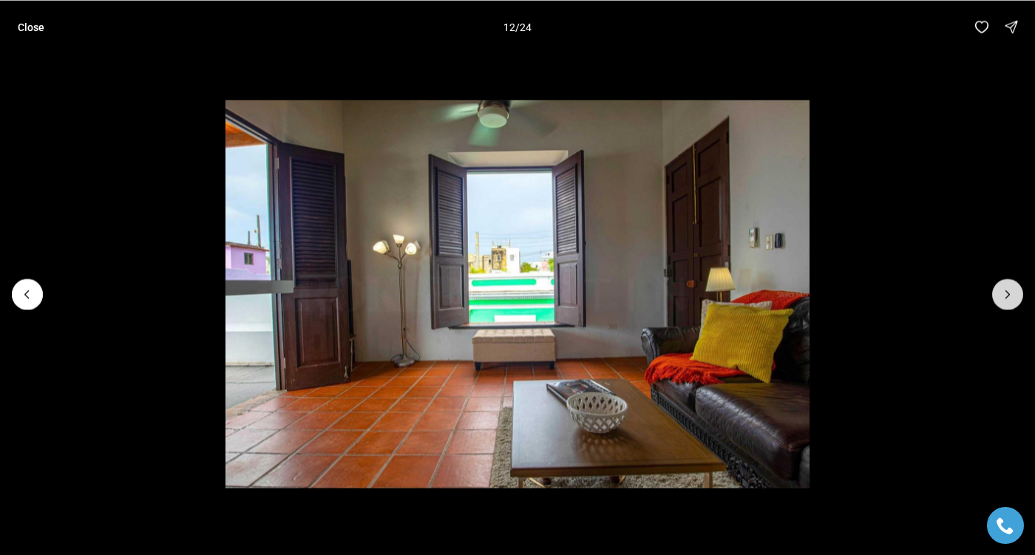
click at [1012, 296] on icon "Next slide" at bounding box center [1007, 294] width 15 height 15
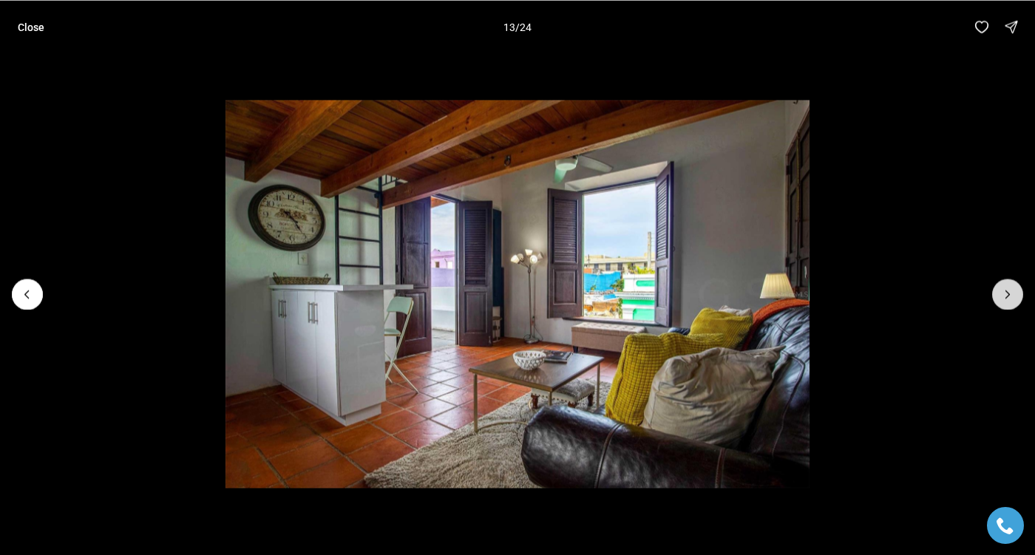
click at [1012, 296] on icon "Next slide" at bounding box center [1007, 294] width 15 height 15
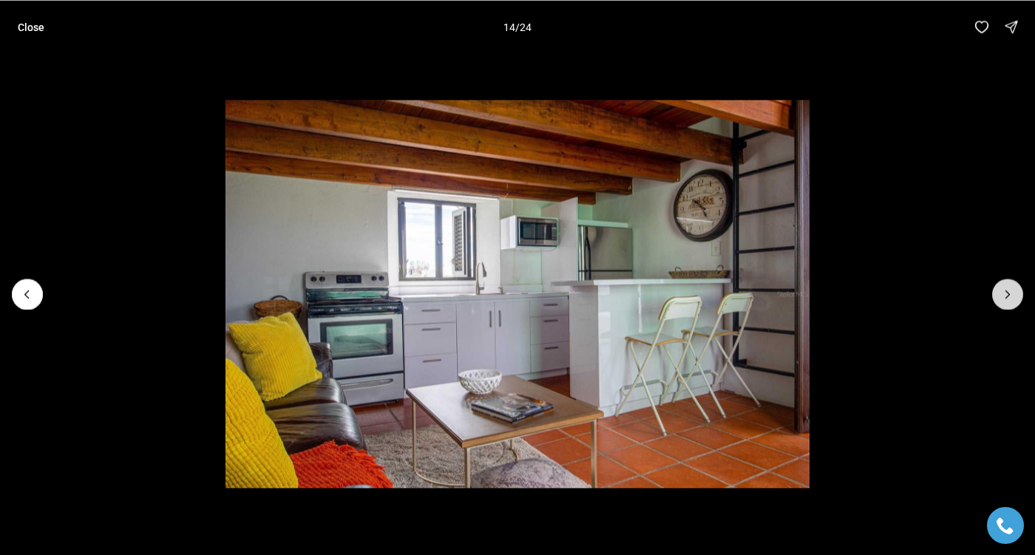
click at [1012, 296] on icon "Next slide" at bounding box center [1007, 294] width 15 height 15
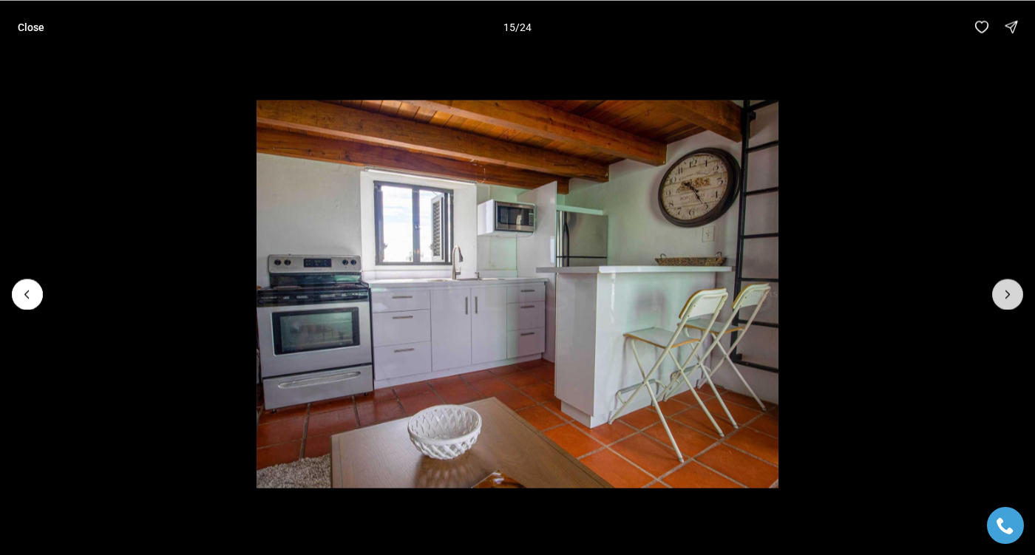
click at [1012, 296] on icon "Next slide" at bounding box center [1007, 294] width 15 height 15
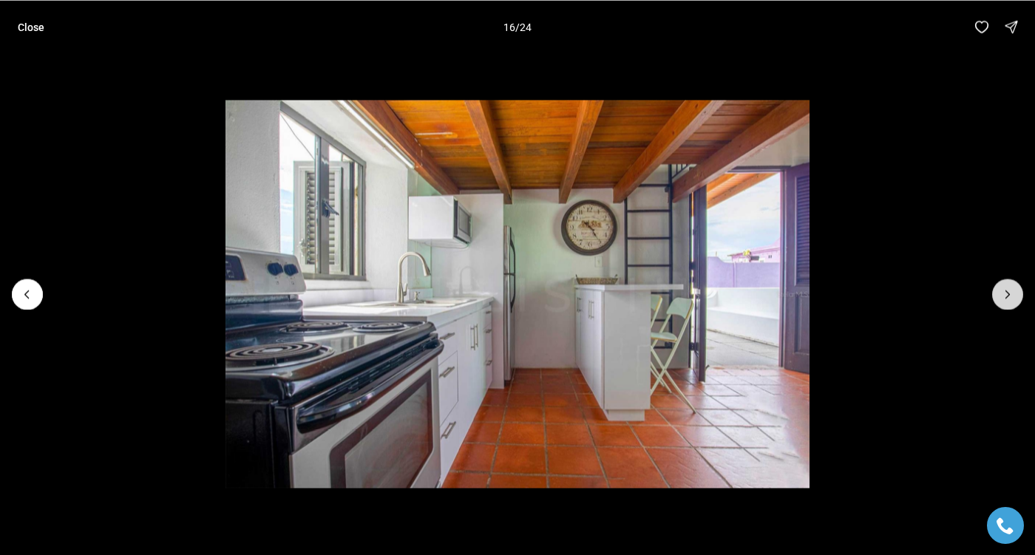
click at [1012, 296] on icon "Next slide" at bounding box center [1007, 294] width 15 height 15
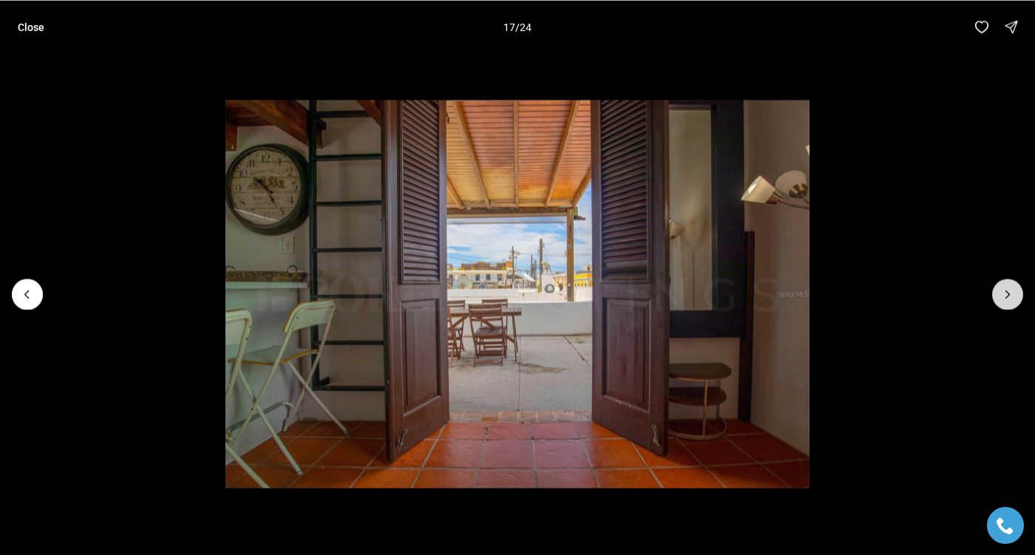
click at [1012, 296] on icon "Next slide" at bounding box center [1007, 294] width 15 height 15
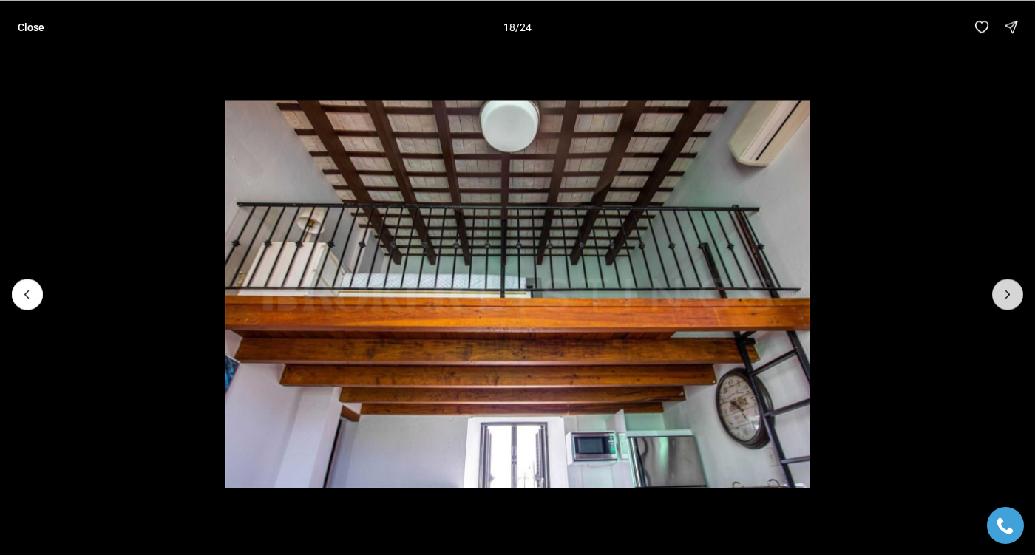
click at [1012, 296] on icon "Next slide" at bounding box center [1007, 294] width 15 height 15
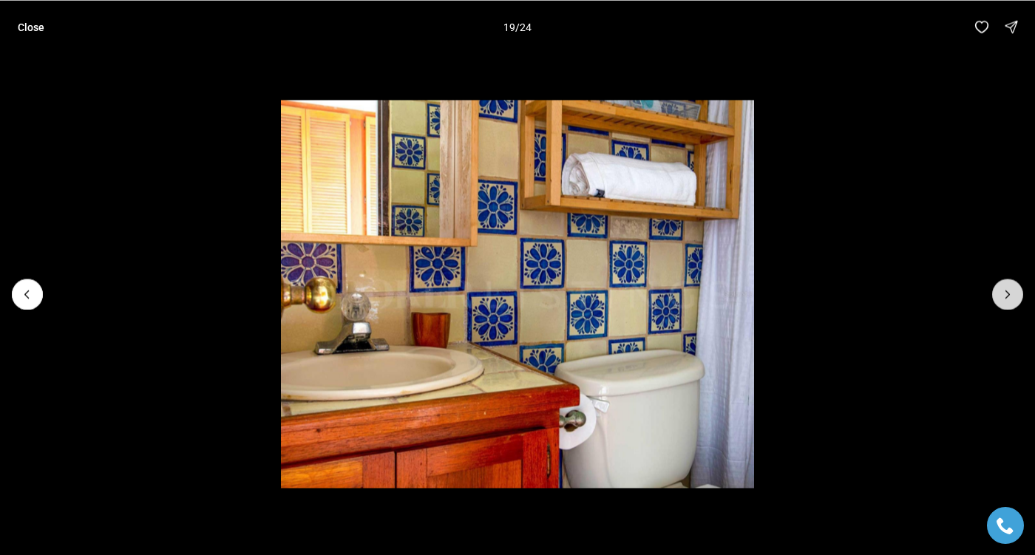
click at [1012, 296] on icon "Next slide" at bounding box center [1007, 294] width 15 height 15
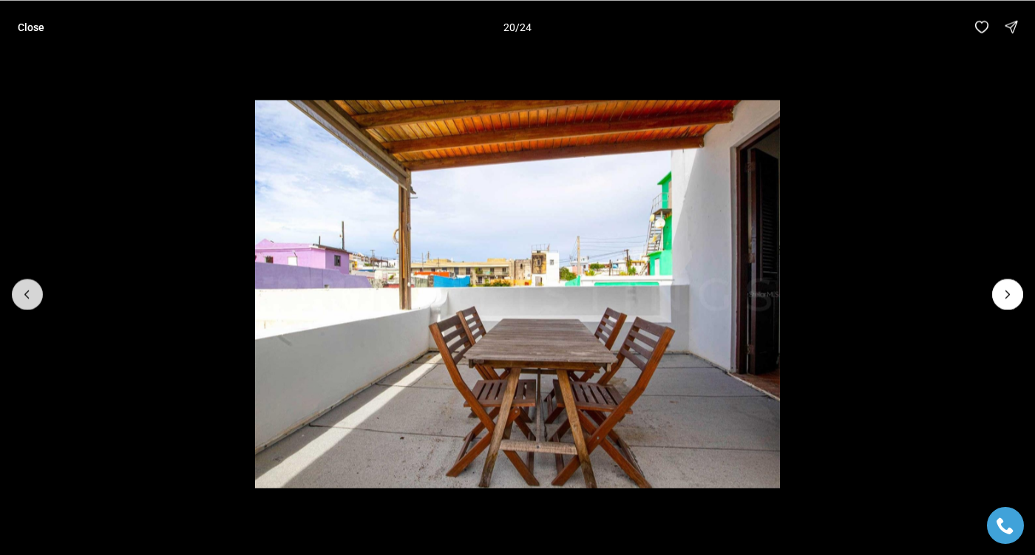
click at [21, 302] on button "Previous slide" at bounding box center [27, 294] width 31 height 31
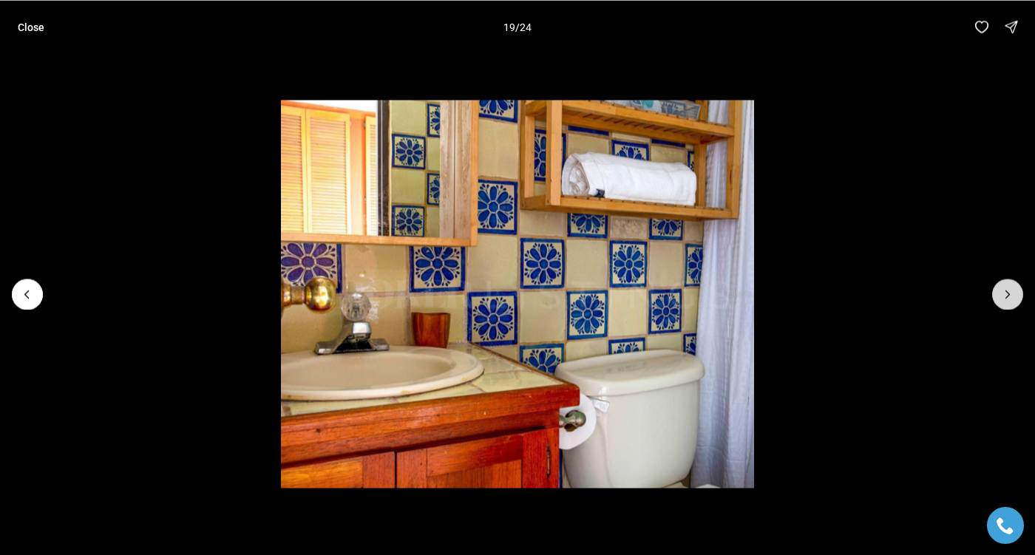
click at [1009, 293] on icon "Next slide" at bounding box center [1007, 294] width 15 height 15
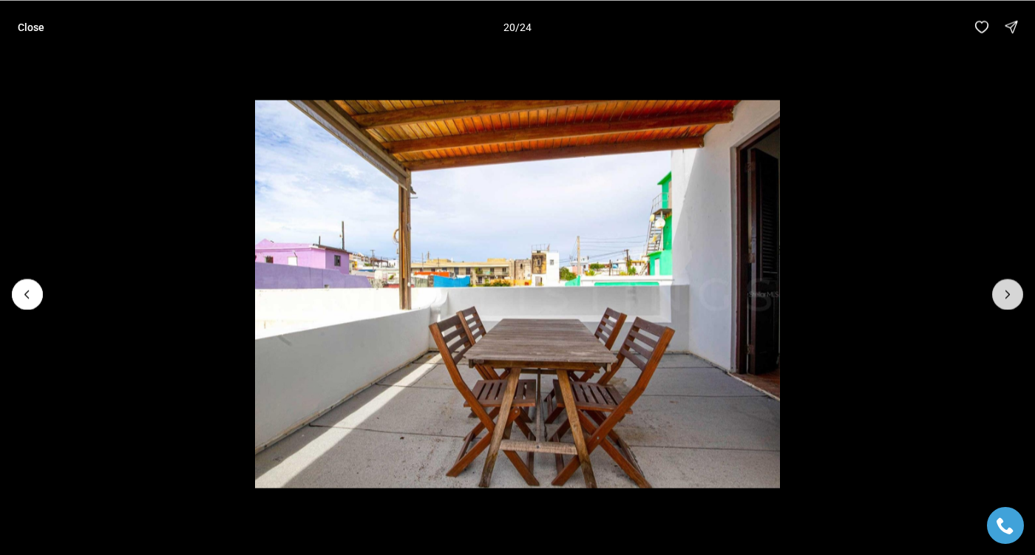
click at [1009, 293] on icon "Next slide" at bounding box center [1007, 294] width 15 height 15
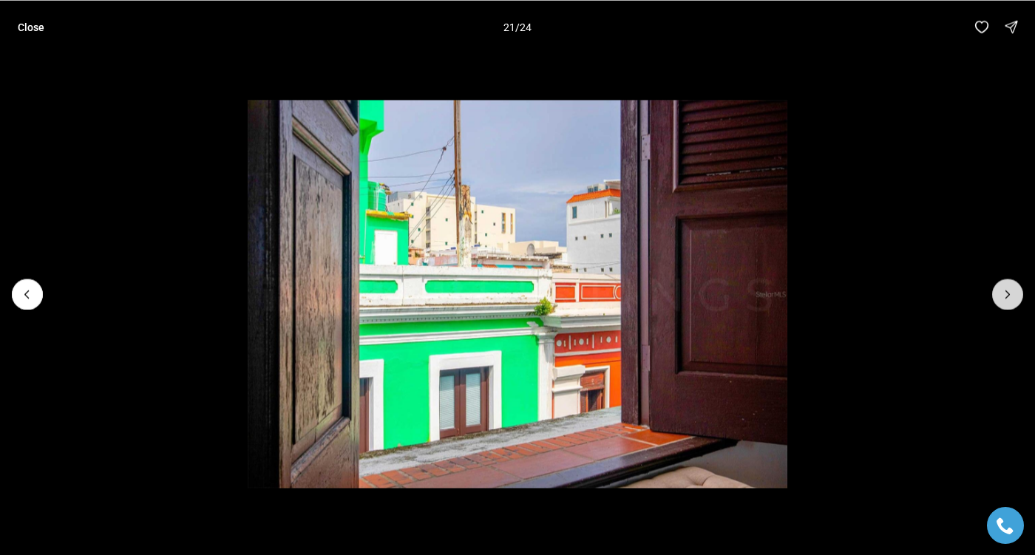
click at [1009, 293] on icon "Next slide" at bounding box center [1007, 294] width 15 height 15
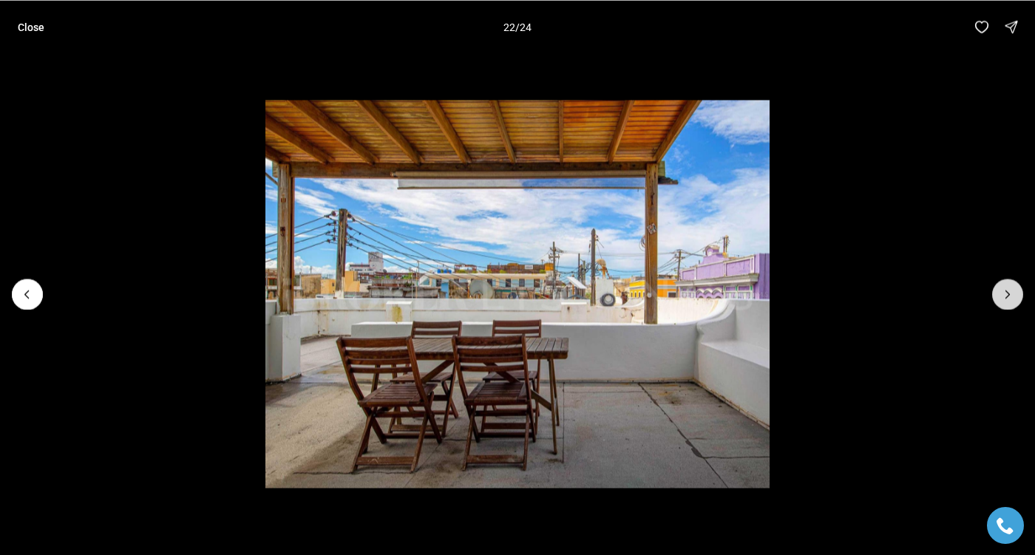
click at [1009, 293] on icon "Next slide" at bounding box center [1007, 294] width 15 height 15
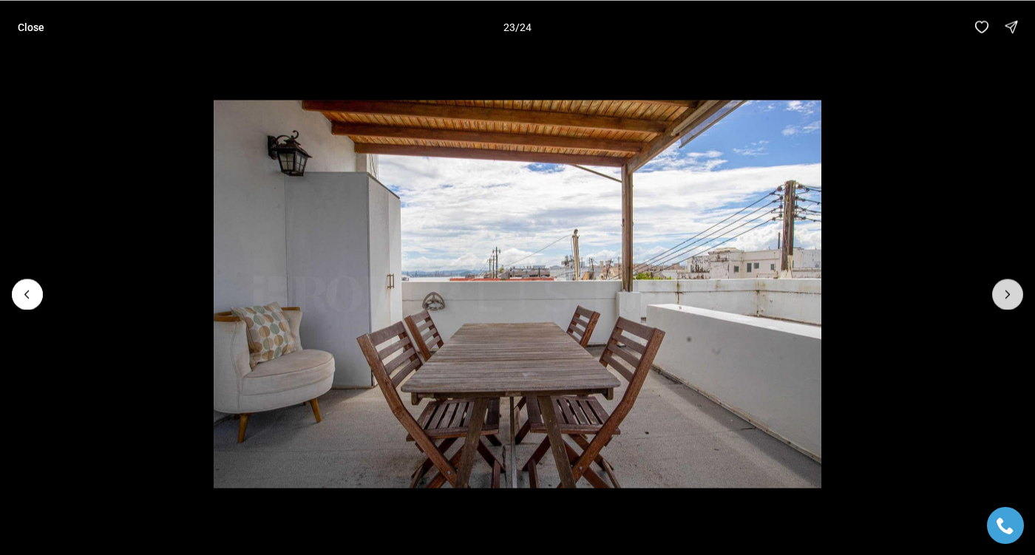
click at [1009, 293] on icon "Next slide" at bounding box center [1007, 294] width 15 height 15
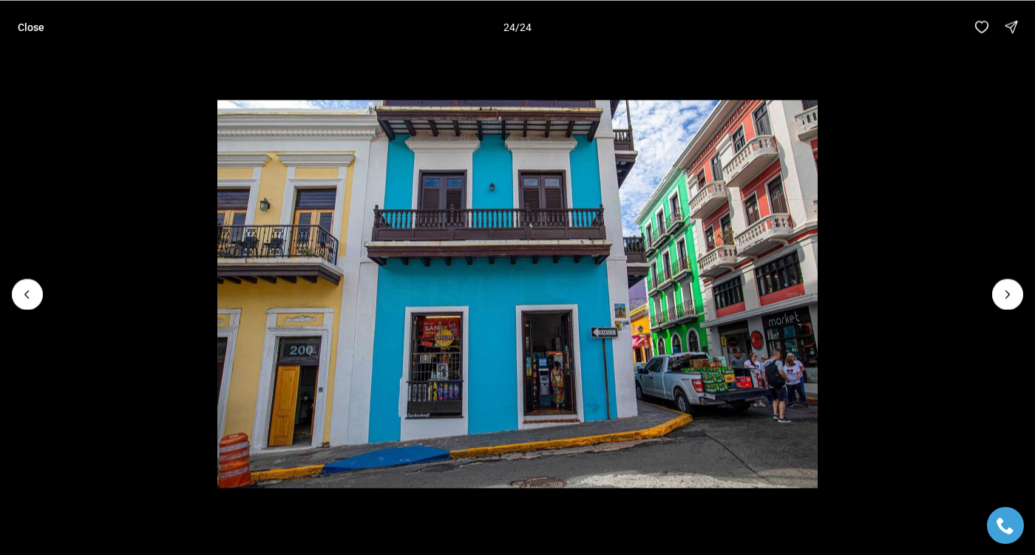
click at [1010, 290] on div at bounding box center [1007, 294] width 31 height 31
click at [1009, 293] on div at bounding box center [1007, 294] width 31 height 31
click at [35, 27] on p "Close" at bounding box center [31, 27] width 27 height 12
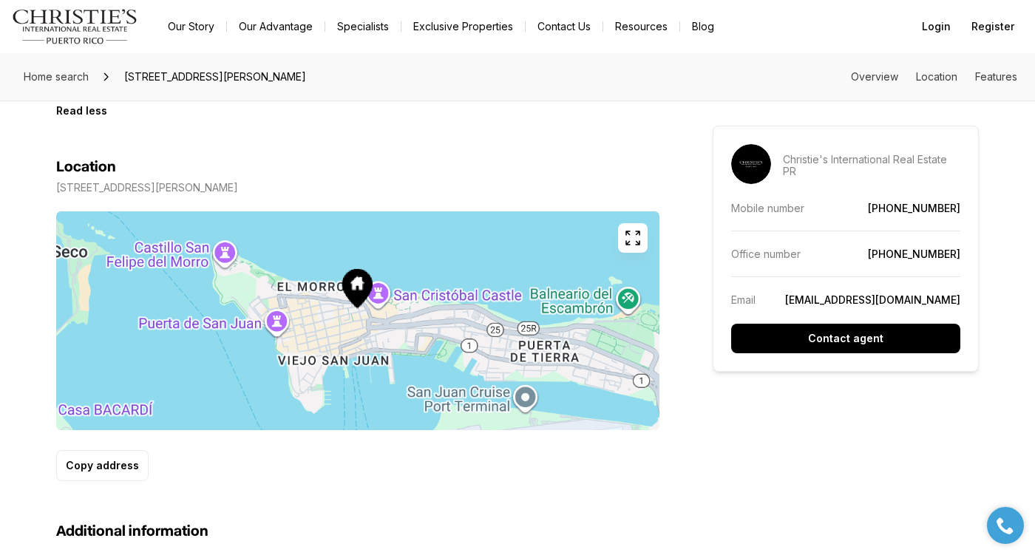
scroll to position [845, 0]
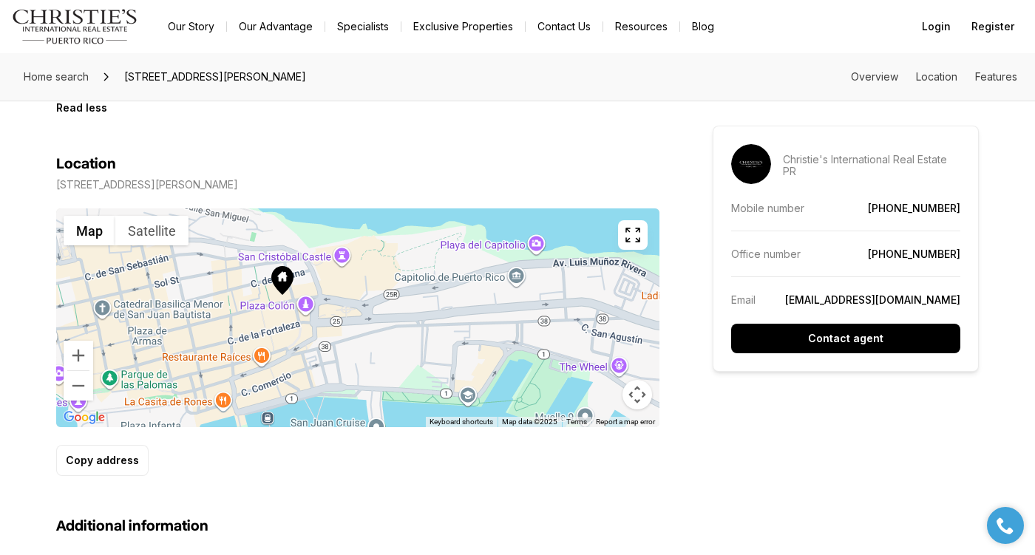
drag, startPoint x: 449, startPoint y: 355, endPoint x: 352, endPoint y: 319, distance: 104.1
click at [352, 319] on div at bounding box center [357, 317] width 603 height 219
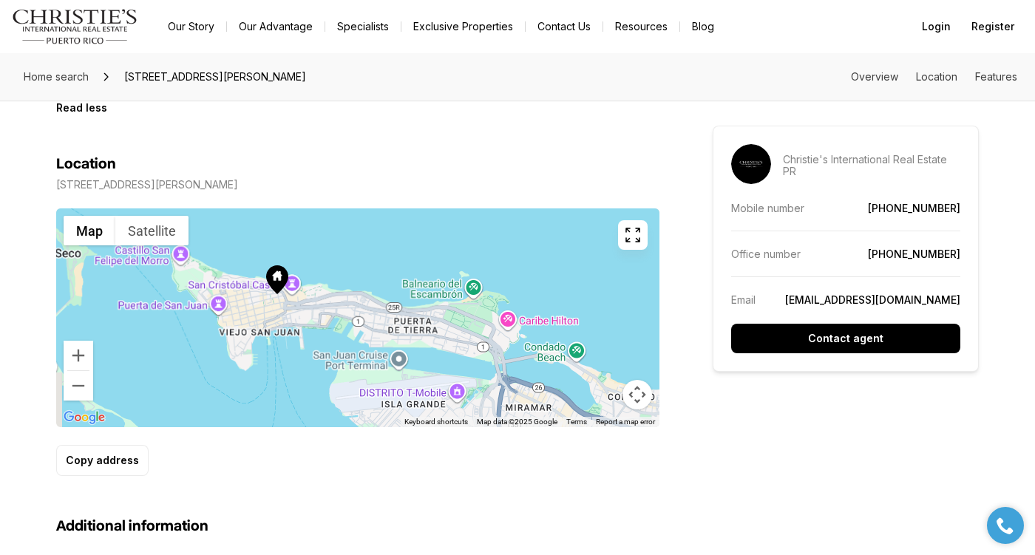
drag, startPoint x: 508, startPoint y: 354, endPoint x: 424, endPoint y: 282, distance: 110.6
click at [424, 282] on div at bounding box center [357, 317] width 603 height 219
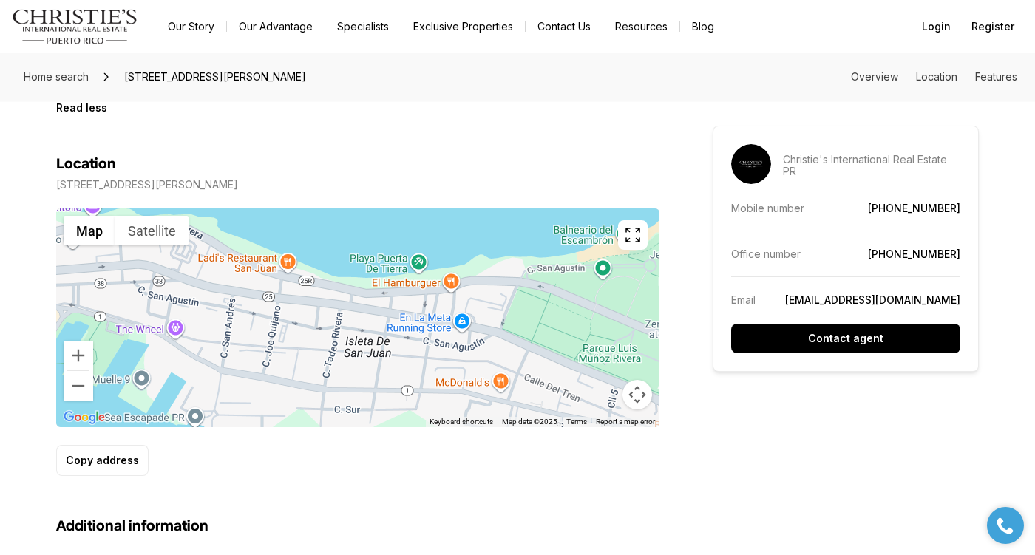
drag, startPoint x: 420, startPoint y: 293, endPoint x: 442, endPoint y: 372, distance: 81.2
click at [443, 372] on div at bounding box center [357, 317] width 603 height 219
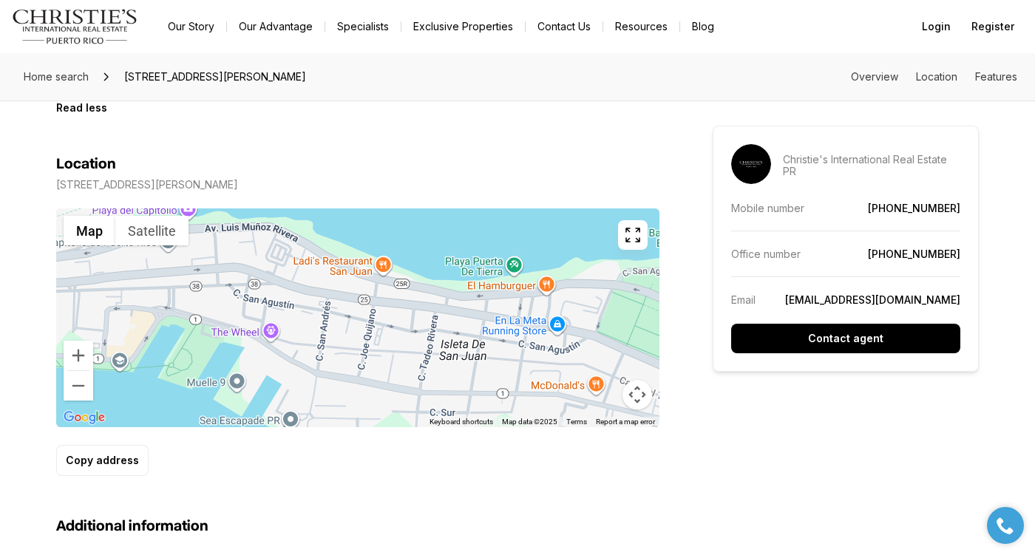
drag, startPoint x: 417, startPoint y: 347, endPoint x: 536, endPoint y: 359, distance: 119.6
click at [537, 359] on div at bounding box center [357, 317] width 603 height 219
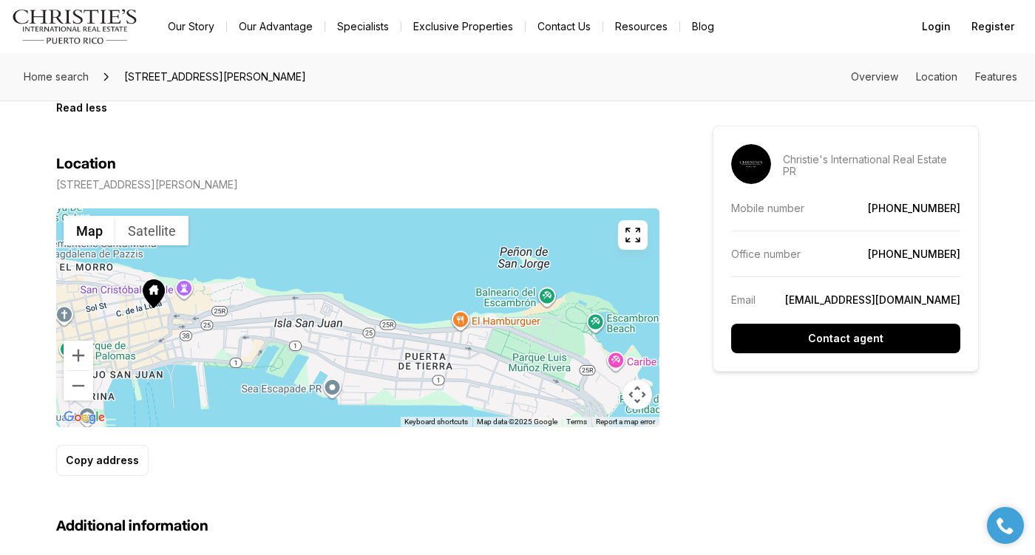
drag, startPoint x: 310, startPoint y: 332, endPoint x: 395, endPoint y: 341, distance: 86.3
click at [395, 341] on div at bounding box center [357, 317] width 603 height 219
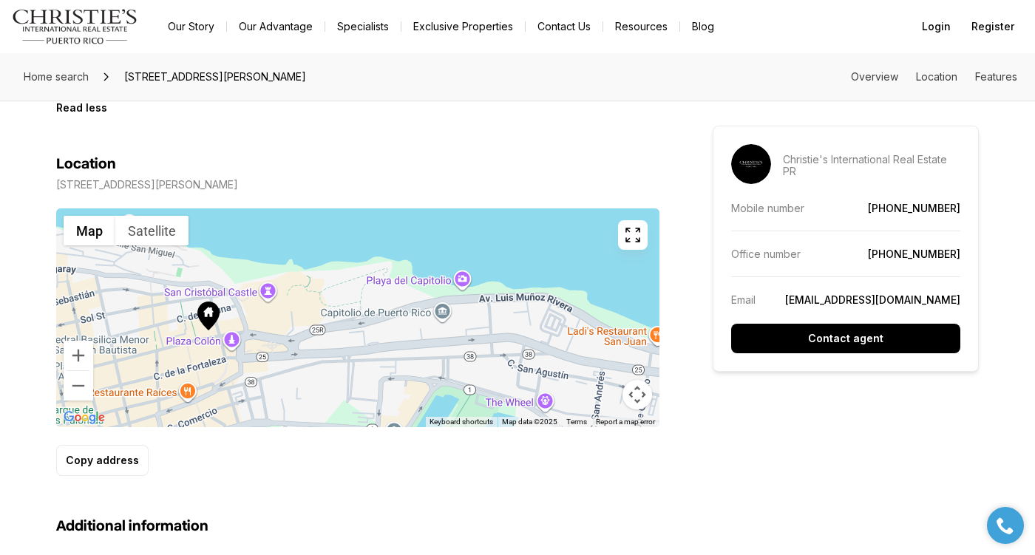
drag, startPoint x: 381, startPoint y: 313, endPoint x: 510, endPoint y: 338, distance: 130.9
click at [511, 338] on div at bounding box center [357, 317] width 603 height 219
click at [262, 293] on div at bounding box center [357, 317] width 603 height 219
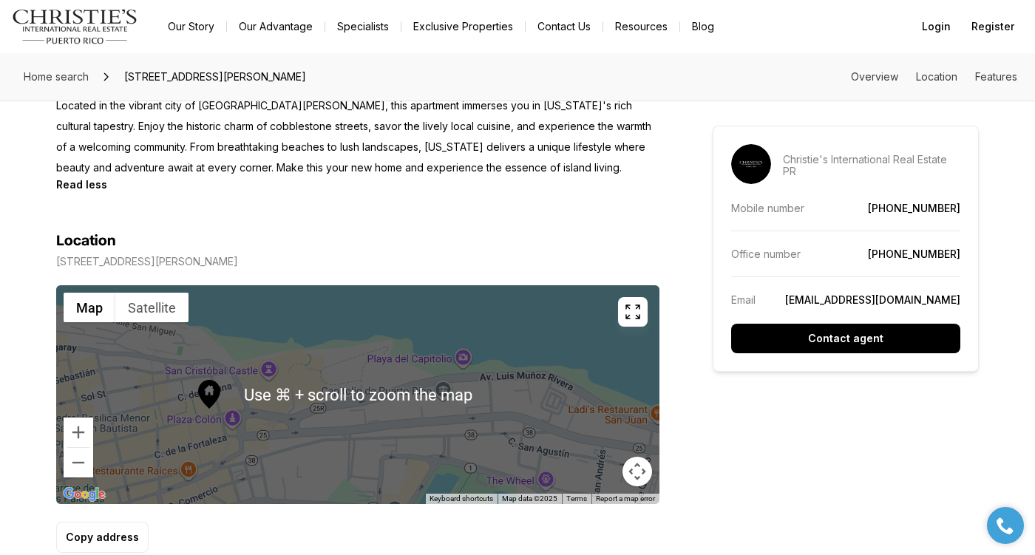
scroll to position [771, 0]
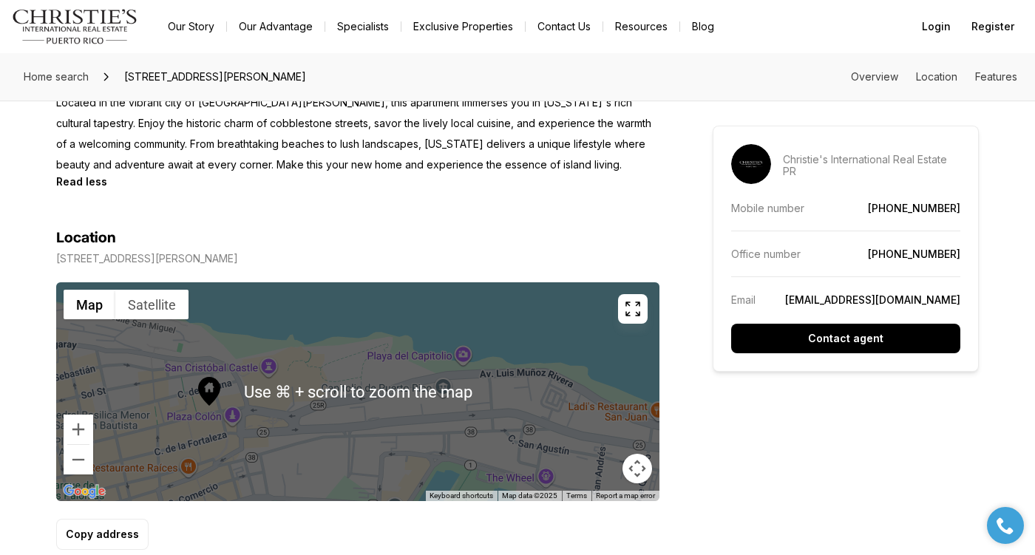
click at [304, 365] on div at bounding box center [357, 391] width 603 height 219
click at [260, 370] on div at bounding box center [357, 391] width 603 height 219
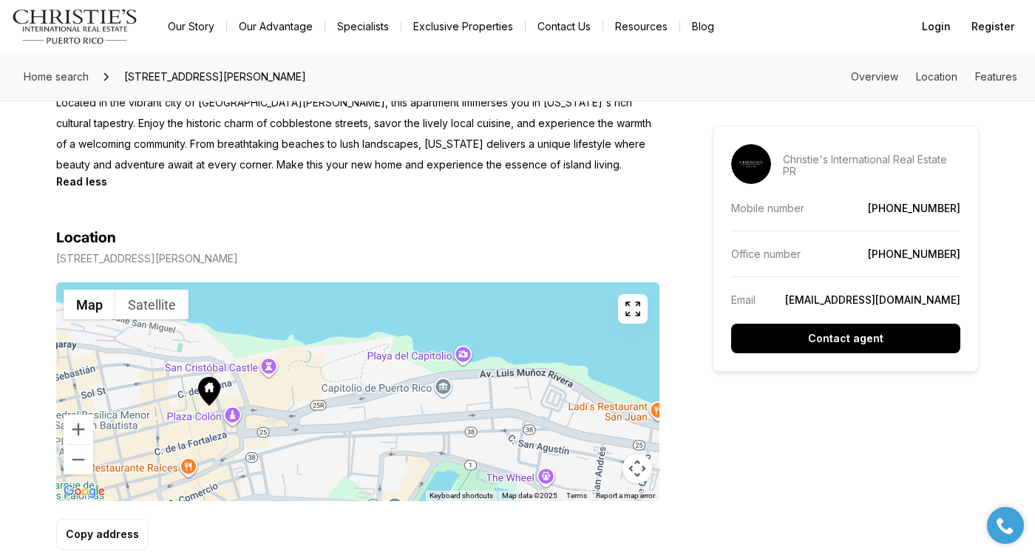
click at [270, 374] on div at bounding box center [357, 391] width 603 height 219
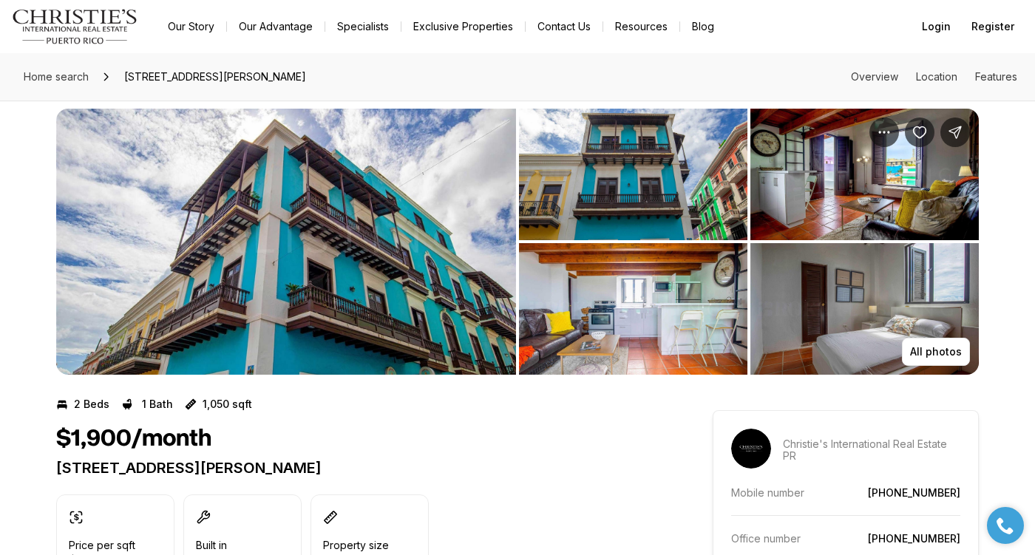
scroll to position [0, 0]
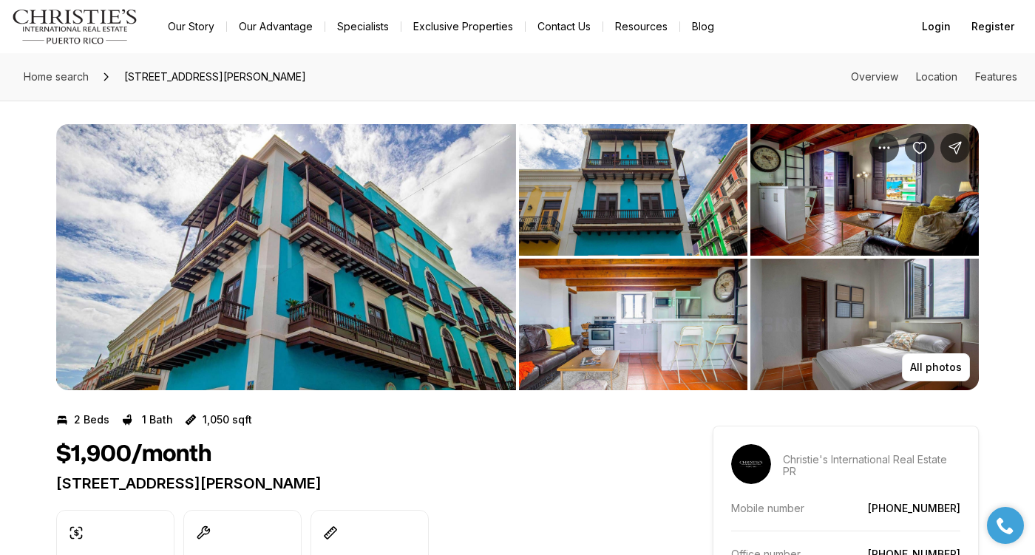
click at [606, 361] on img "View image gallery" at bounding box center [633, 325] width 228 height 132
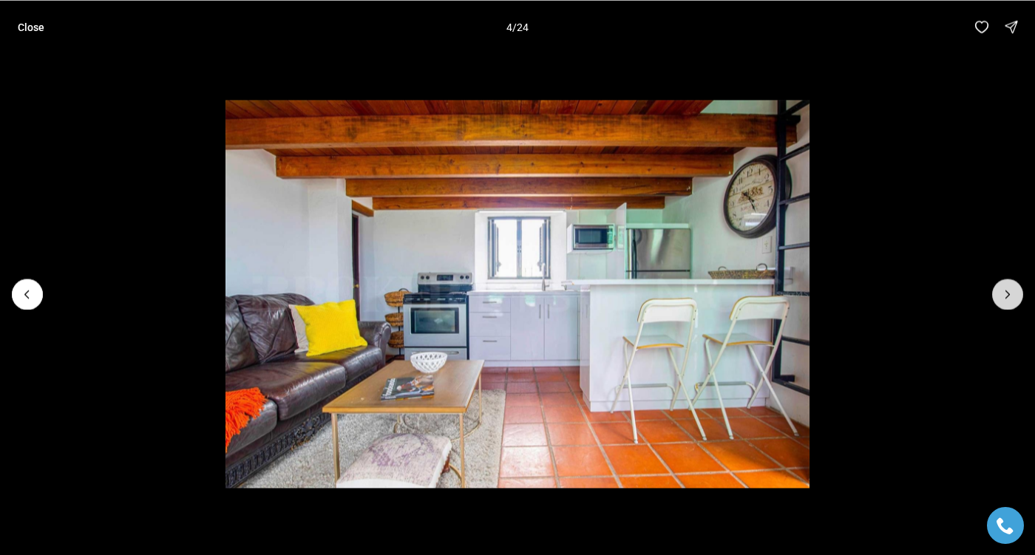
click at [1009, 297] on icon "Next slide" at bounding box center [1007, 294] width 15 height 15
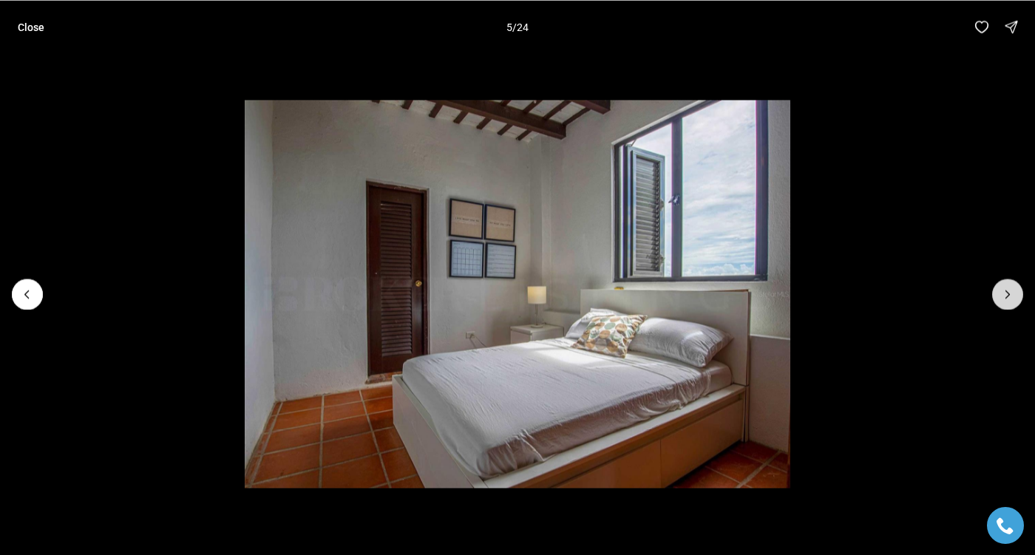
click at [1009, 297] on icon "Next slide" at bounding box center [1007, 294] width 15 height 15
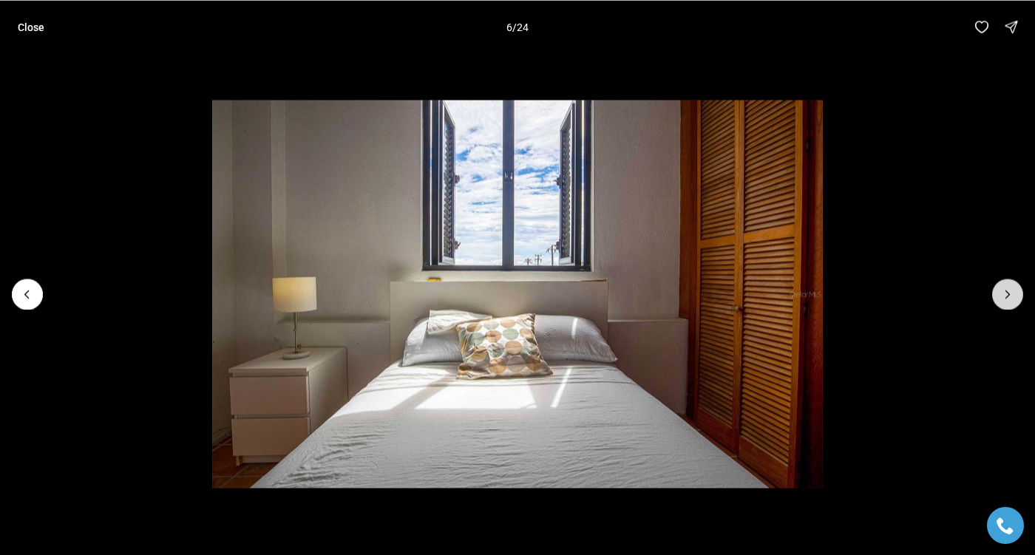
click at [1009, 297] on icon "Next slide" at bounding box center [1007, 294] width 15 height 15
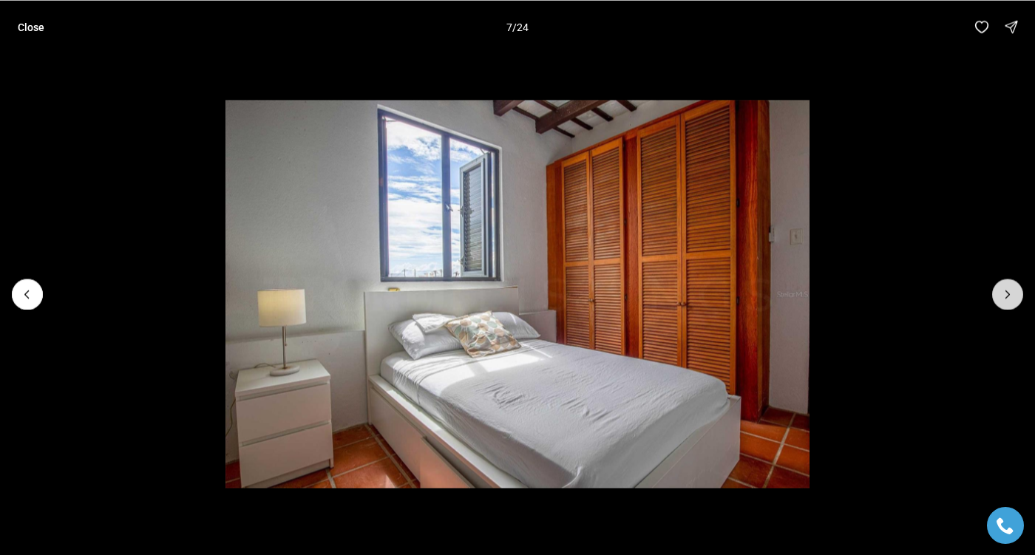
click at [1009, 297] on icon "Next slide" at bounding box center [1007, 294] width 15 height 15
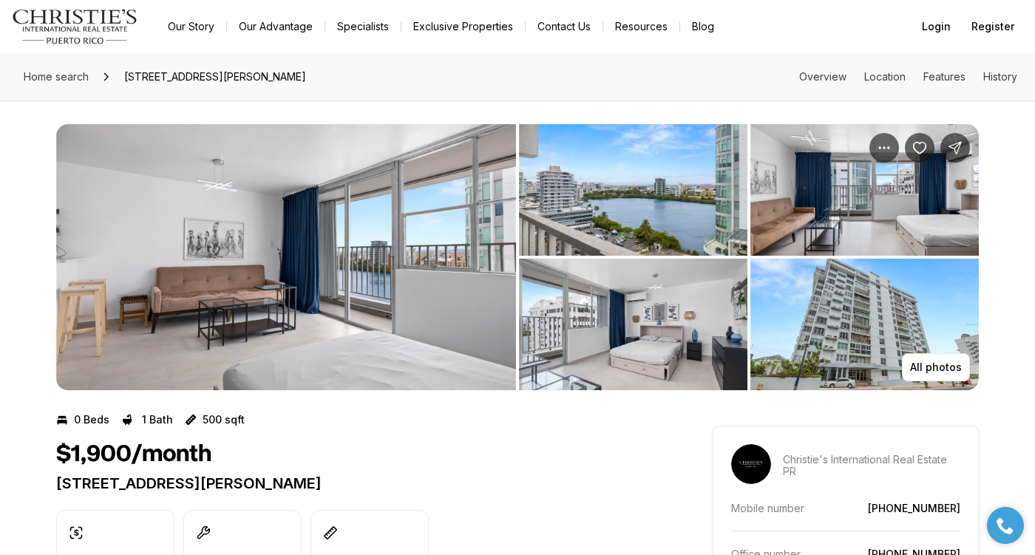
click at [369, 252] on img "View image gallery" at bounding box center [286, 257] width 460 height 266
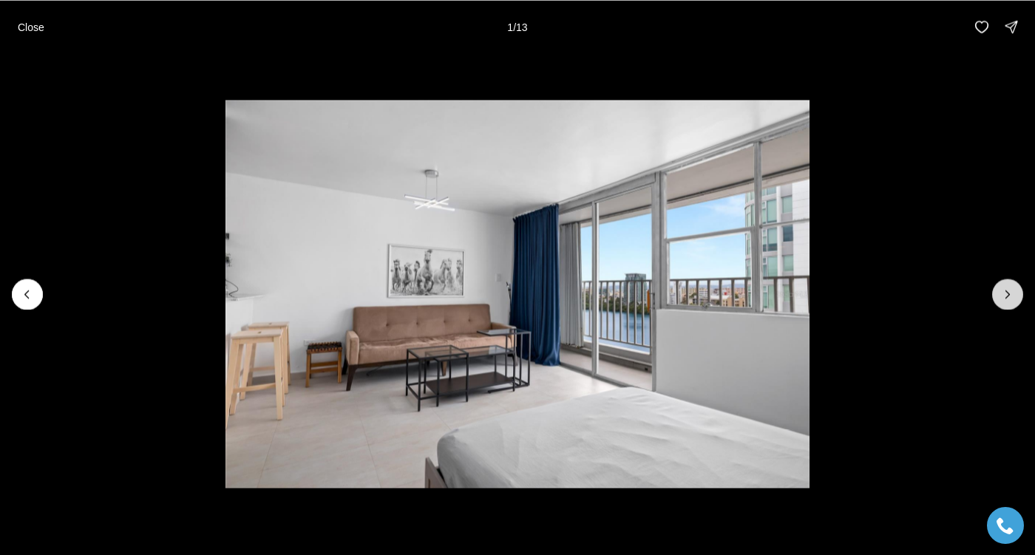
click at [1008, 297] on icon "Next slide" at bounding box center [1007, 294] width 15 height 15
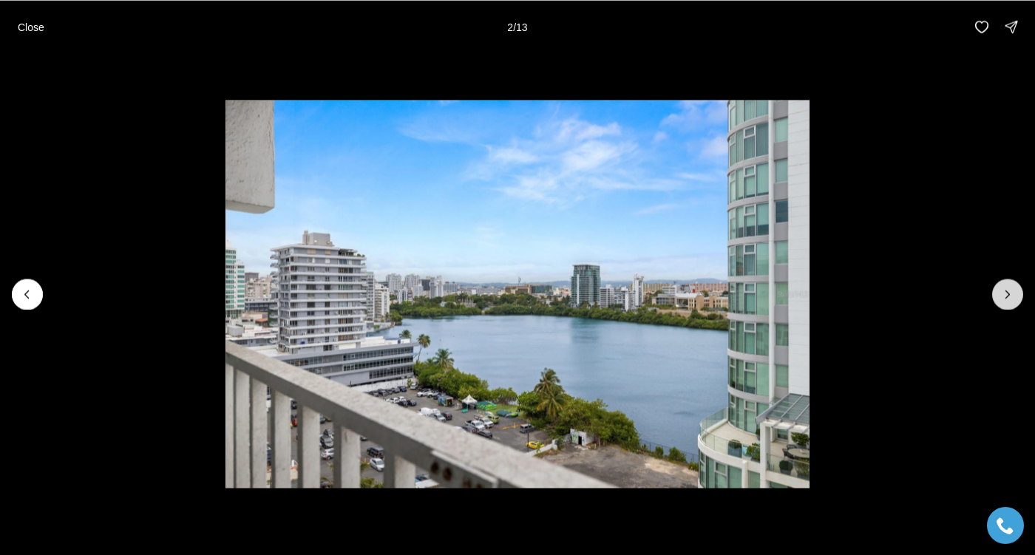
click at [1008, 297] on icon "Next slide" at bounding box center [1007, 294] width 15 height 15
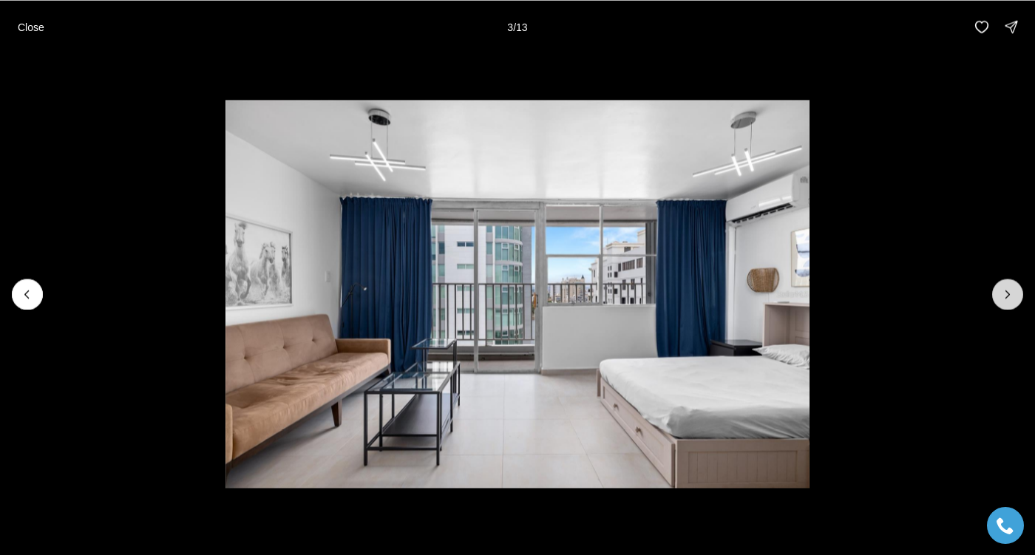
click at [1008, 297] on icon "Next slide" at bounding box center [1007, 294] width 15 height 15
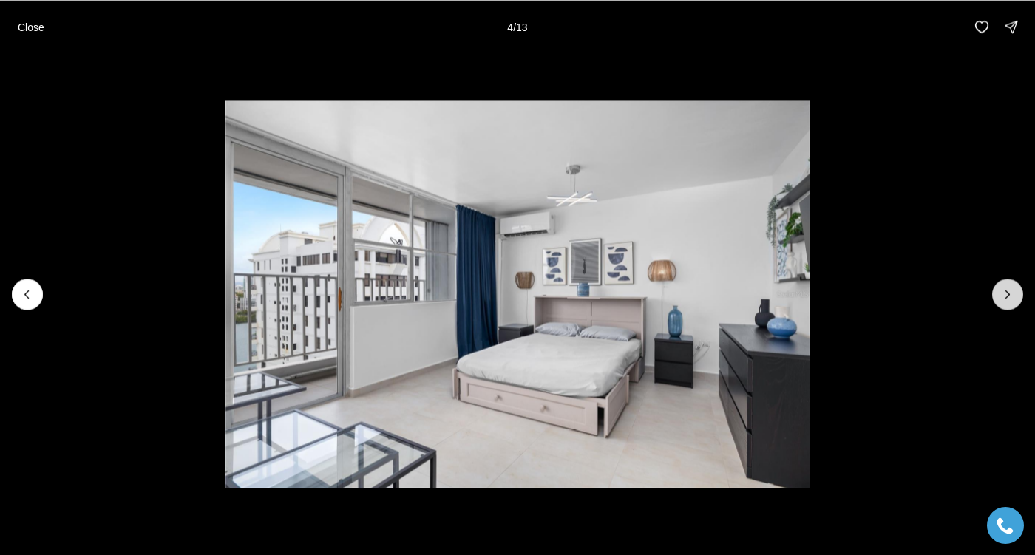
click at [1008, 297] on icon "Next slide" at bounding box center [1007, 294] width 15 height 15
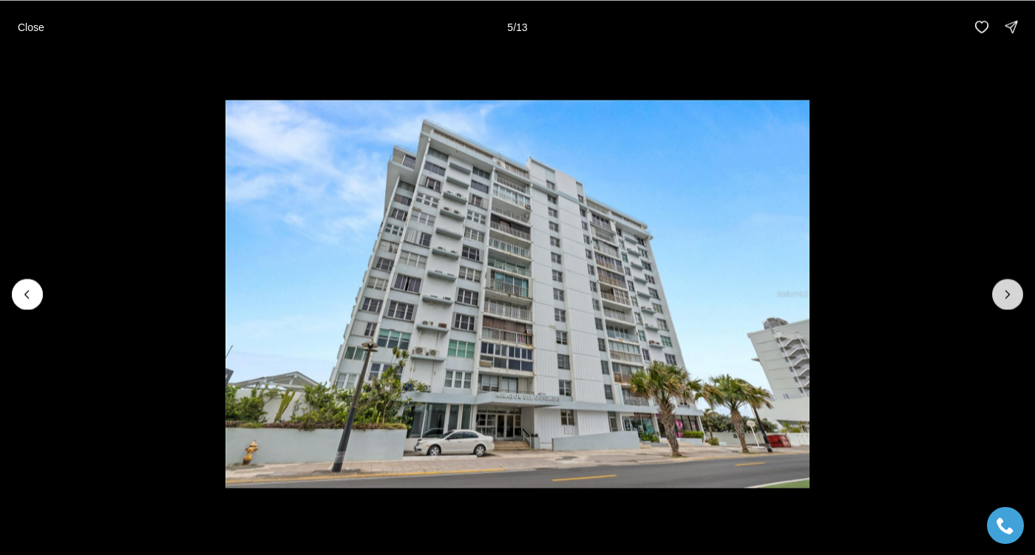
click at [1008, 297] on icon "Next slide" at bounding box center [1007, 294] width 15 height 15
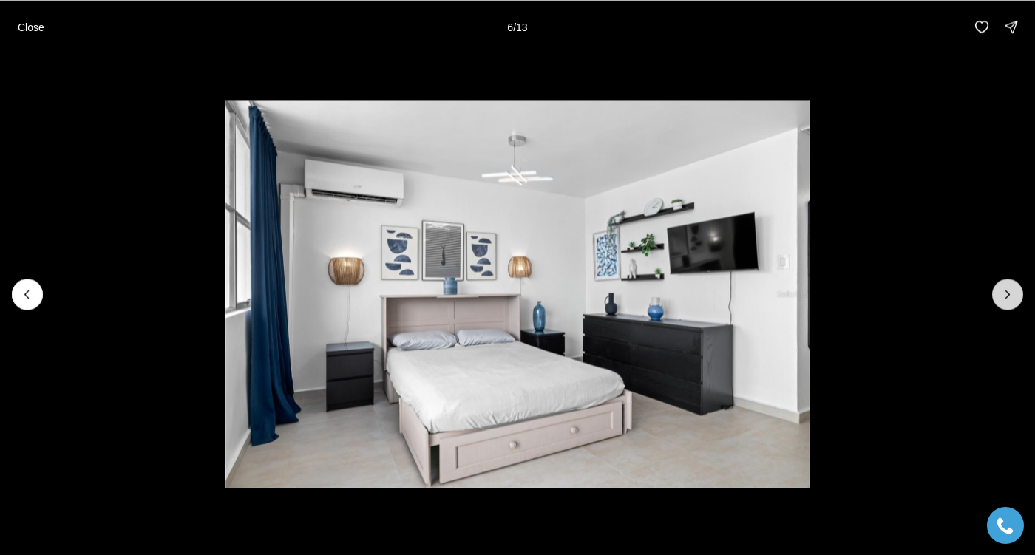
click at [1008, 297] on icon "Next slide" at bounding box center [1007, 294] width 15 height 15
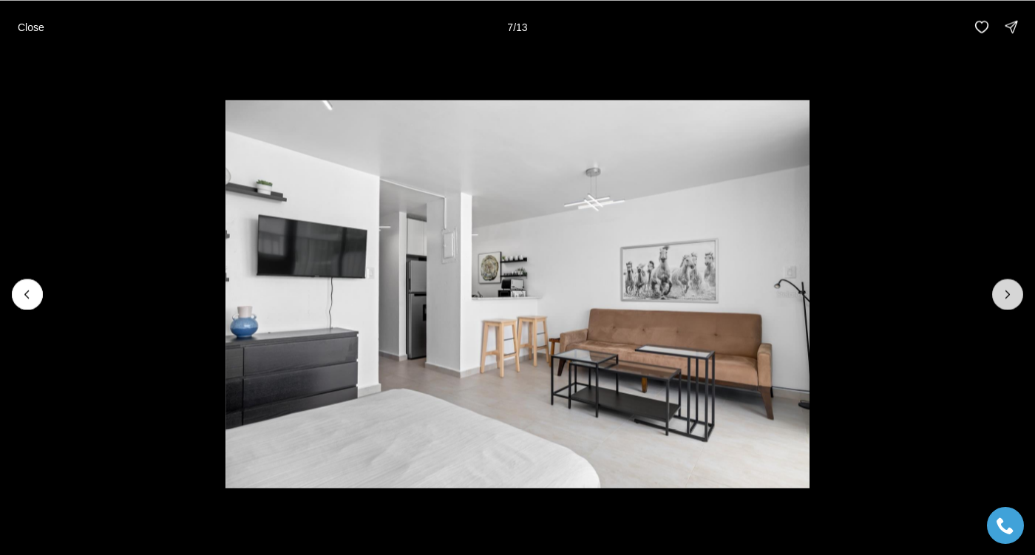
click at [1008, 297] on icon "Next slide" at bounding box center [1007, 294] width 15 height 15
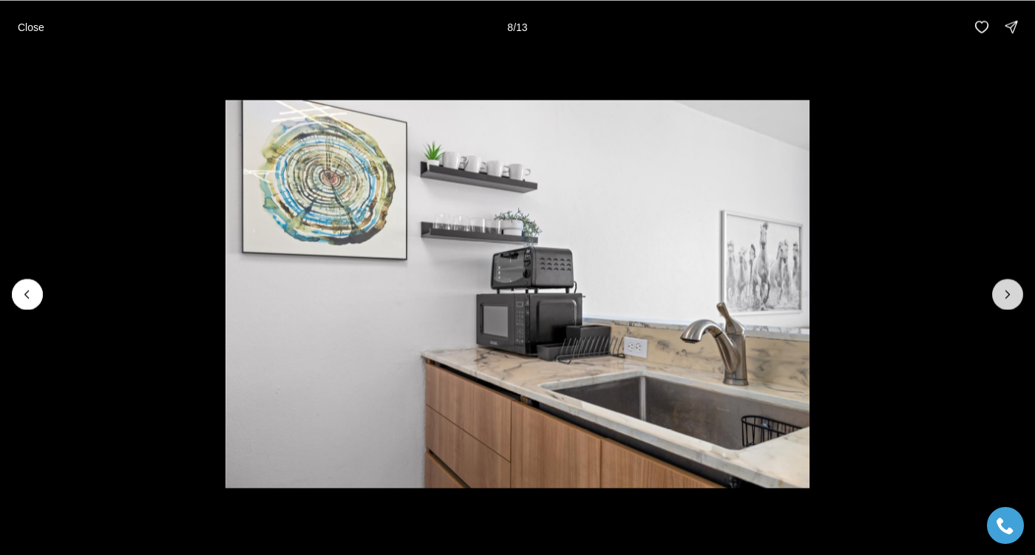
click at [1008, 297] on icon "Next slide" at bounding box center [1007, 294] width 15 height 15
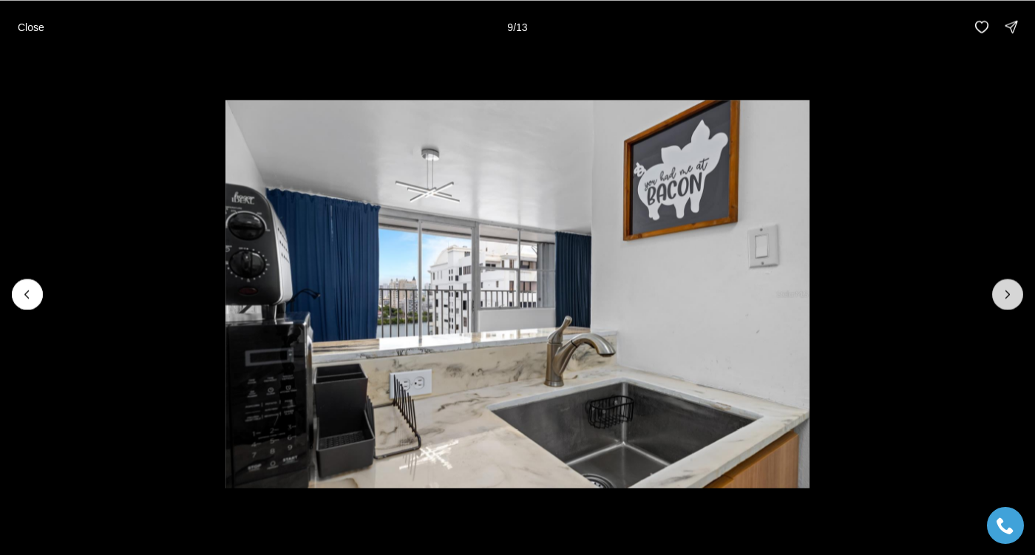
click at [1008, 297] on icon "Next slide" at bounding box center [1007, 294] width 15 height 15
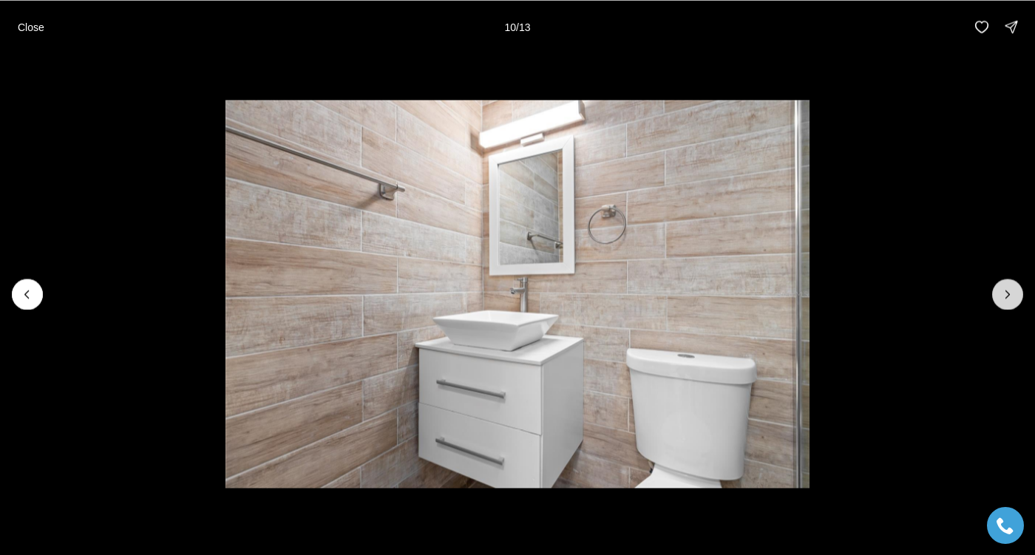
click at [1006, 298] on icon "Next slide" at bounding box center [1007, 294] width 15 height 15
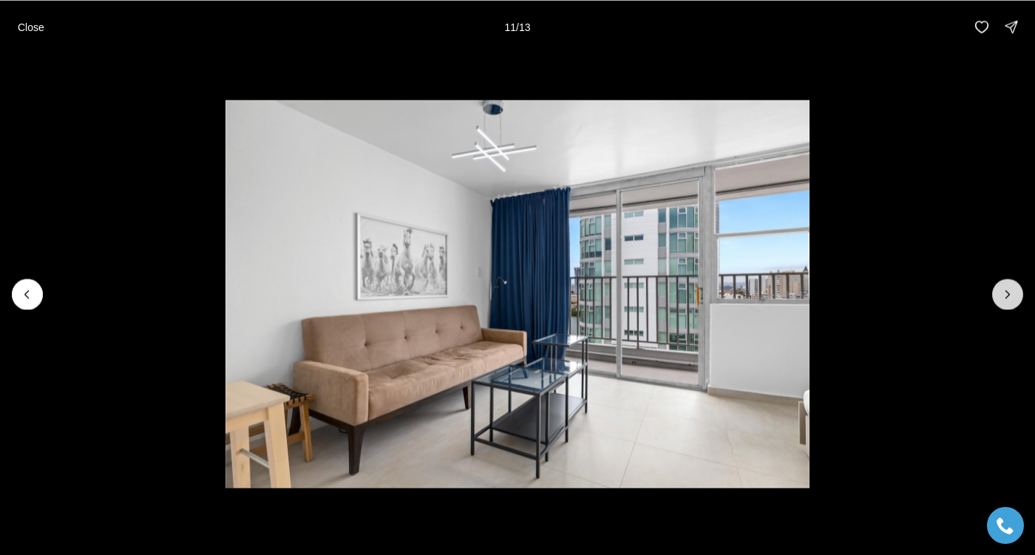
click at [1006, 298] on icon "Next slide" at bounding box center [1007, 294] width 15 height 15
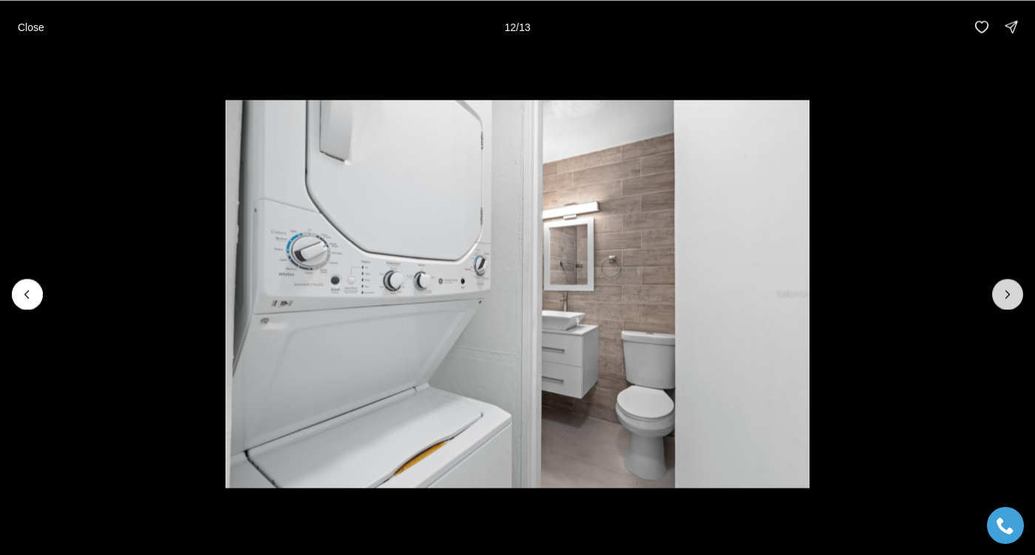
click at [1009, 300] on icon "Next slide" at bounding box center [1007, 294] width 15 height 15
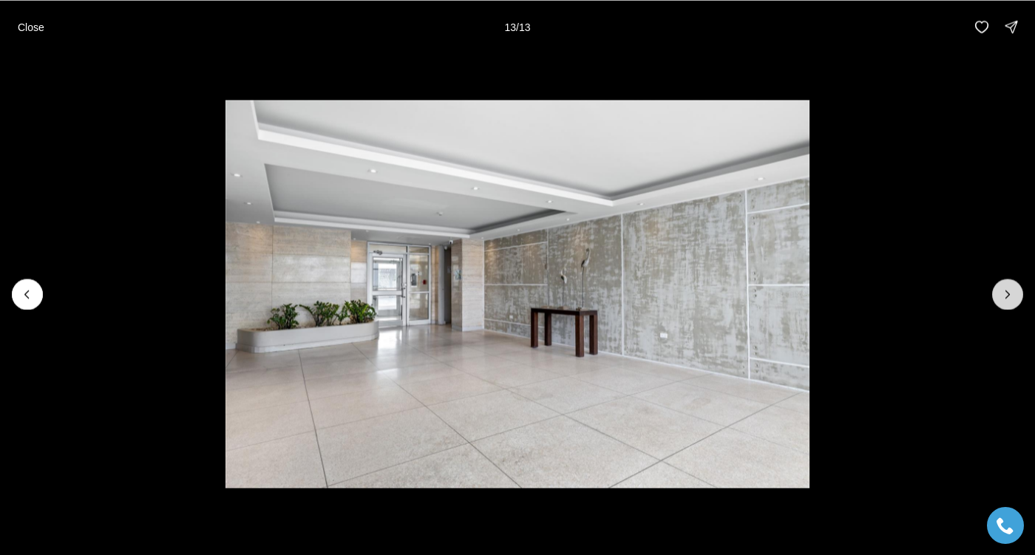
click at [1009, 300] on div at bounding box center [1007, 294] width 31 height 31
click at [1010, 295] on div at bounding box center [1007, 294] width 31 height 31
click at [915, 248] on li "13 of 13" at bounding box center [517, 293] width 1035 height 481
click at [28, 27] on p "Close" at bounding box center [31, 27] width 27 height 12
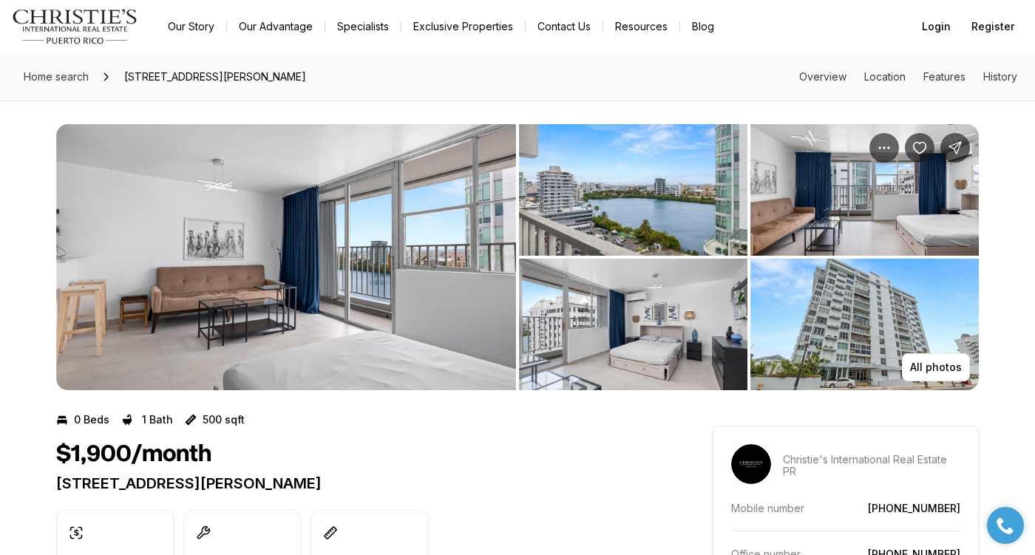
click at [434, 297] on img "View image gallery" at bounding box center [286, 257] width 460 height 266
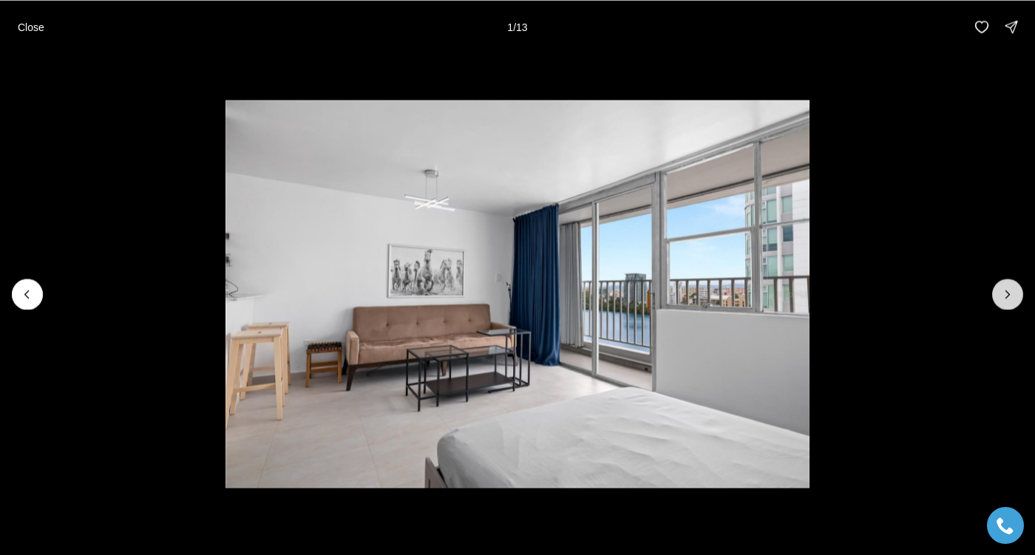
click at [1004, 293] on icon "Next slide" at bounding box center [1007, 294] width 15 height 15
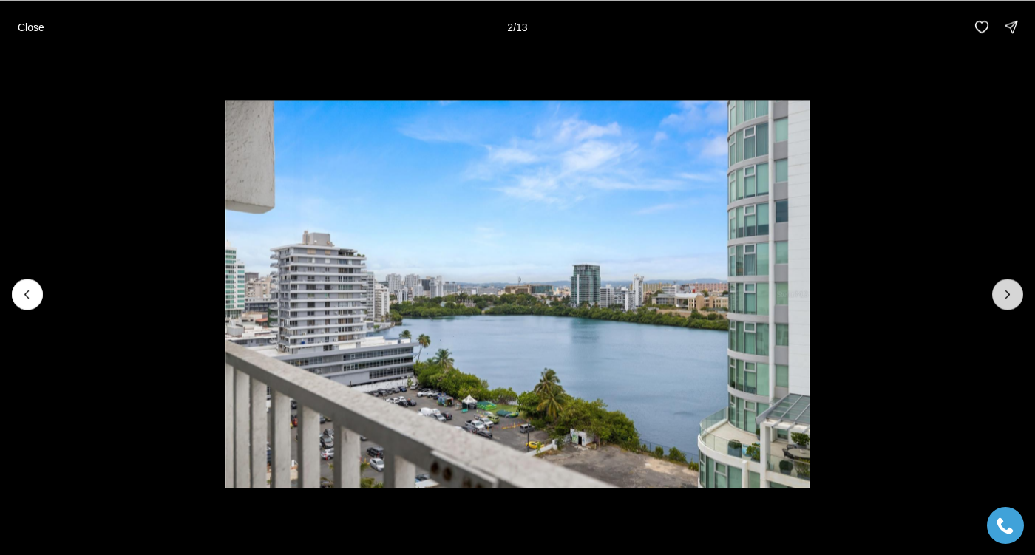
click at [1004, 293] on icon "Next slide" at bounding box center [1007, 294] width 15 height 15
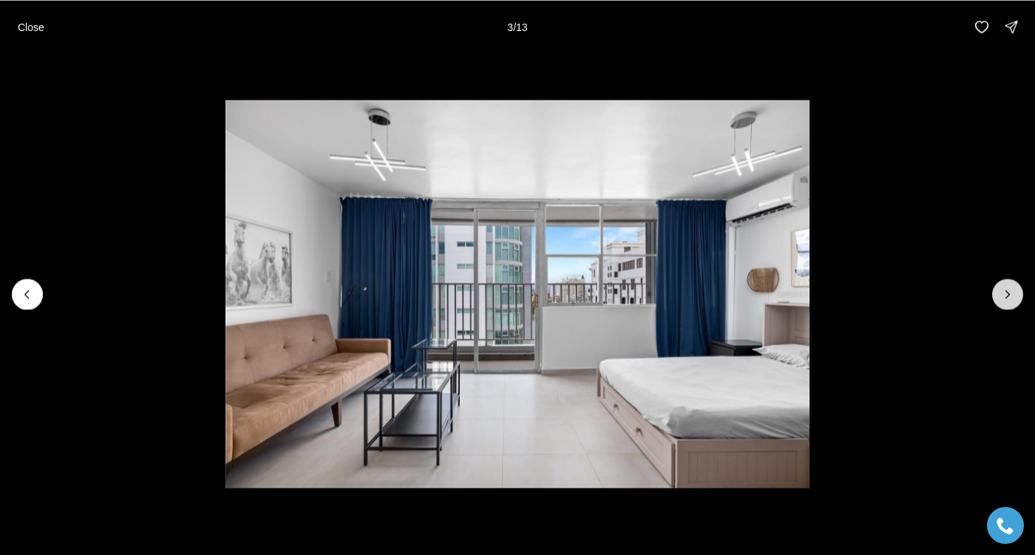
click at [1004, 294] on icon "Next slide" at bounding box center [1007, 294] width 15 height 15
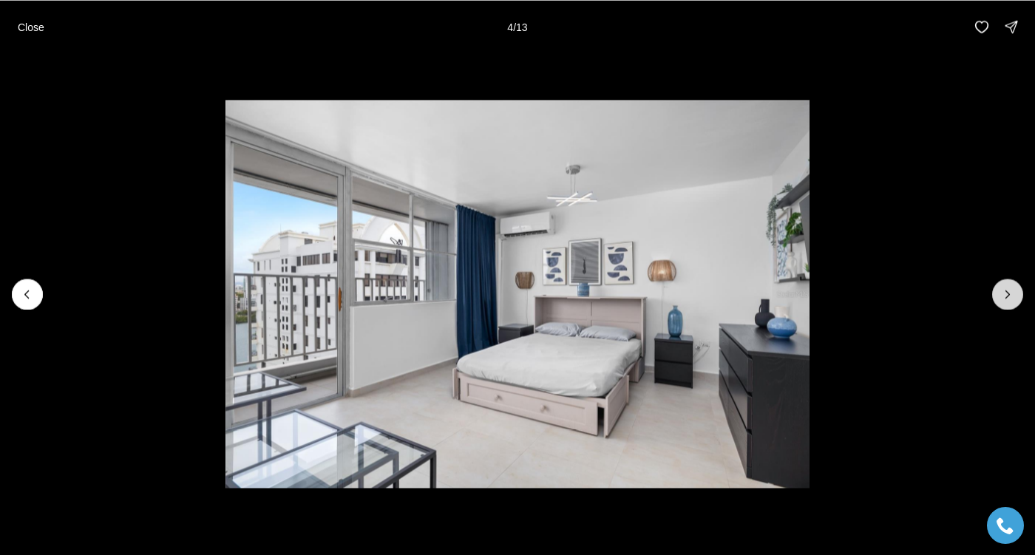
click at [1015, 285] on button "Next slide" at bounding box center [1007, 294] width 31 height 31
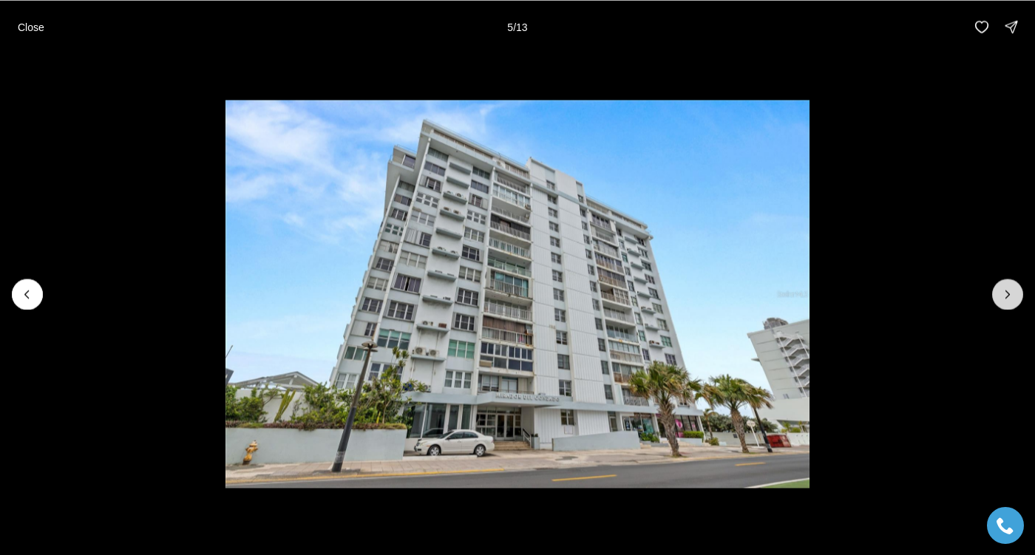
click at [1013, 291] on icon "Next slide" at bounding box center [1007, 294] width 15 height 15
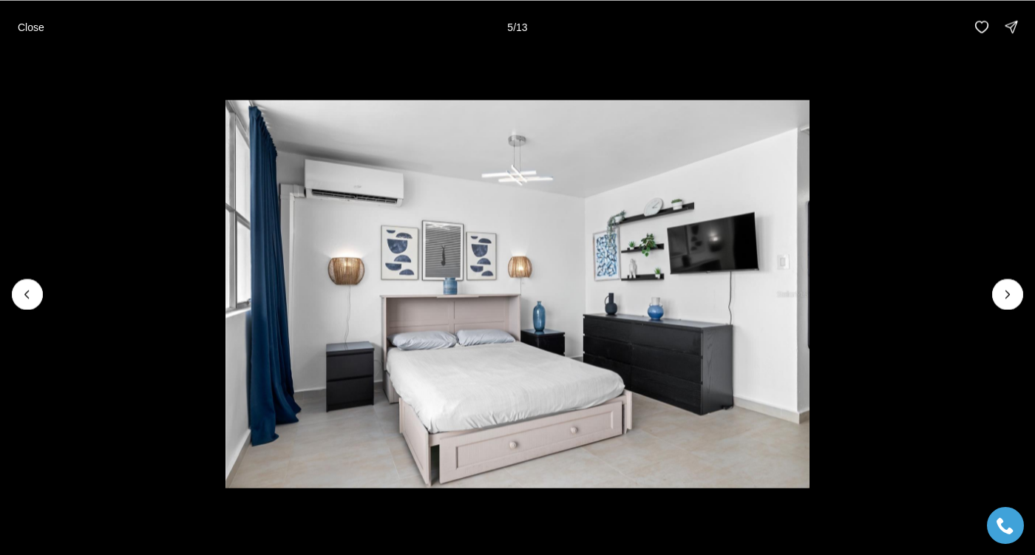
click at [905, 291] on li "6 of 13" at bounding box center [517, 293] width 1035 height 481
click at [1007, 290] on icon "Next slide" at bounding box center [1007, 294] width 15 height 15
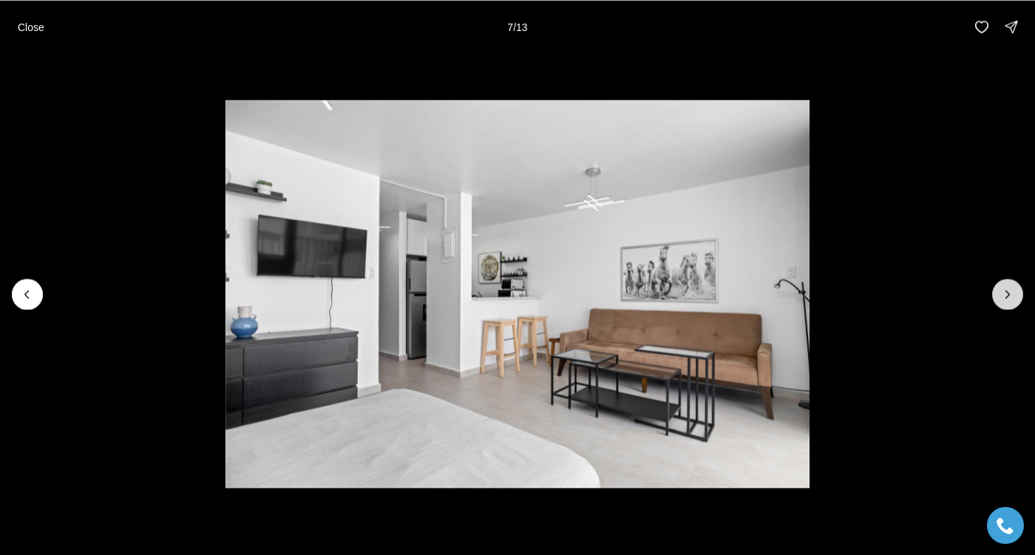
click at [1008, 296] on icon "Next slide" at bounding box center [1007, 294] width 15 height 15
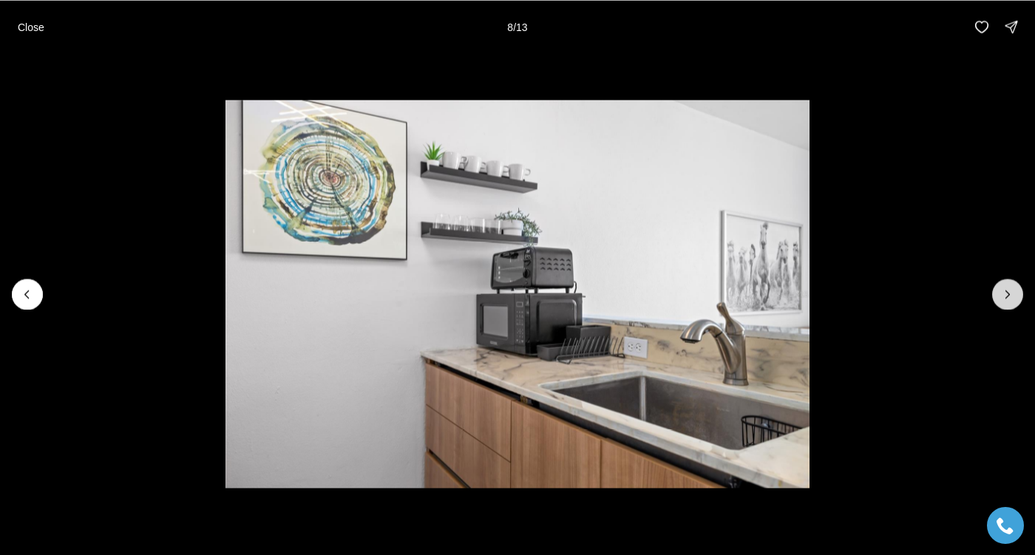
click at [1008, 296] on icon "Next slide" at bounding box center [1007, 294] width 15 height 15
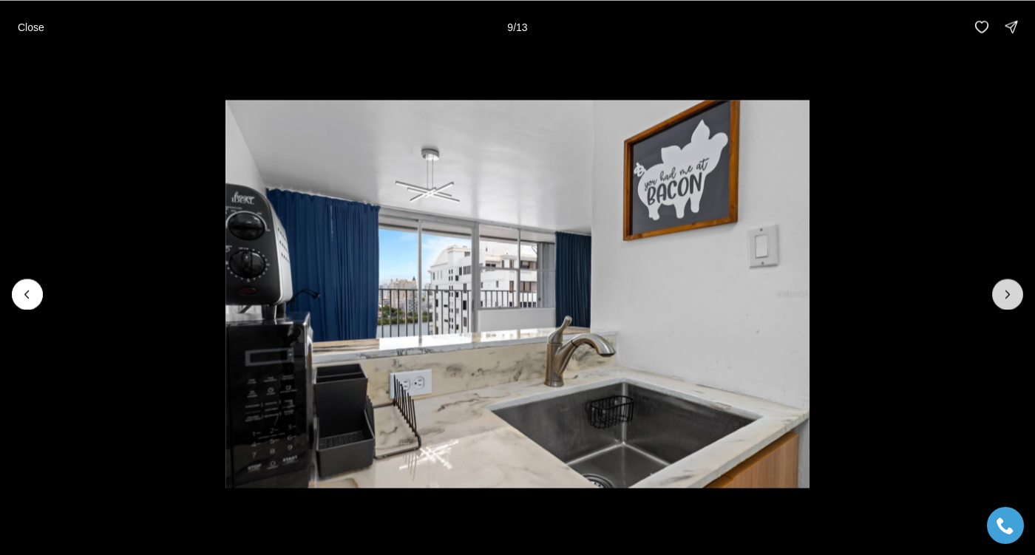
click at [1008, 296] on icon "Next slide" at bounding box center [1007, 294] width 15 height 15
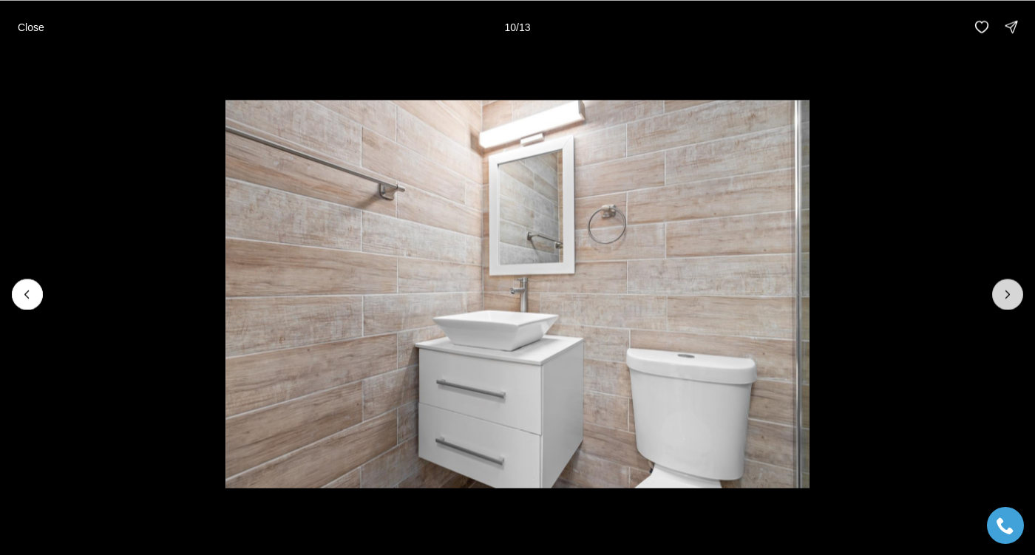
click at [1007, 294] on icon "Next slide" at bounding box center [1007, 294] width 15 height 15
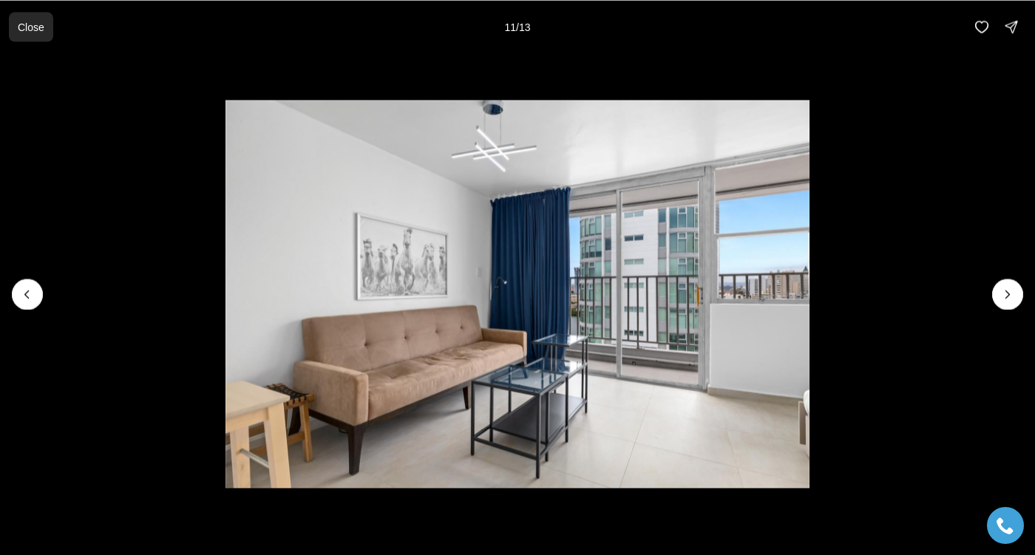
click at [19, 24] on p "Close" at bounding box center [31, 27] width 27 height 12
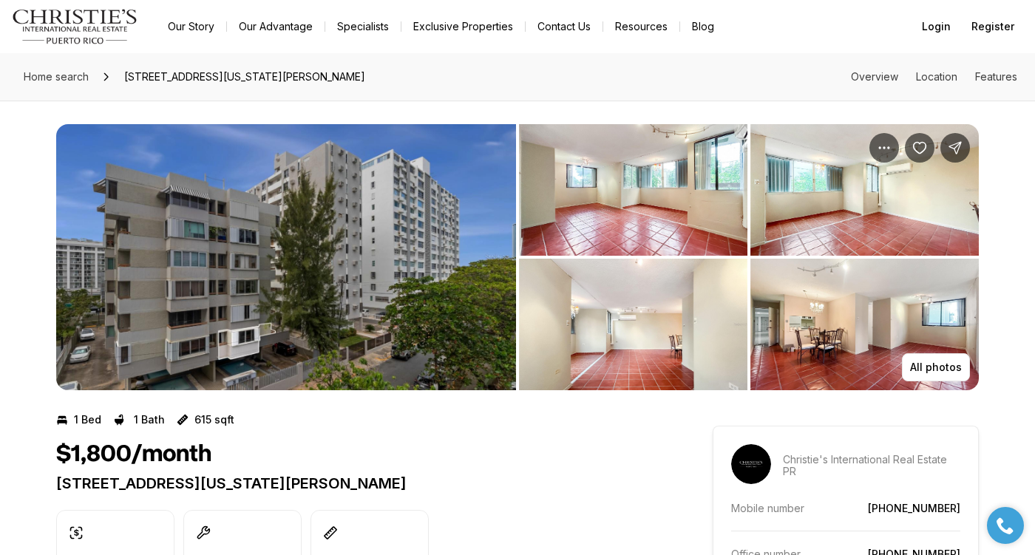
click at [374, 245] on img "View image gallery" at bounding box center [286, 257] width 460 height 266
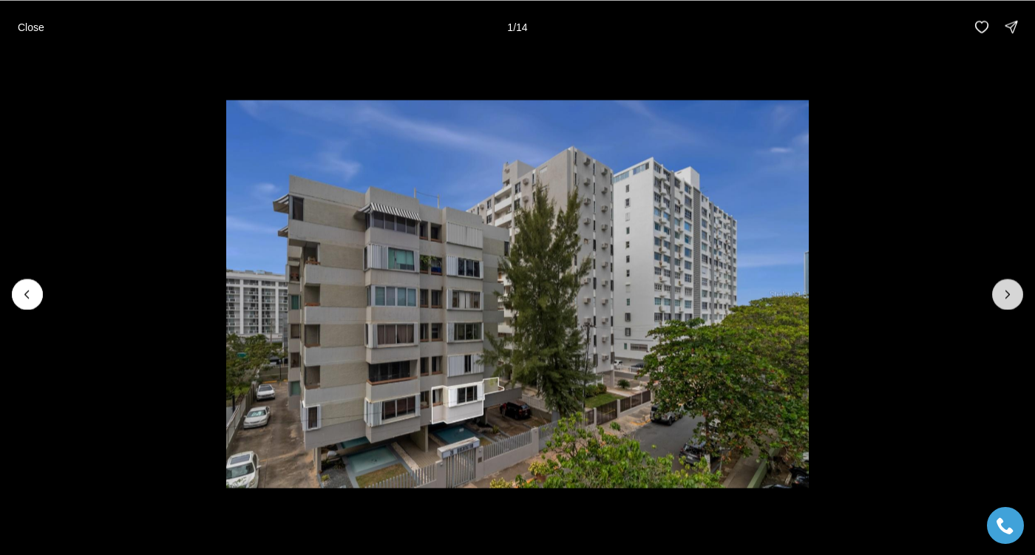
click at [1008, 289] on icon "Next slide" at bounding box center [1007, 294] width 15 height 15
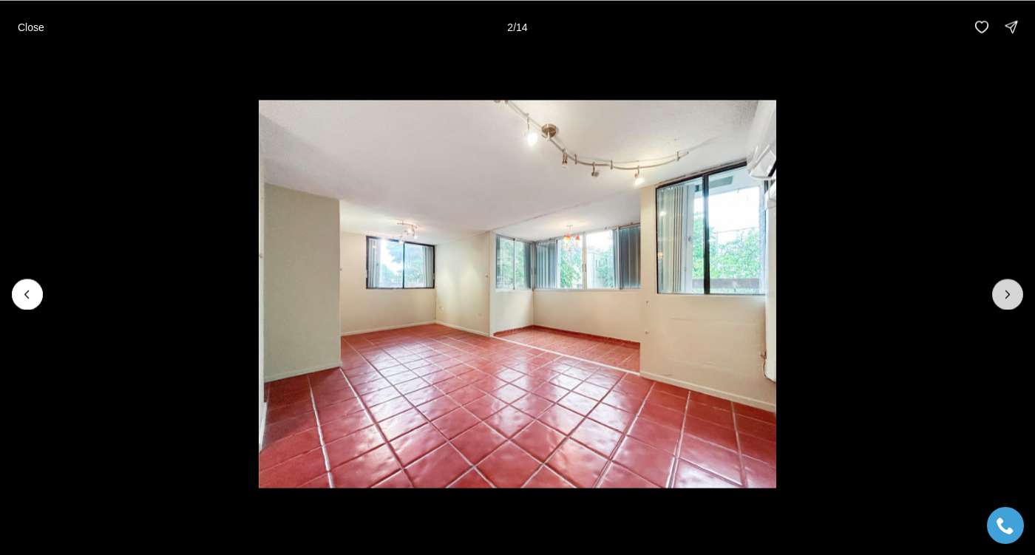
click at [1008, 291] on icon "Next slide" at bounding box center [1007, 294] width 15 height 15
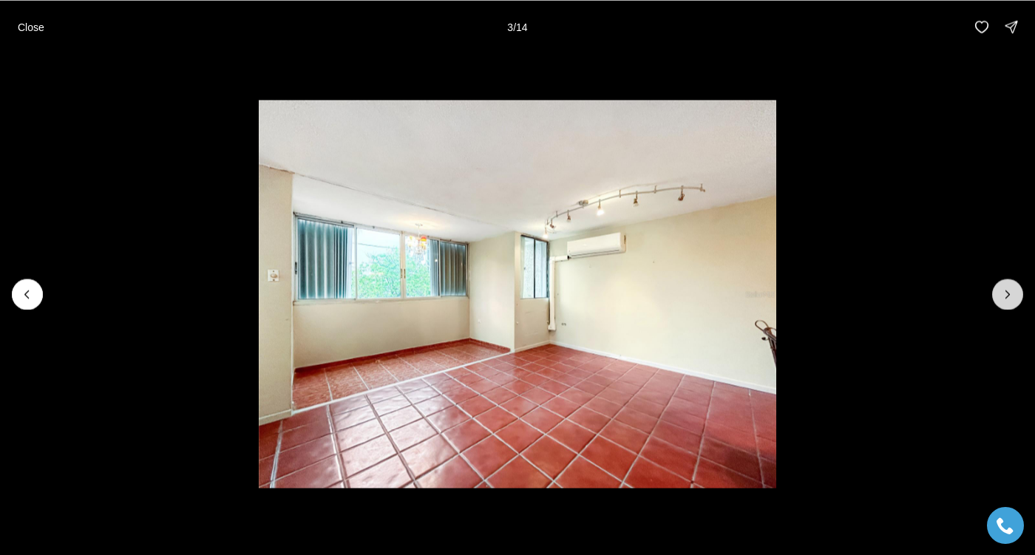
click at [1008, 291] on icon "Next slide" at bounding box center [1007, 294] width 15 height 15
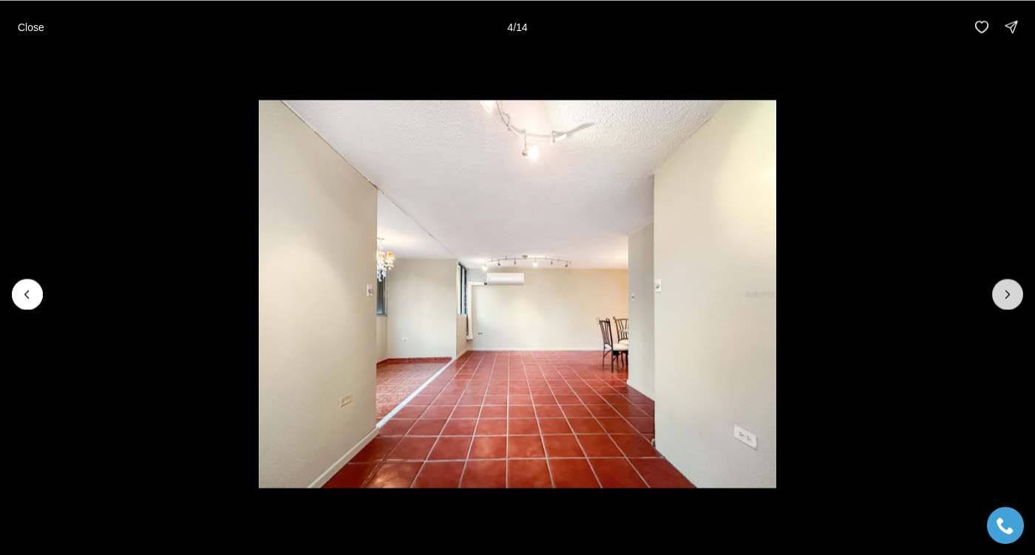
click at [1008, 291] on icon "Next slide" at bounding box center [1007, 294] width 15 height 15
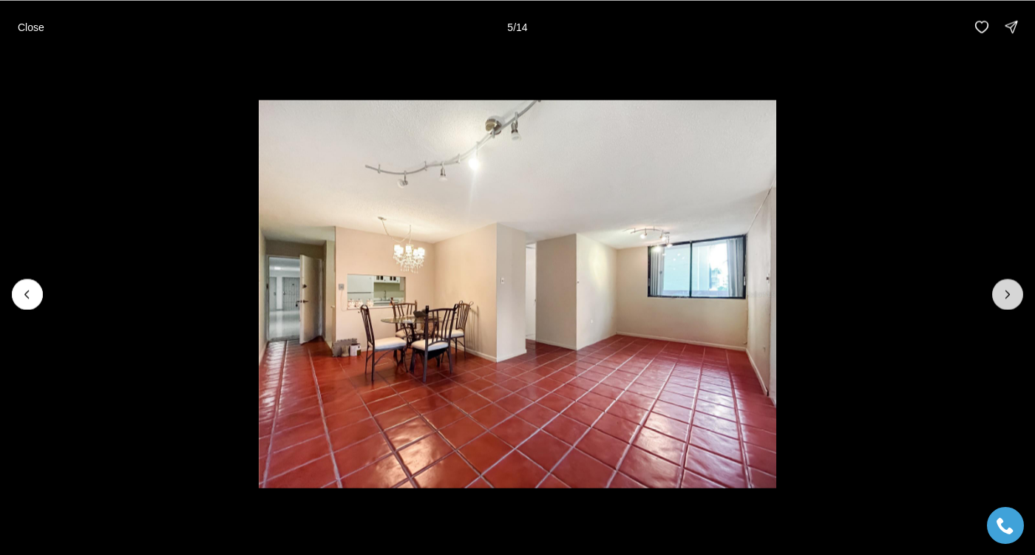
click at [1008, 291] on icon "Next slide" at bounding box center [1007, 294] width 15 height 15
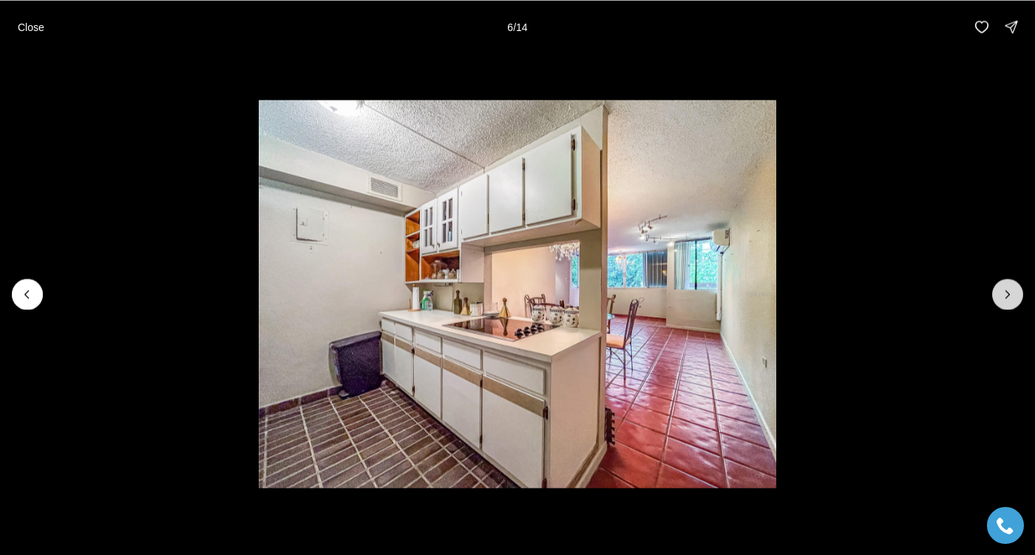
click at [1008, 291] on icon "Next slide" at bounding box center [1007, 294] width 15 height 15
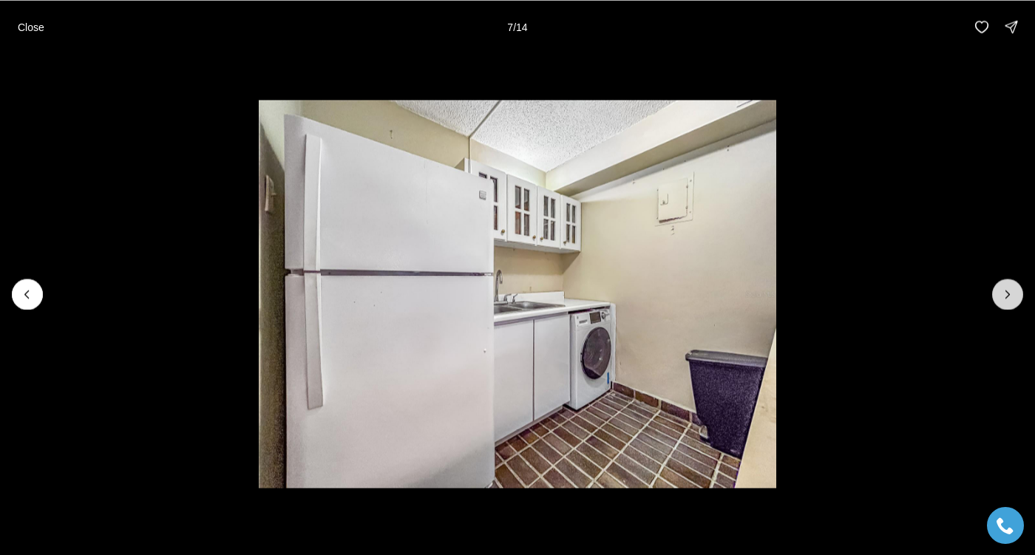
click at [1008, 291] on icon "Next slide" at bounding box center [1007, 294] width 15 height 15
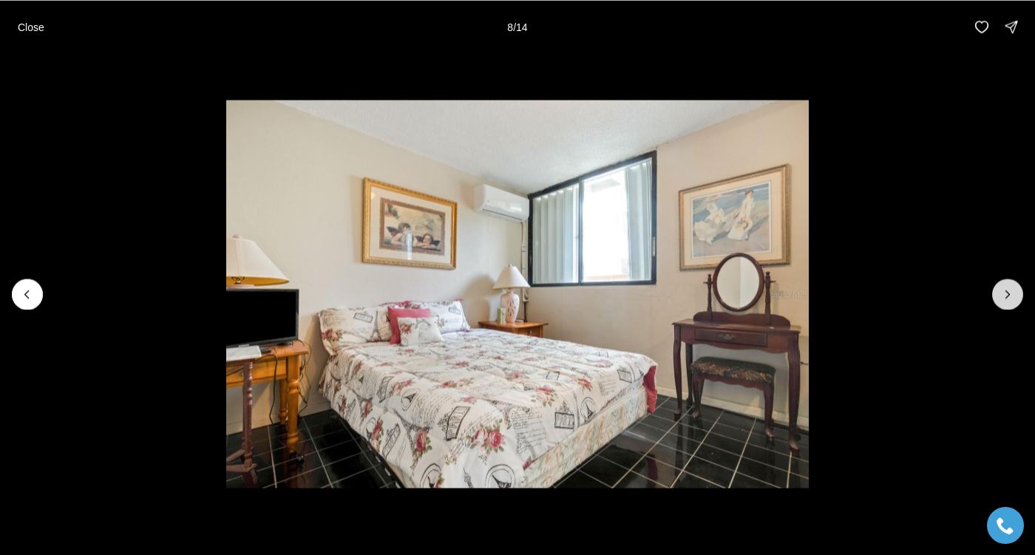
click at [1008, 291] on icon "Next slide" at bounding box center [1007, 294] width 15 height 15
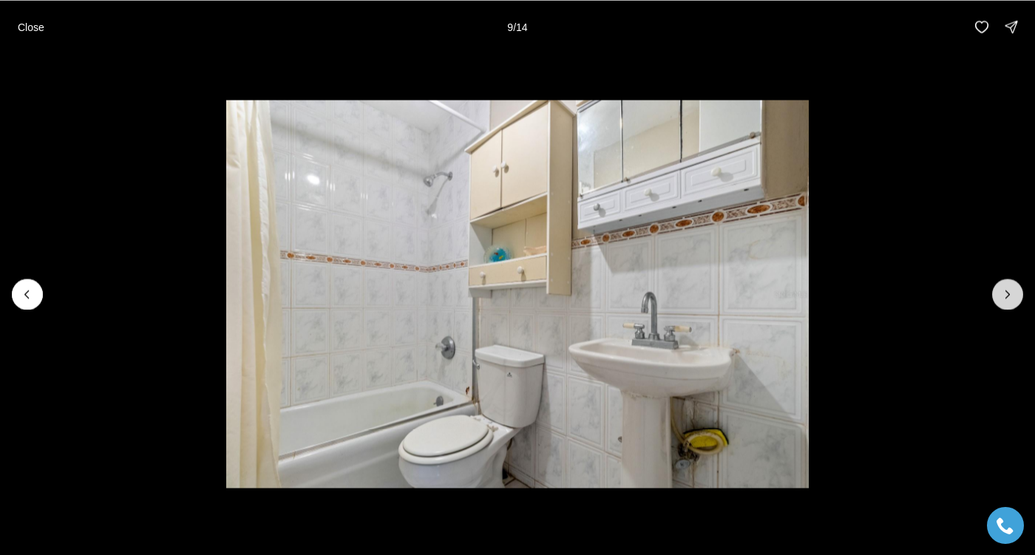
click at [1008, 291] on icon "Next slide" at bounding box center [1007, 294] width 15 height 15
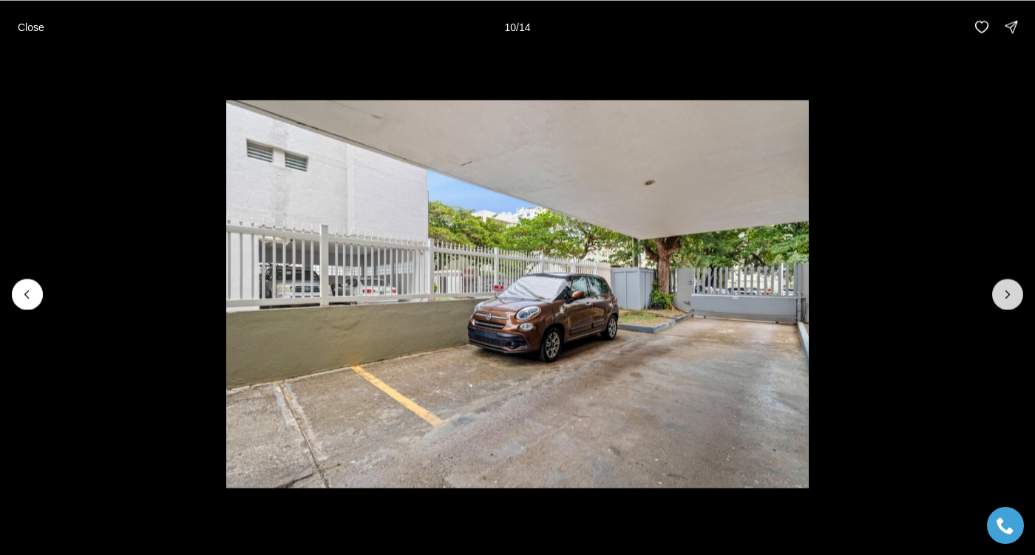
click at [1008, 291] on icon "Next slide" at bounding box center [1007, 294] width 15 height 15
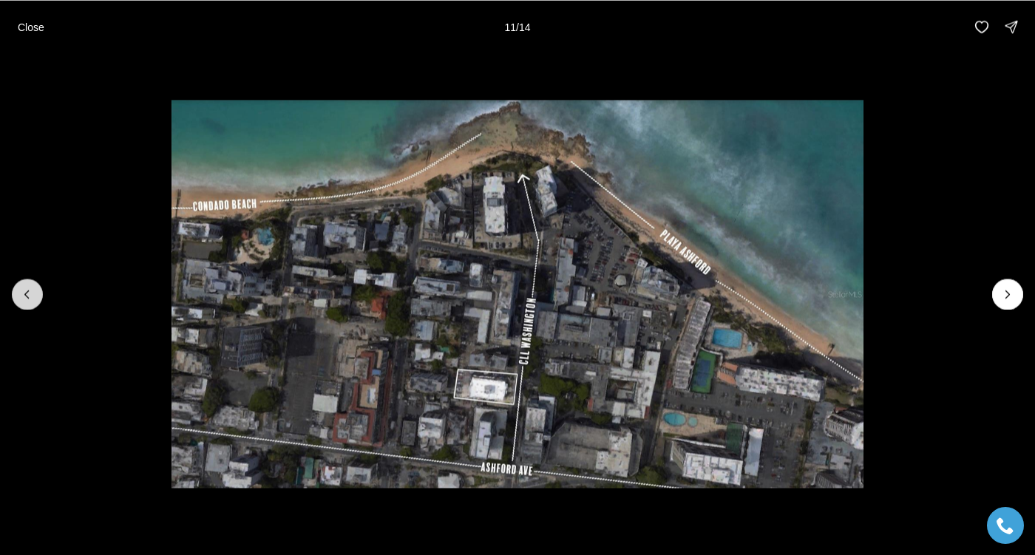
click at [41, 289] on button "Previous slide" at bounding box center [27, 294] width 31 height 31
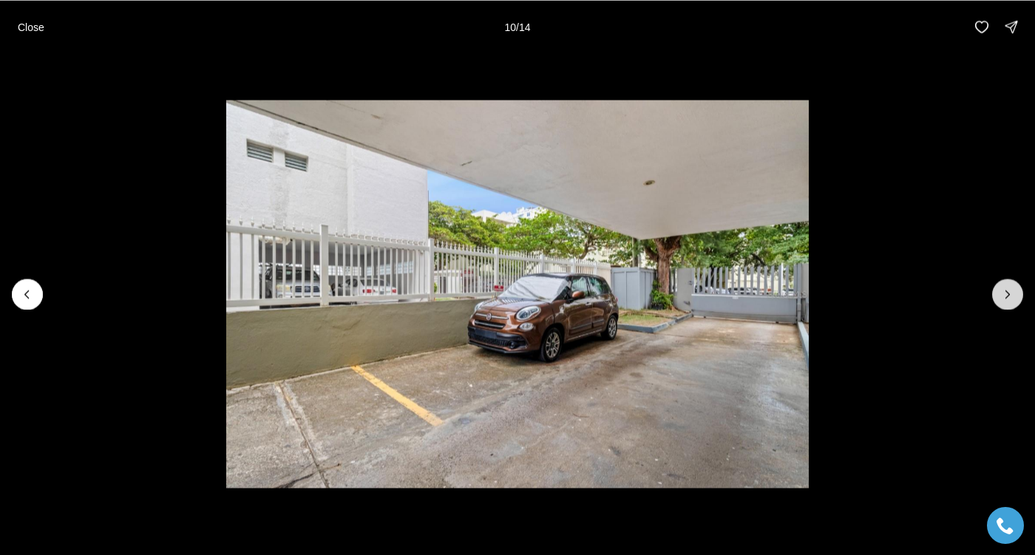
click at [1011, 289] on icon "Next slide" at bounding box center [1007, 294] width 15 height 15
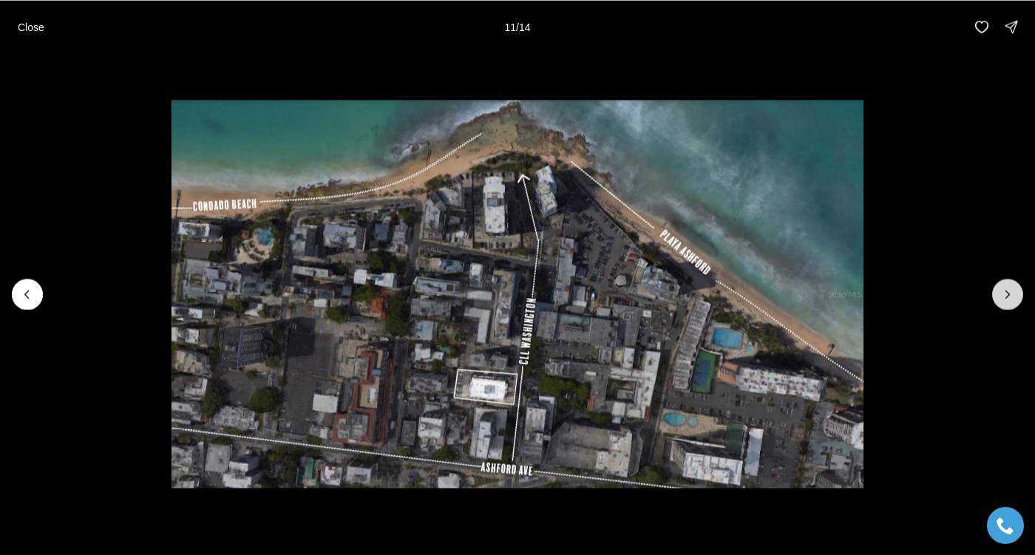
click at [1007, 294] on icon "Next slide" at bounding box center [1008, 293] width 4 height 7
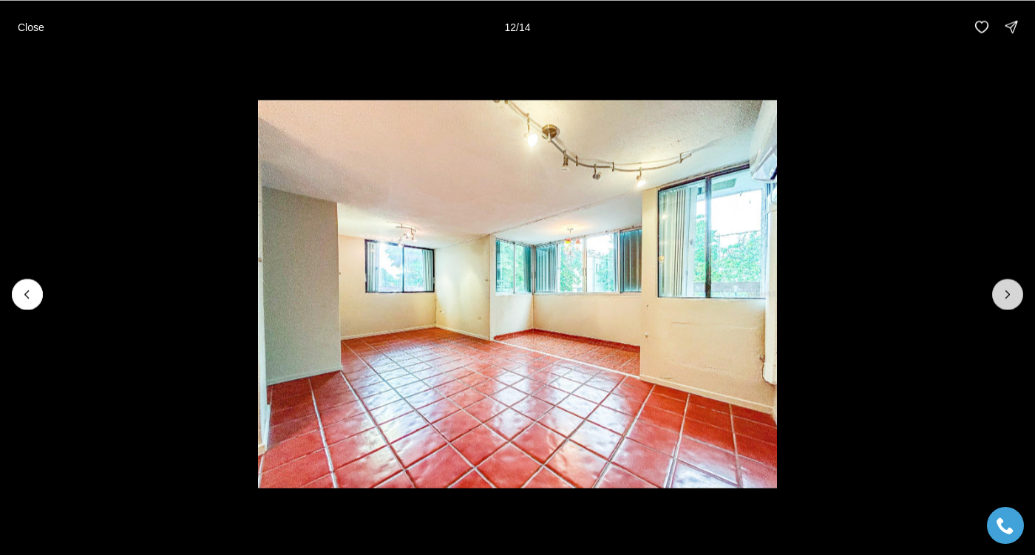
click at [1007, 293] on icon "Next slide" at bounding box center [1007, 294] width 15 height 15
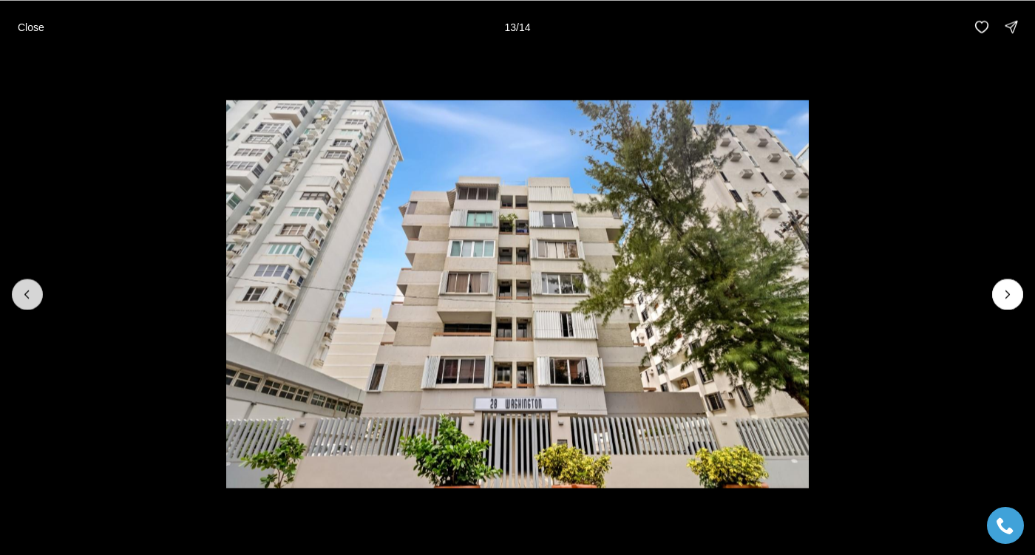
click at [22, 304] on button "Previous slide" at bounding box center [27, 294] width 31 height 31
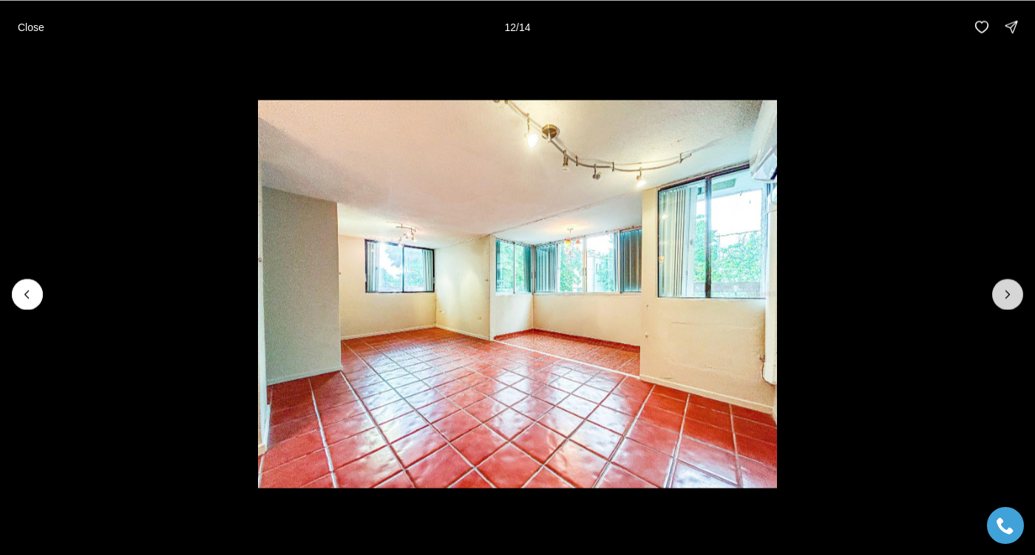
click at [1004, 300] on icon "Next slide" at bounding box center [1007, 294] width 15 height 15
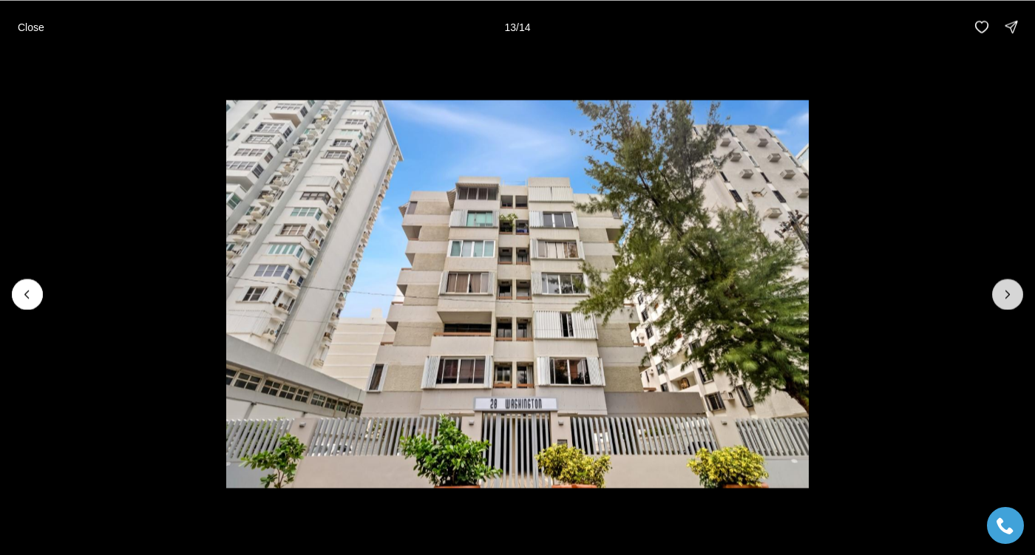
click at [1004, 300] on icon "Next slide" at bounding box center [1007, 294] width 15 height 15
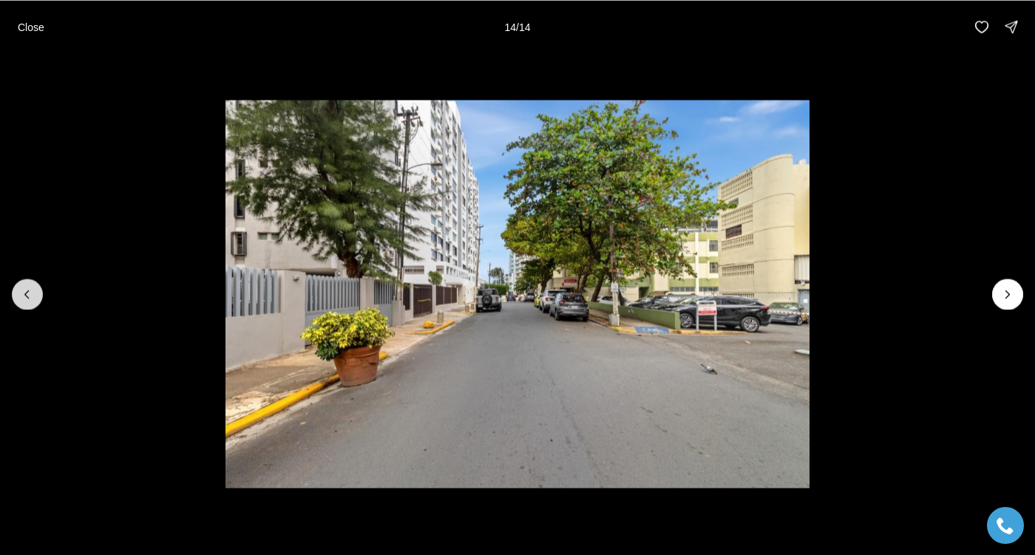
click at [32, 299] on icon "Previous slide" at bounding box center [27, 294] width 15 height 15
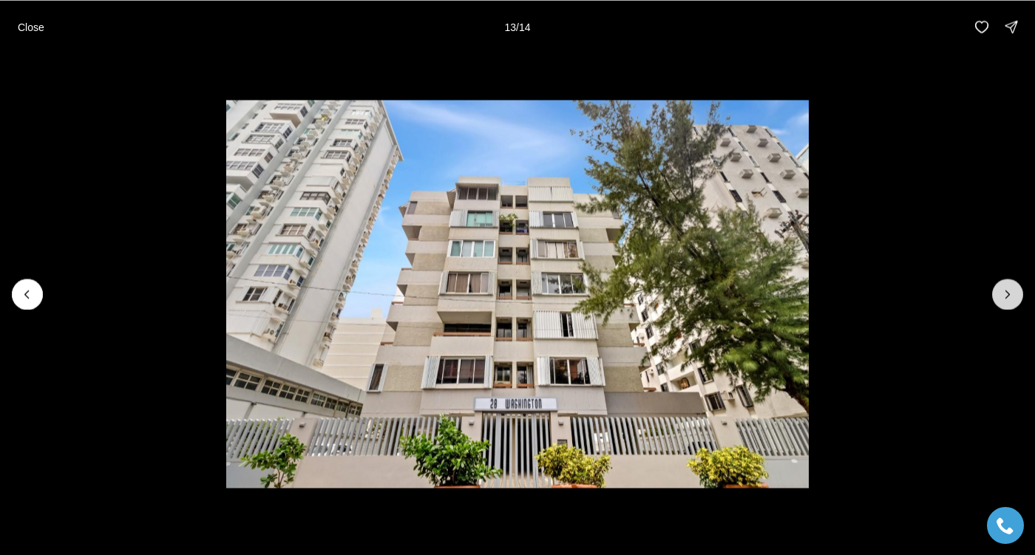
click at [1009, 294] on icon "Next slide" at bounding box center [1007, 294] width 15 height 15
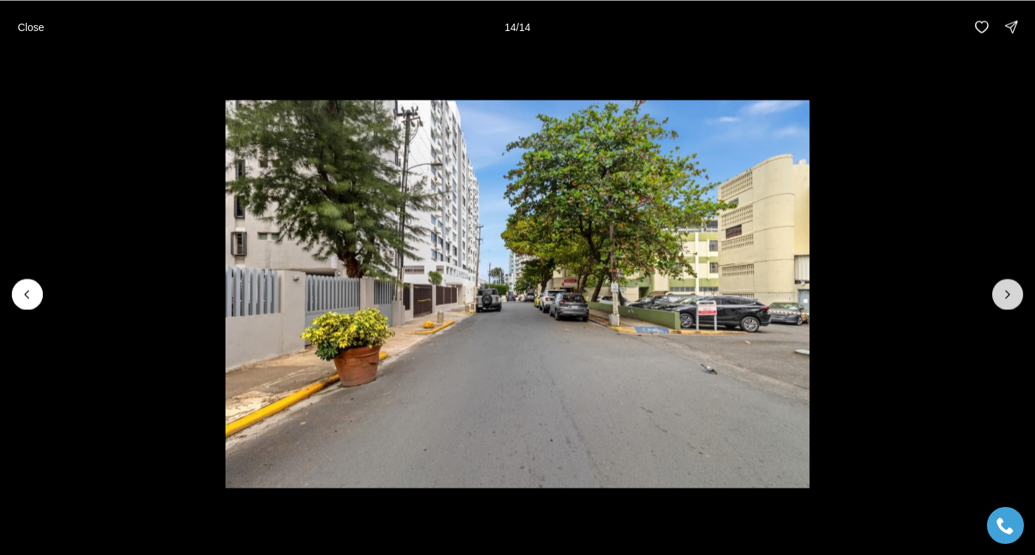
click at [1009, 294] on div at bounding box center [1007, 294] width 31 height 31
click at [799, 75] on li "14 of 14" at bounding box center [517, 293] width 1035 height 481
click at [39, 22] on p "Close" at bounding box center [31, 27] width 27 height 12
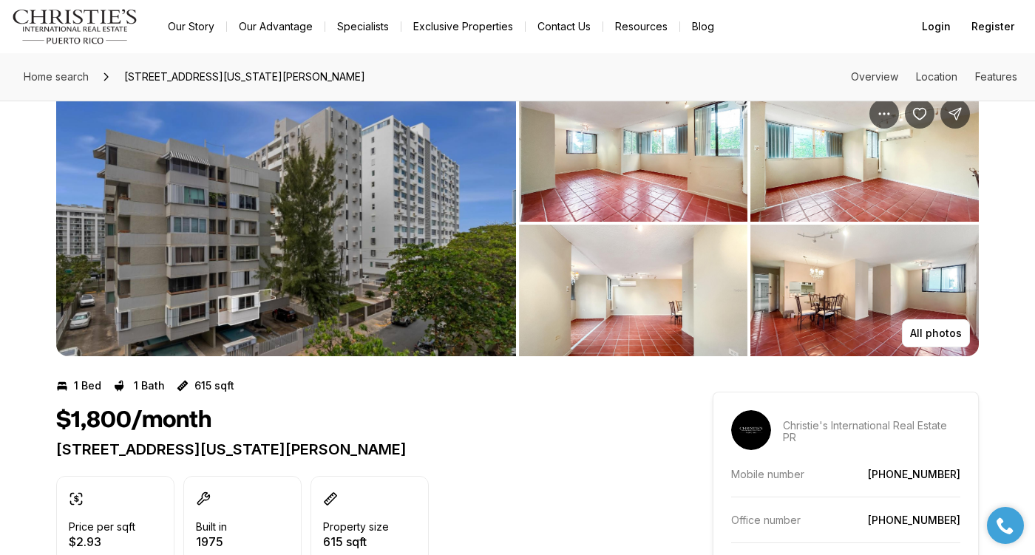
scroll to position [37, 0]
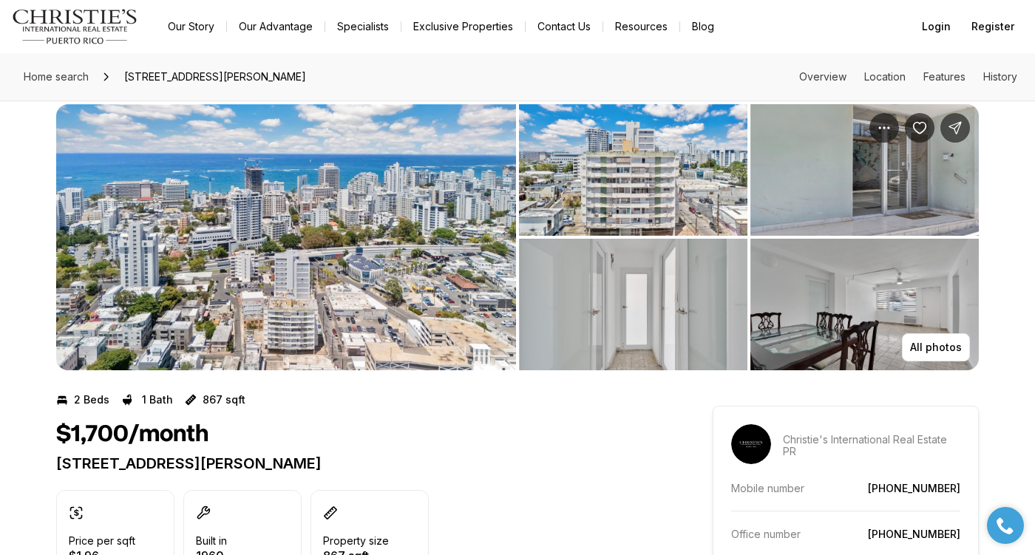
scroll to position [7, 0]
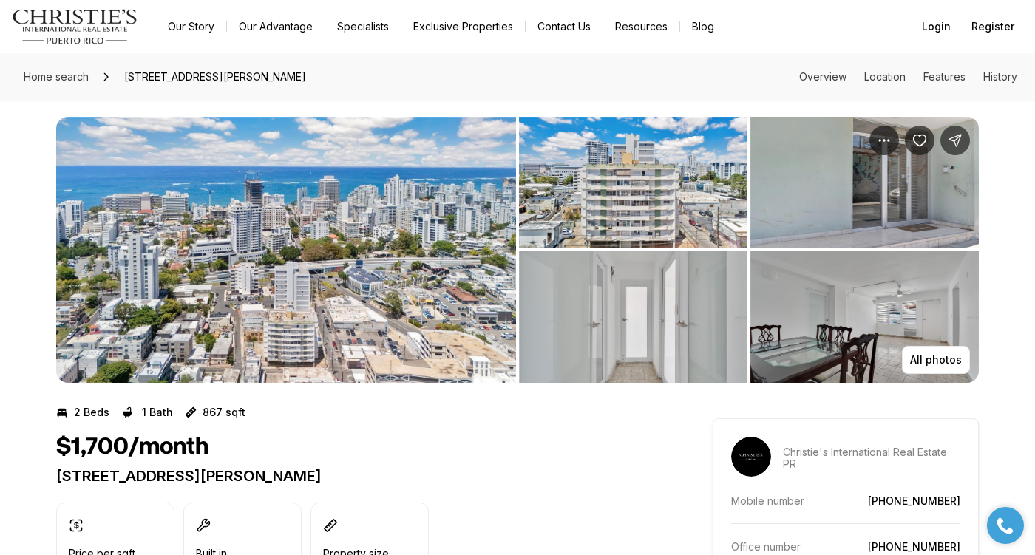
click at [325, 249] on img "View image gallery" at bounding box center [286, 250] width 460 height 266
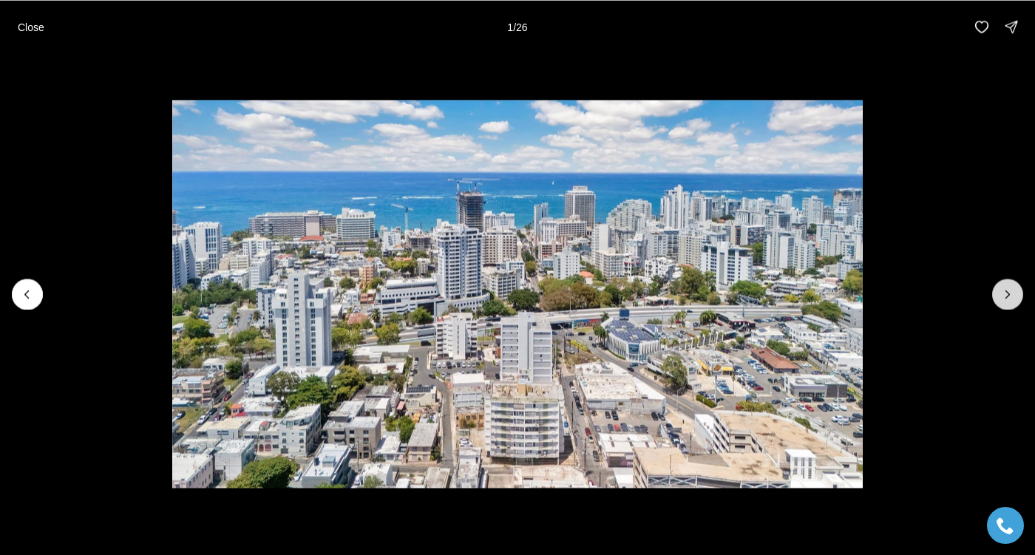
click at [1005, 291] on icon "Next slide" at bounding box center [1007, 294] width 15 height 15
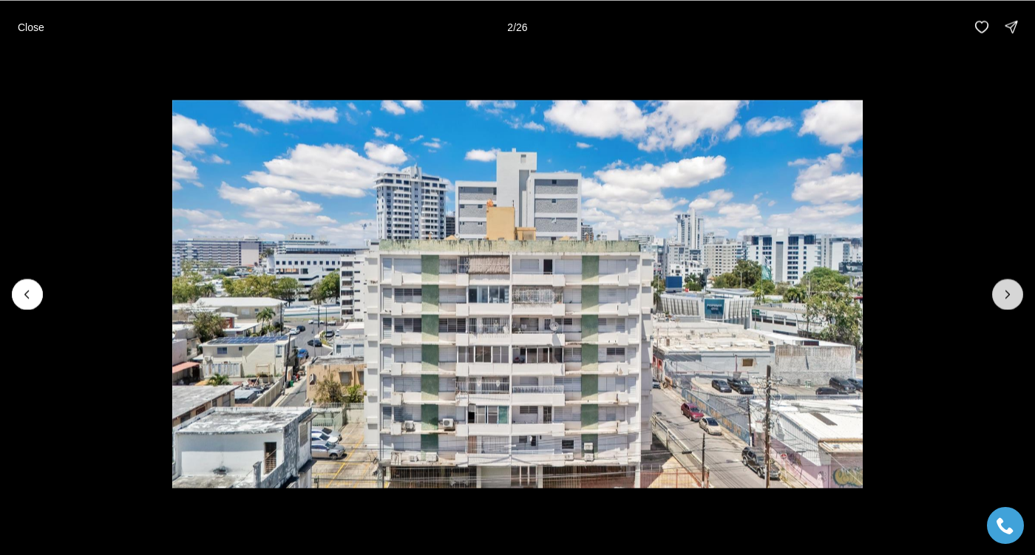
click at [1006, 291] on icon "Next slide" at bounding box center [1007, 294] width 15 height 15
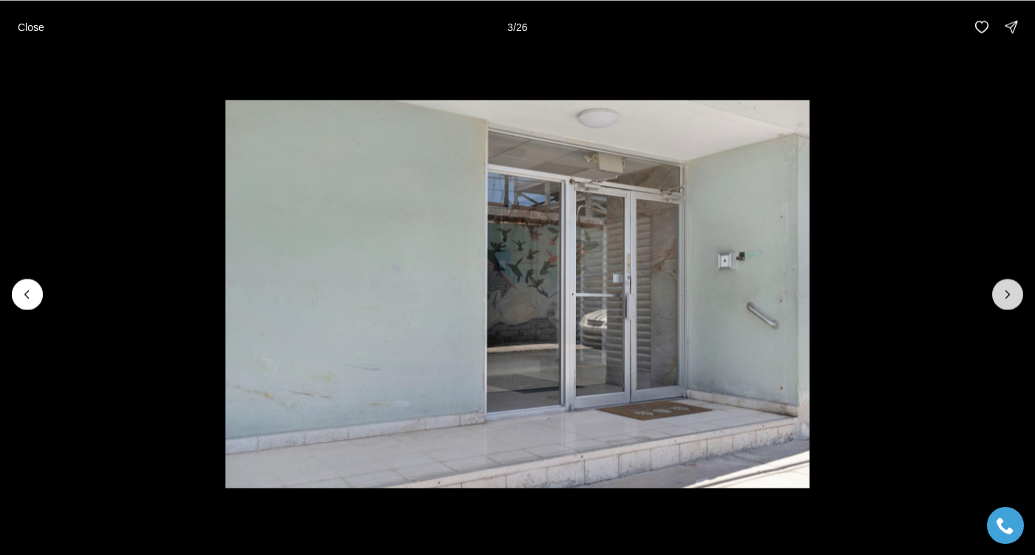
click at [1006, 291] on icon "Next slide" at bounding box center [1007, 294] width 15 height 15
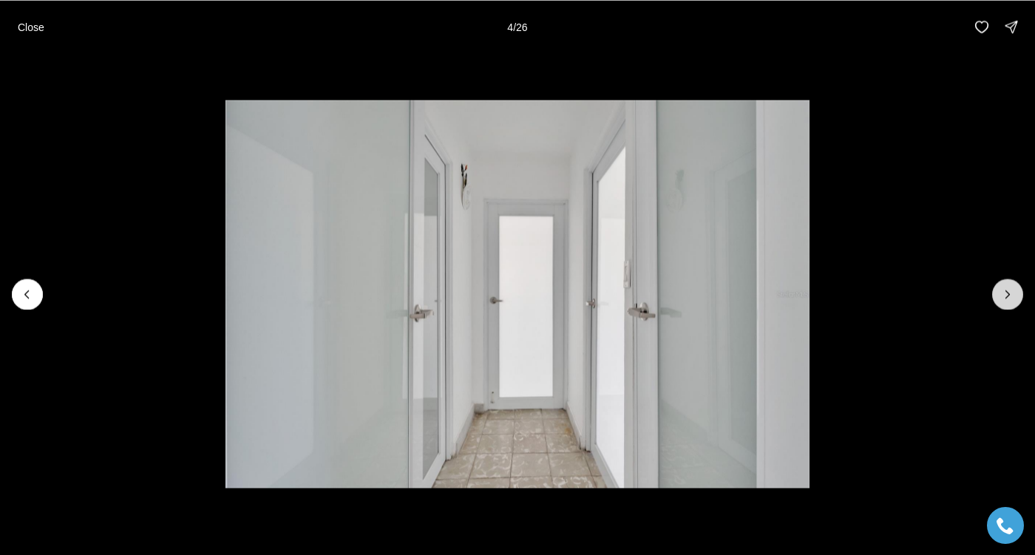
click at [1006, 291] on icon "Next slide" at bounding box center [1007, 294] width 15 height 15
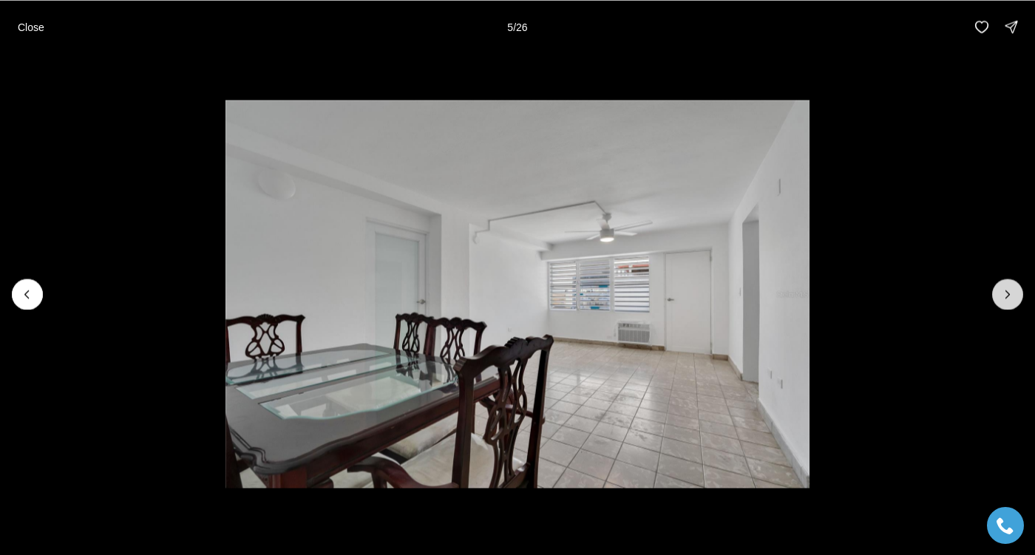
click at [1008, 292] on icon "Next slide" at bounding box center [1008, 293] width 4 height 7
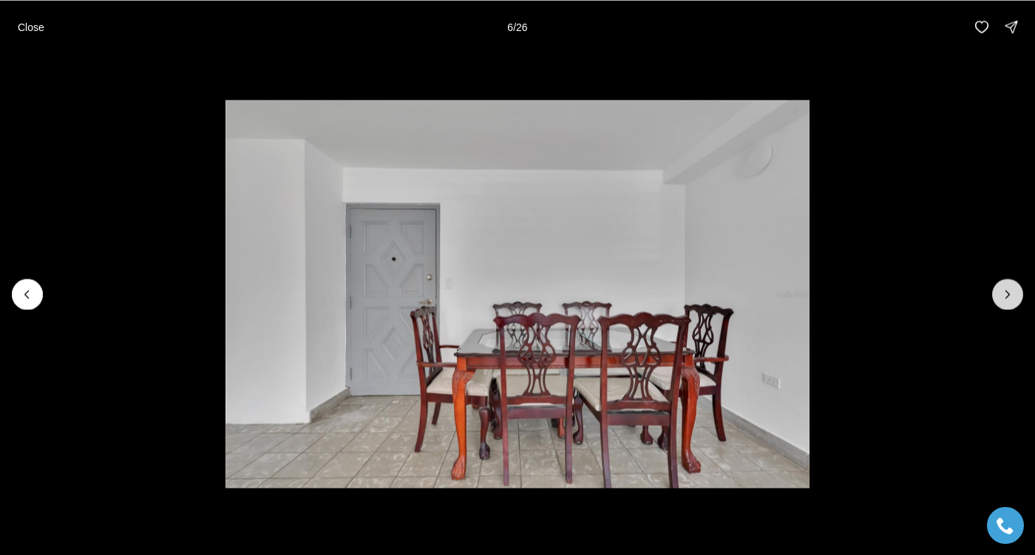
click at [1009, 291] on icon "Next slide" at bounding box center [1007, 294] width 15 height 15
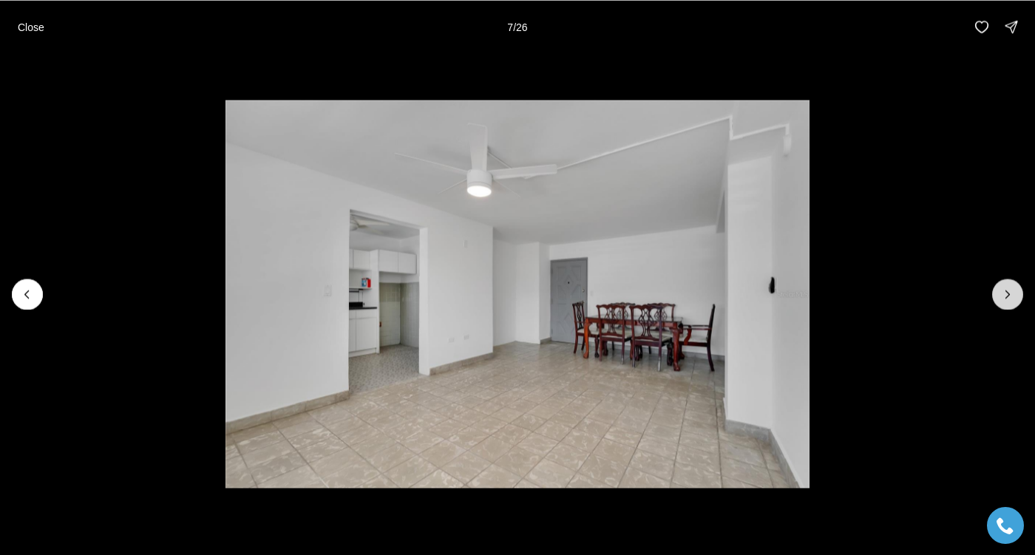
click at [1009, 291] on icon "Next slide" at bounding box center [1007, 294] width 15 height 15
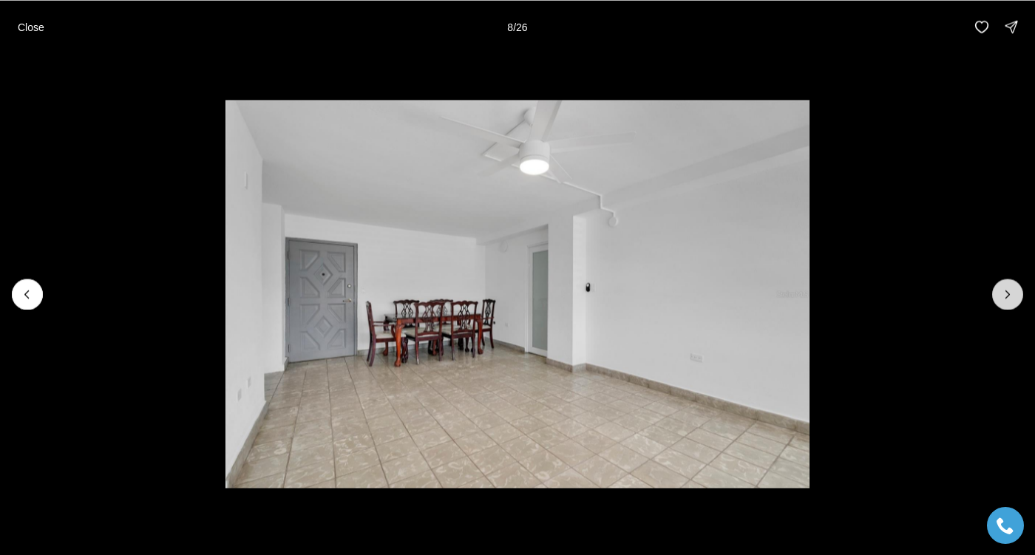
click at [1009, 291] on icon "Next slide" at bounding box center [1007, 294] width 15 height 15
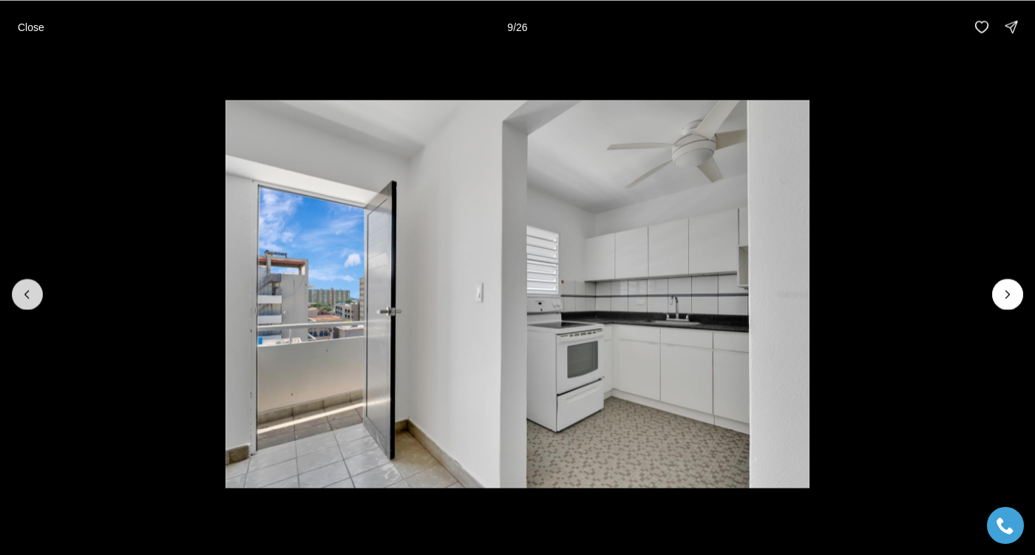
click at [18, 303] on button "Previous slide" at bounding box center [27, 294] width 31 height 31
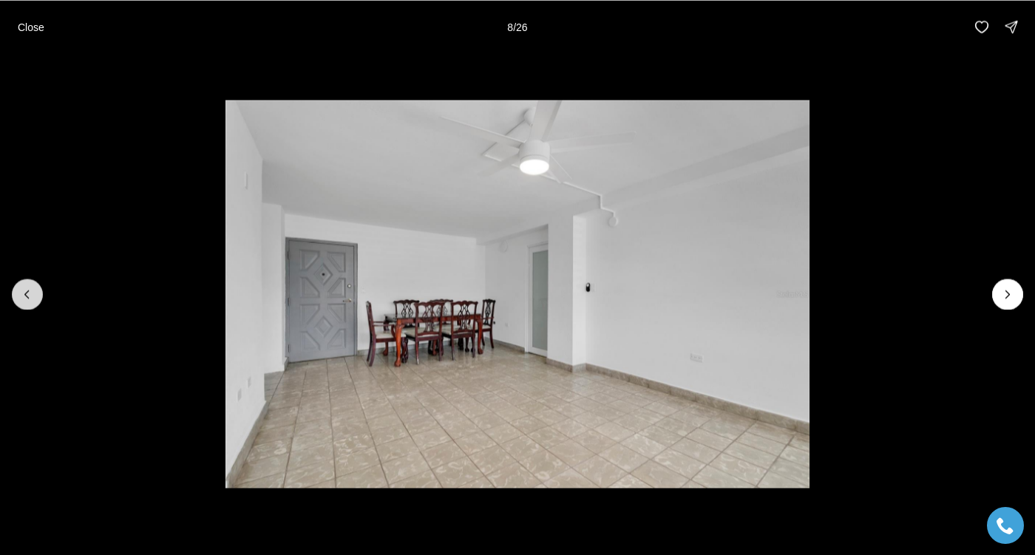
click at [20, 299] on icon "Previous slide" at bounding box center [27, 294] width 15 height 15
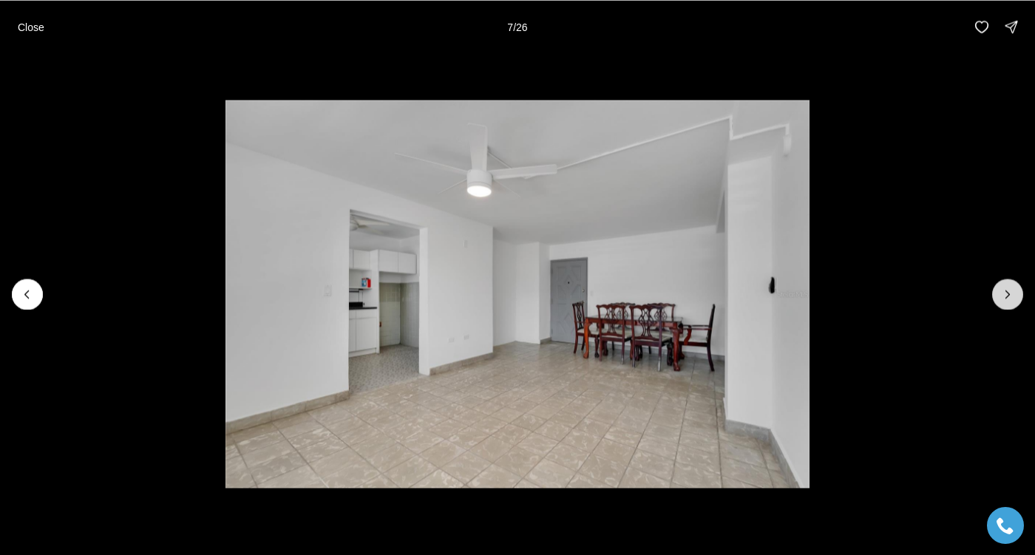
click at [1004, 294] on icon "Next slide" at bounding box center [1007, 294] width 15 height 15
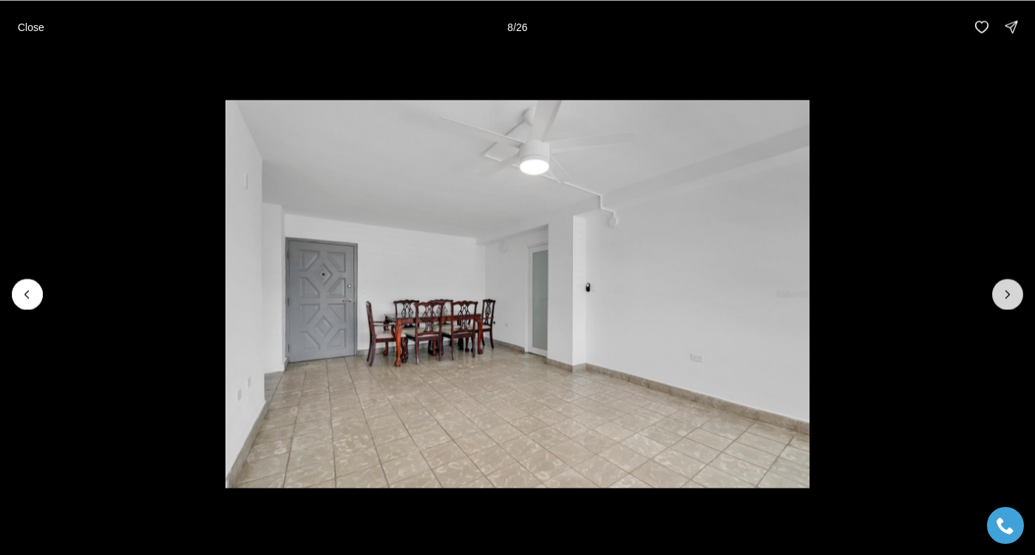
click at [1004, 294] on icon "Next slide" at bounding box center [1007, 294] width 15 height 15
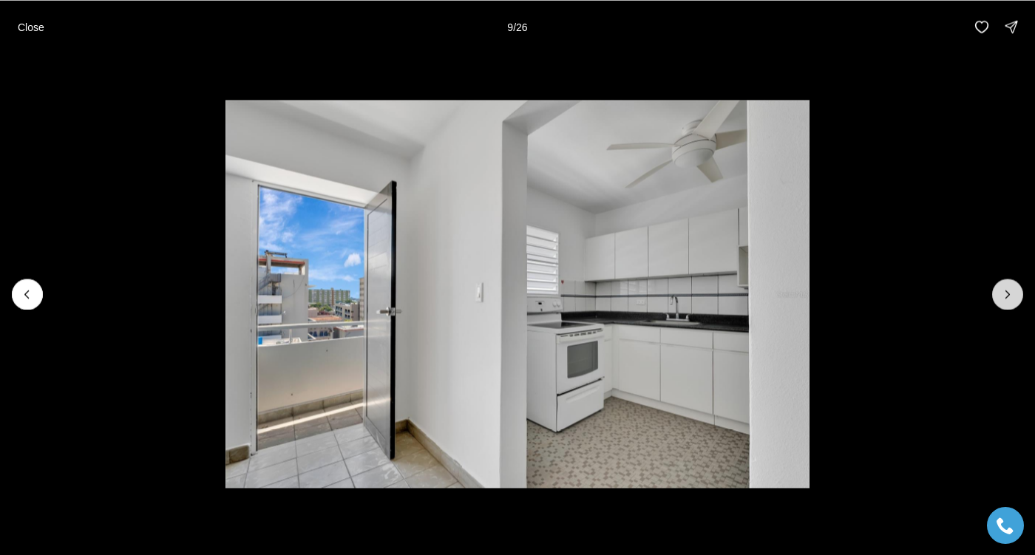
click at [1004, 294] on icon "Next slide" at bounding box center [1007, 294] width 15 height 15
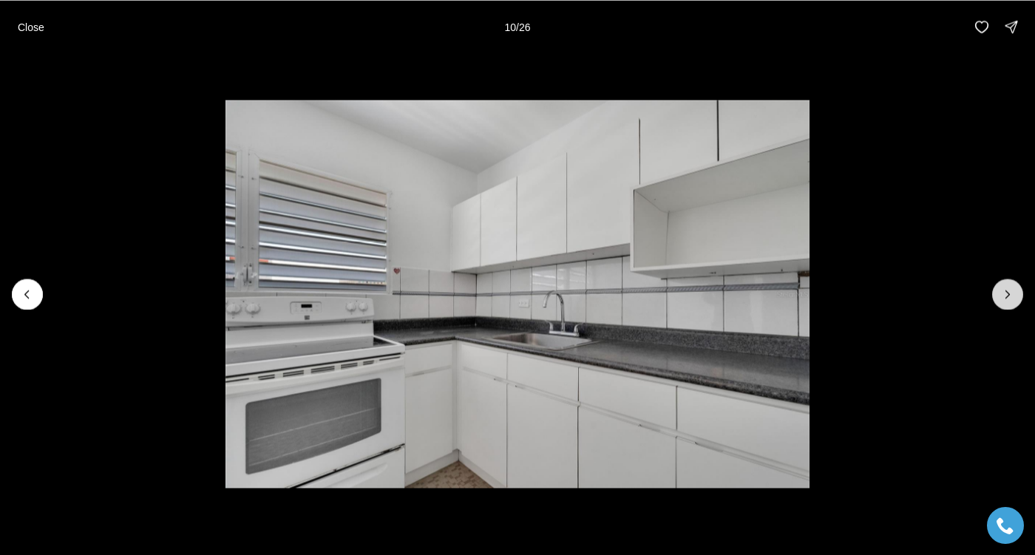
click at [1004, 294] on icon "Next slide" at bounding box center [1007, 294] width 15 height 15
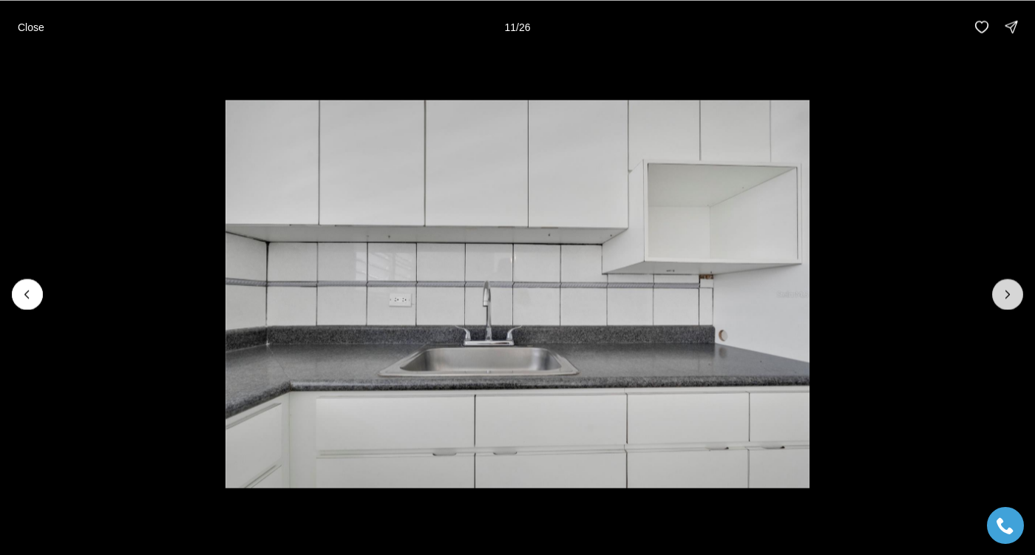
click at [1004, 294] on icon "Next slide" at bounding box center [1007, 294] width 15 height 15
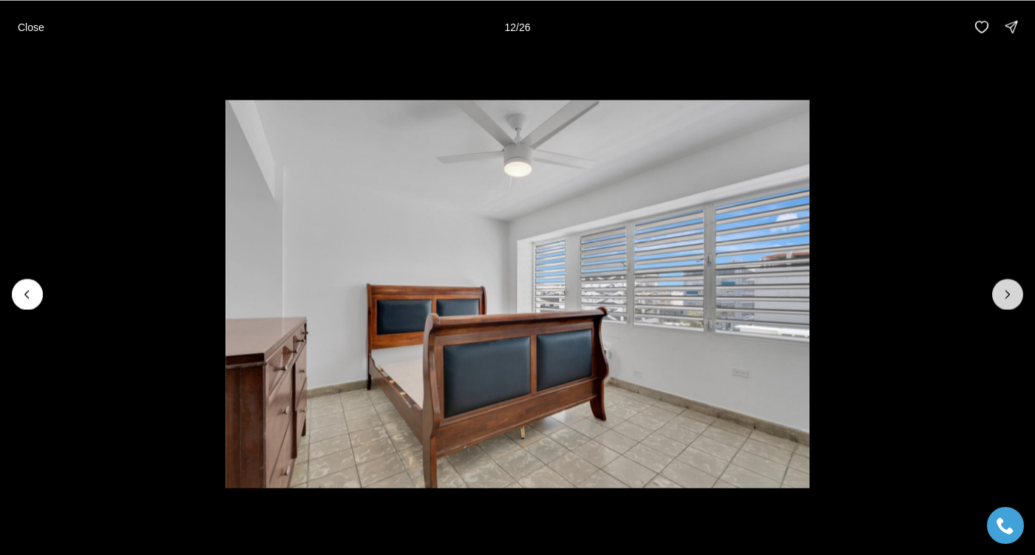
click at [1007, 296] on icon "Next slide" at bounding box center [1008, 293] width 4 height 7
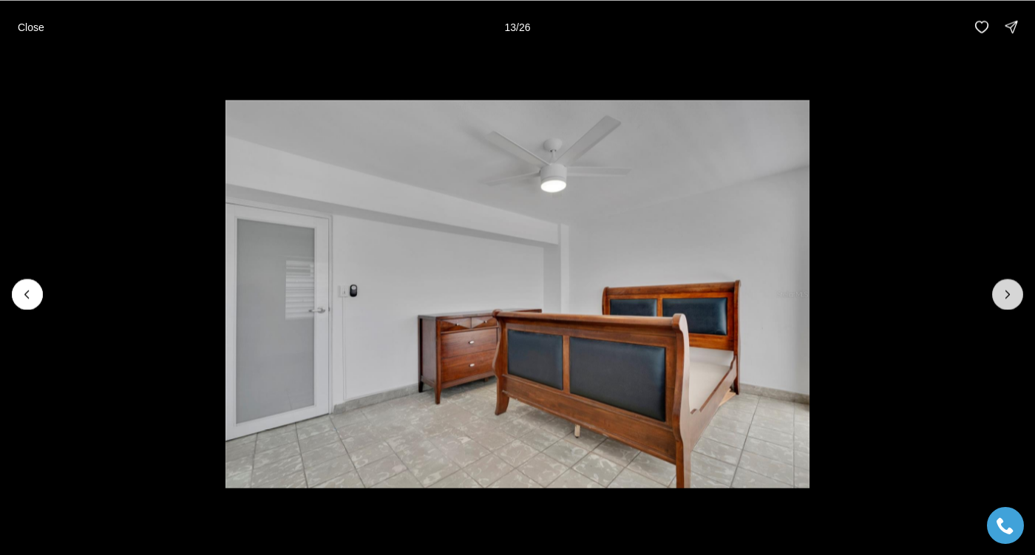
click at [1007, 296] on icon "Next slide" at bounding box center [1008, 293] width 4 height 7
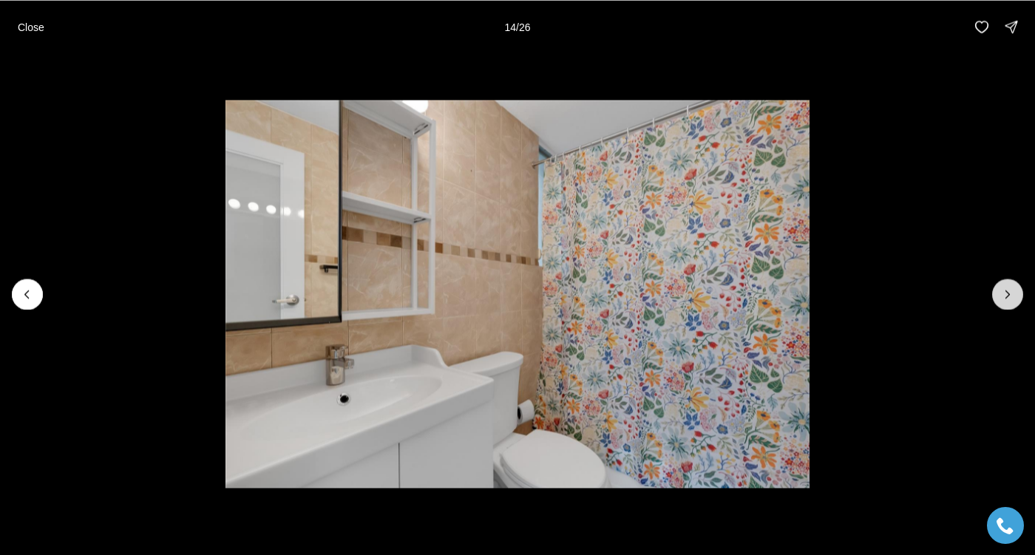
click at [1007, 296] on icon "Next slide" at bounding box center [1008, 293] width 4 height 7
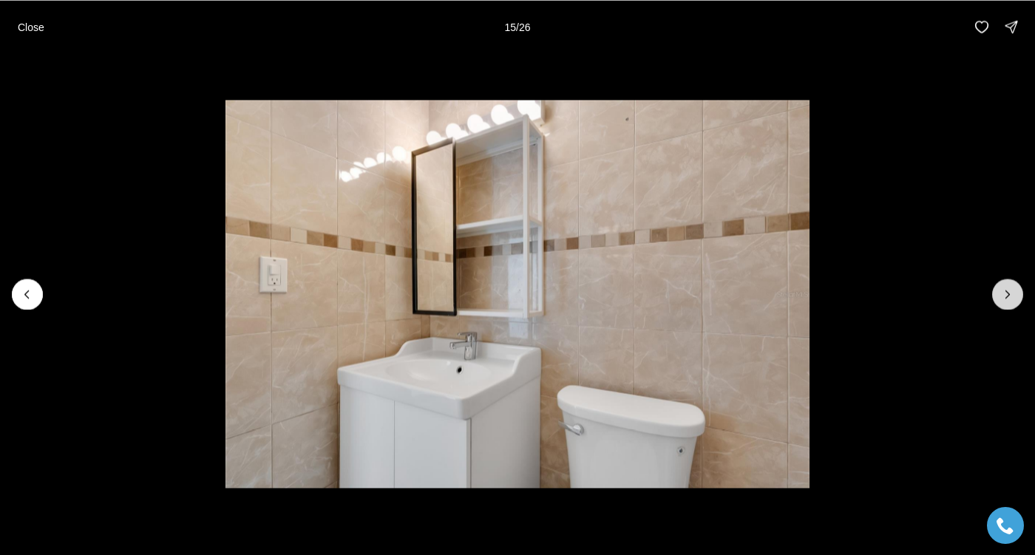
click at [1007, 296] on icon "Next slide" at bounding box center [1008, 293] width 4 height 7
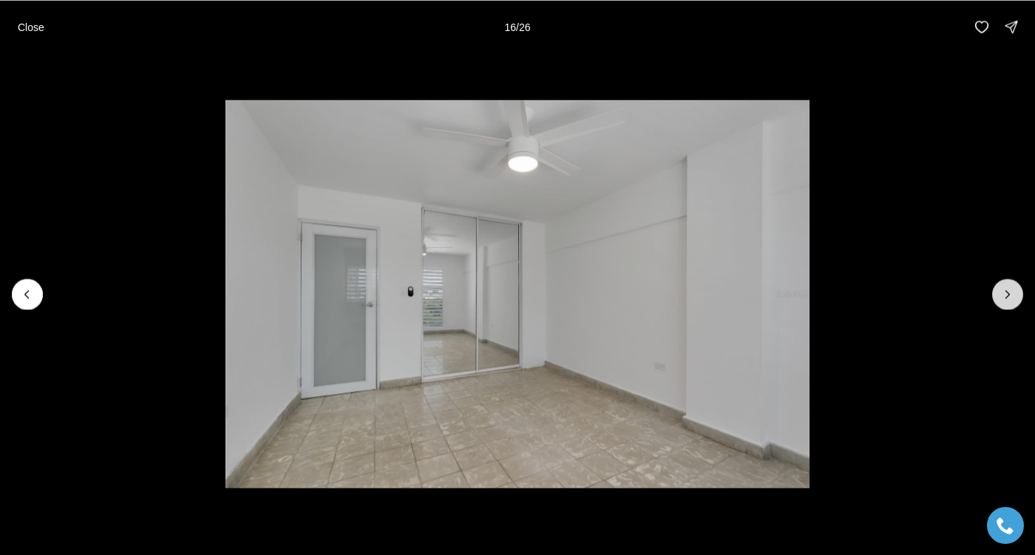
click at [1007, 296] on icon "Next slide" at bounding box center [1008, 293] width 4 height 7
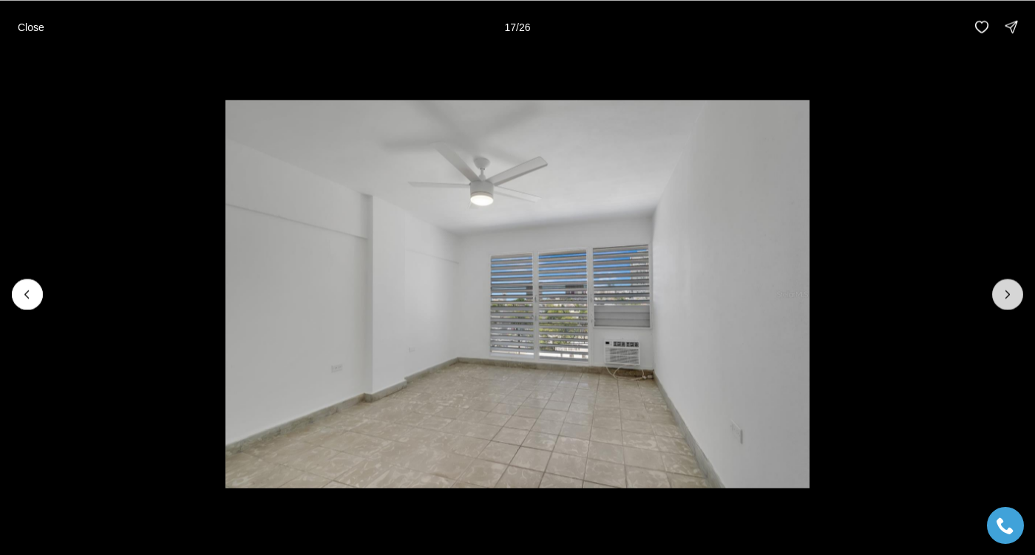
click at [1007, 296] on icon "Next slide" at bounding box center [1008, 293] width 4 height 7
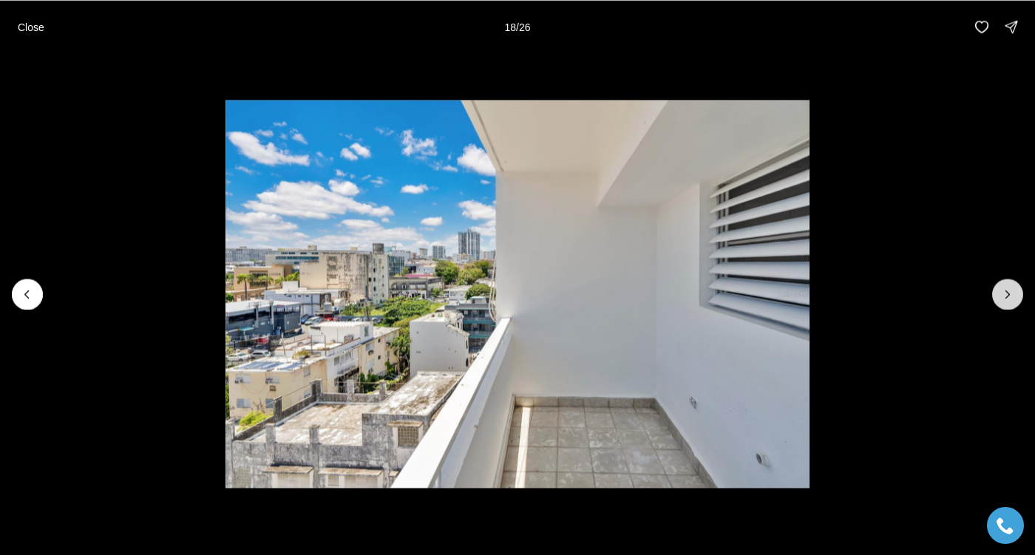
click at [1007, 296] on icon "Next slide" at bounding box center [1008, 293] width 4 height 7
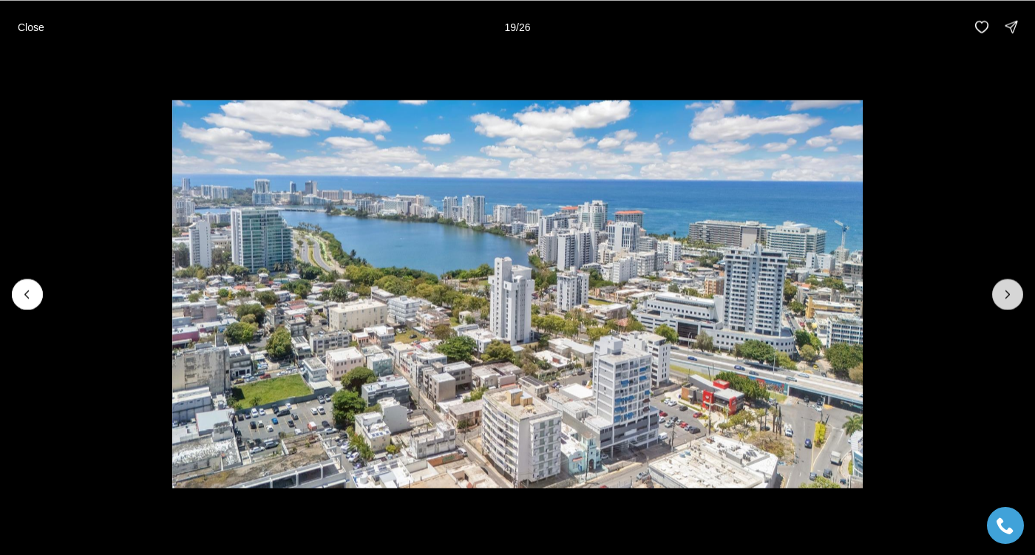
click at [1007, 296] on icon "Next slide" at bounding box center [1008, 293] width 4 height 7
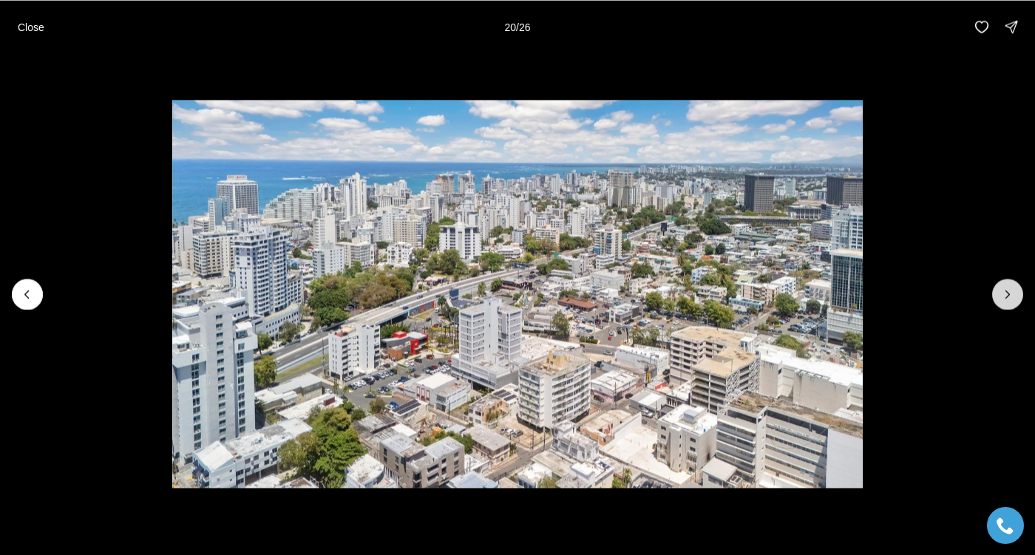
click at [1007, 296] on icon "Next slide" at bounding box center [1008, 293] width 4 height 7
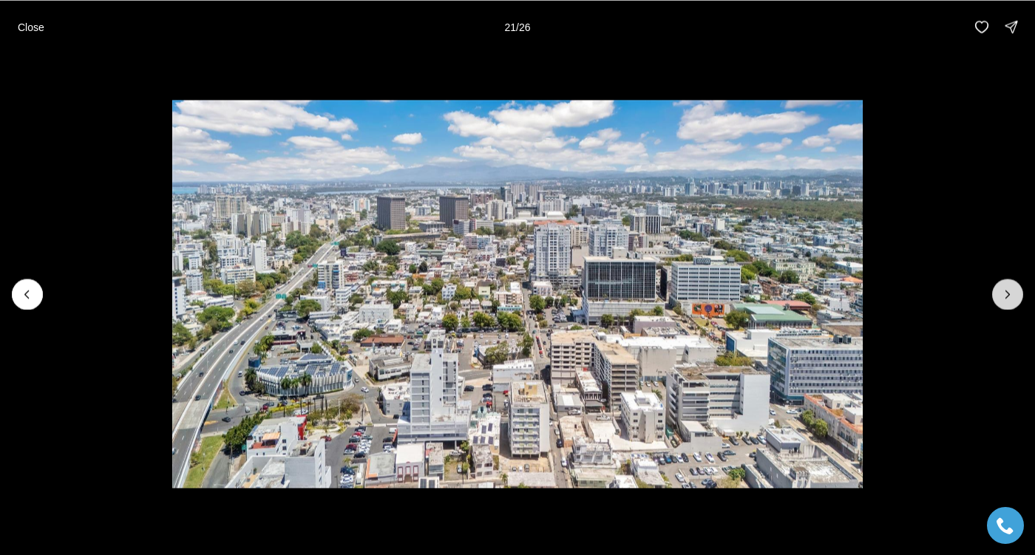
click at [1007, 296] on icon "Next slide" at bounding box center [1008, 293] width 4 height 7
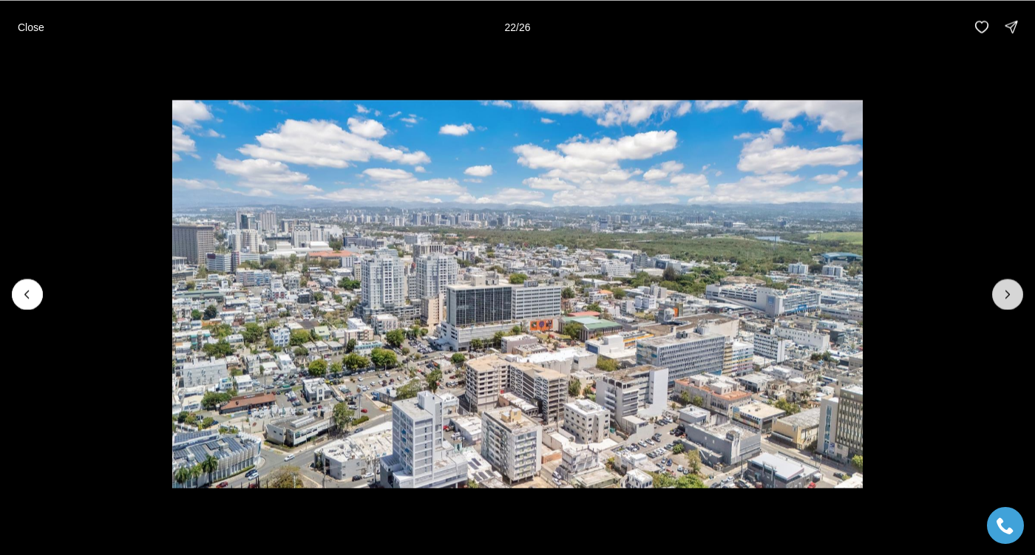
click at [1007, 296] on icon "Next slide" at bounding box center [1008, 293] width 4 height 7
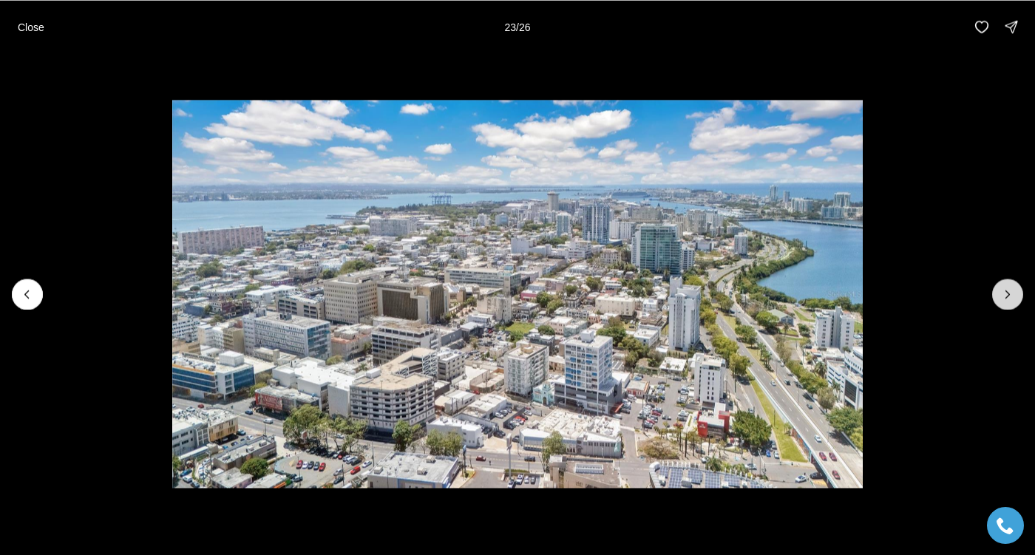
click at [1007, 296] on icon "Next slide" at bounding box center [1008, 293] width 4 height 7
